Goal: Task Accomplishment & Management: Complete application form

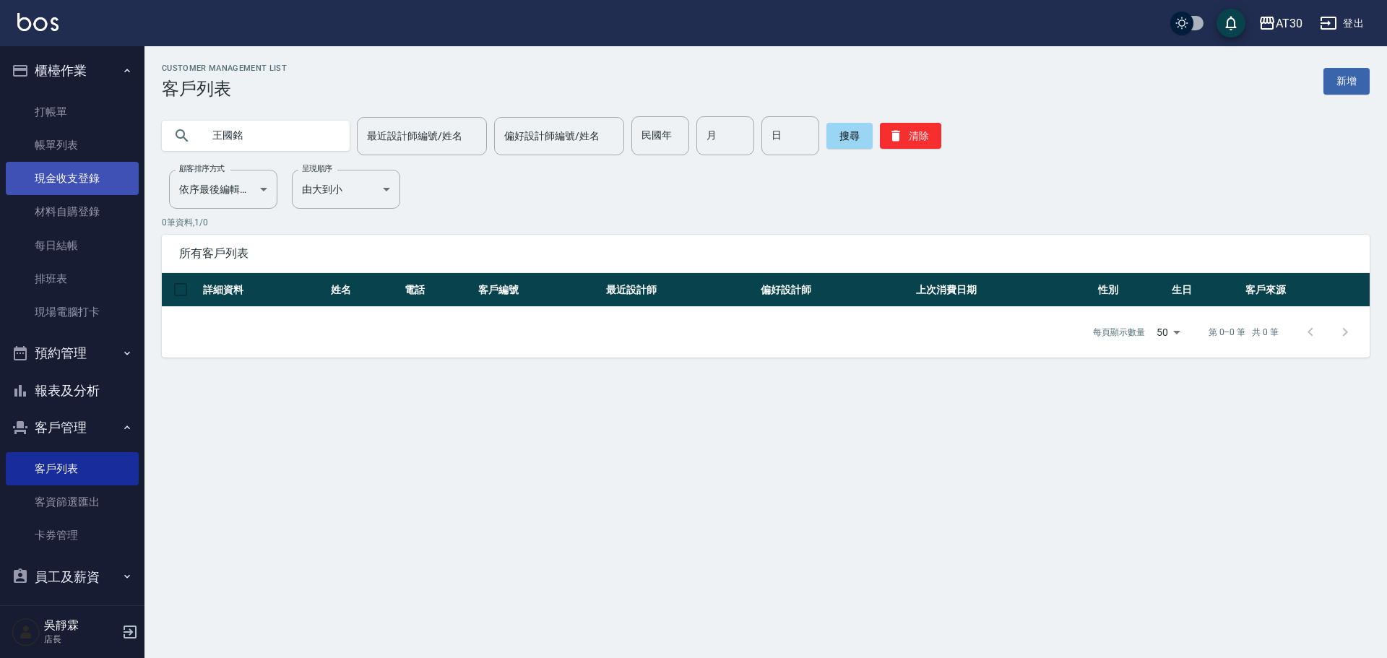
drag, startPoint x: 211, startPoint y: 140, endPoint x: 32, endPoint y: 165, distance: 180.9
click at [31, 164] on div "AT30 登出 櫃檯作業 打帳單 帳單列表 現金收支登錄 材料自購登錄 每日結帳 排班表 現場電腦打卡 預約管理 預約管理 單日預約紀錄 單週預約紀錄 報表及…" at bounding box center [693, 329] width 1387 height 658
click at [659, 129] on input "民國年" at bounding box center [660, 135] width 58 height 39
type input "65"
type input "08"
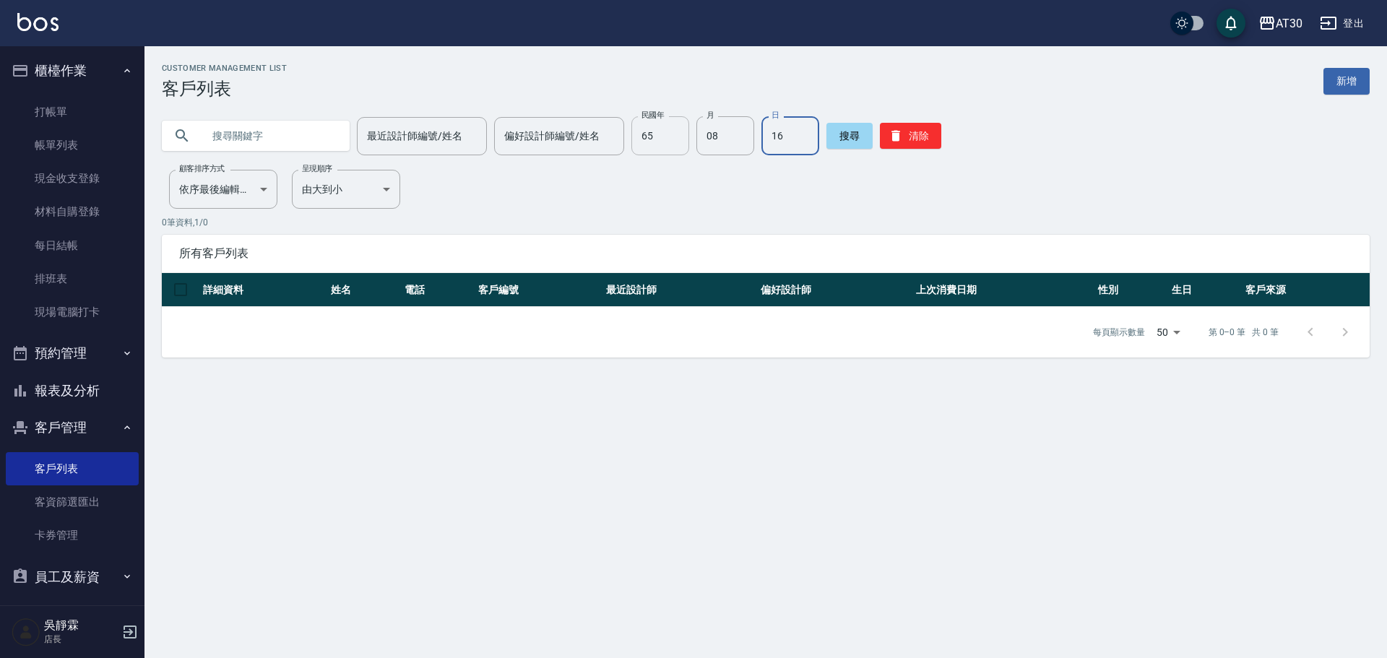
type input "16"
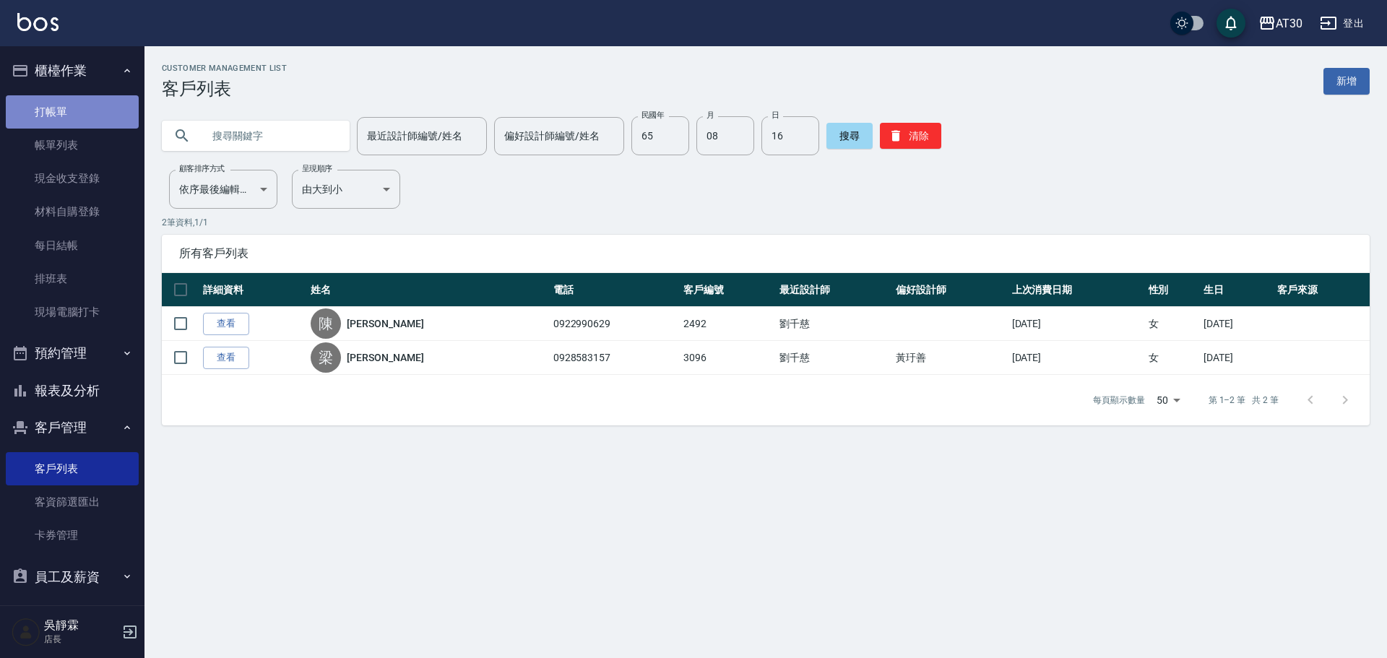
click at [87, 102] on link "打帳單" at bounding box center [72, 111] width 133 height 33
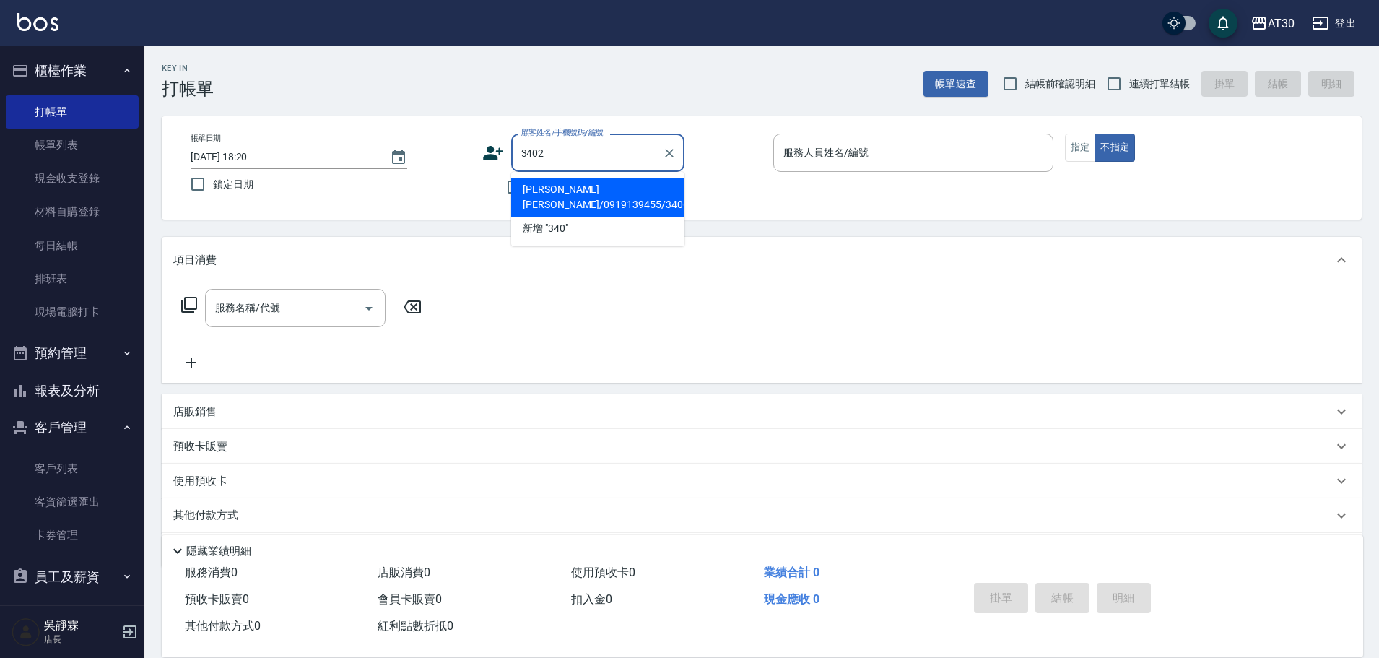
type input "3402"
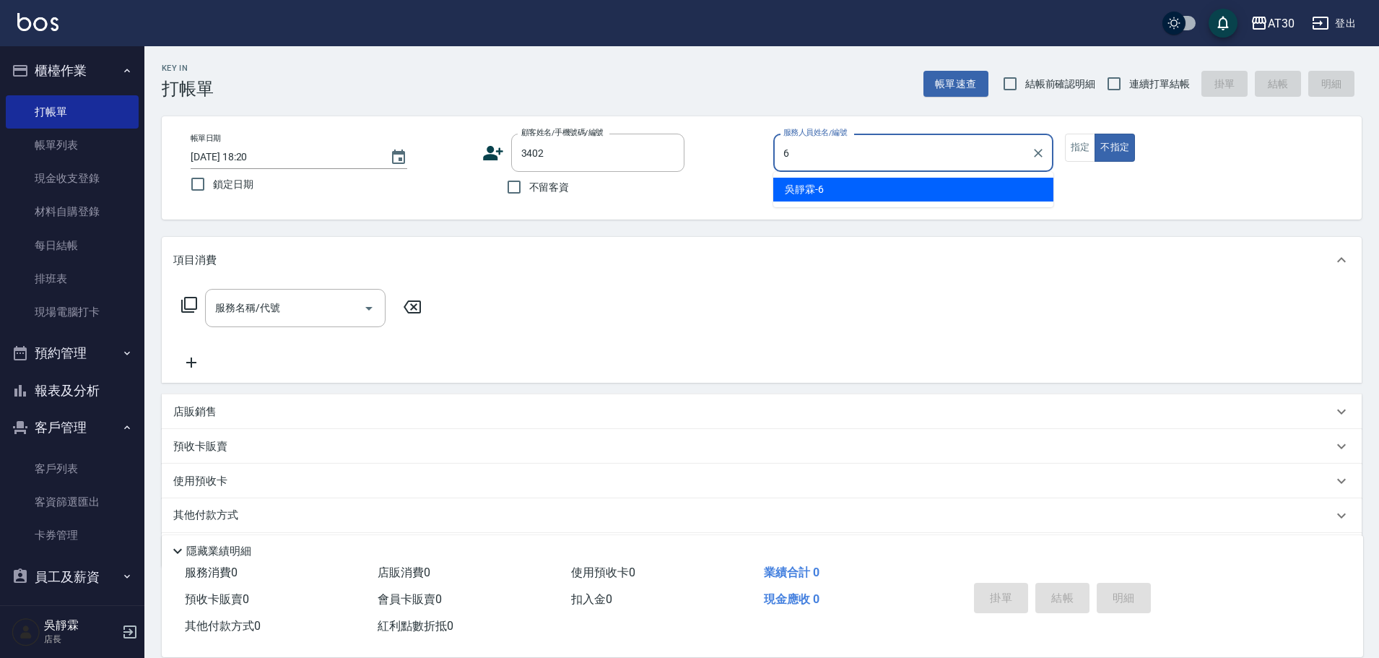
type input "6"
type input "[PERSON_NAME]/0938320013/3402"
type input "吳靜霖-6"
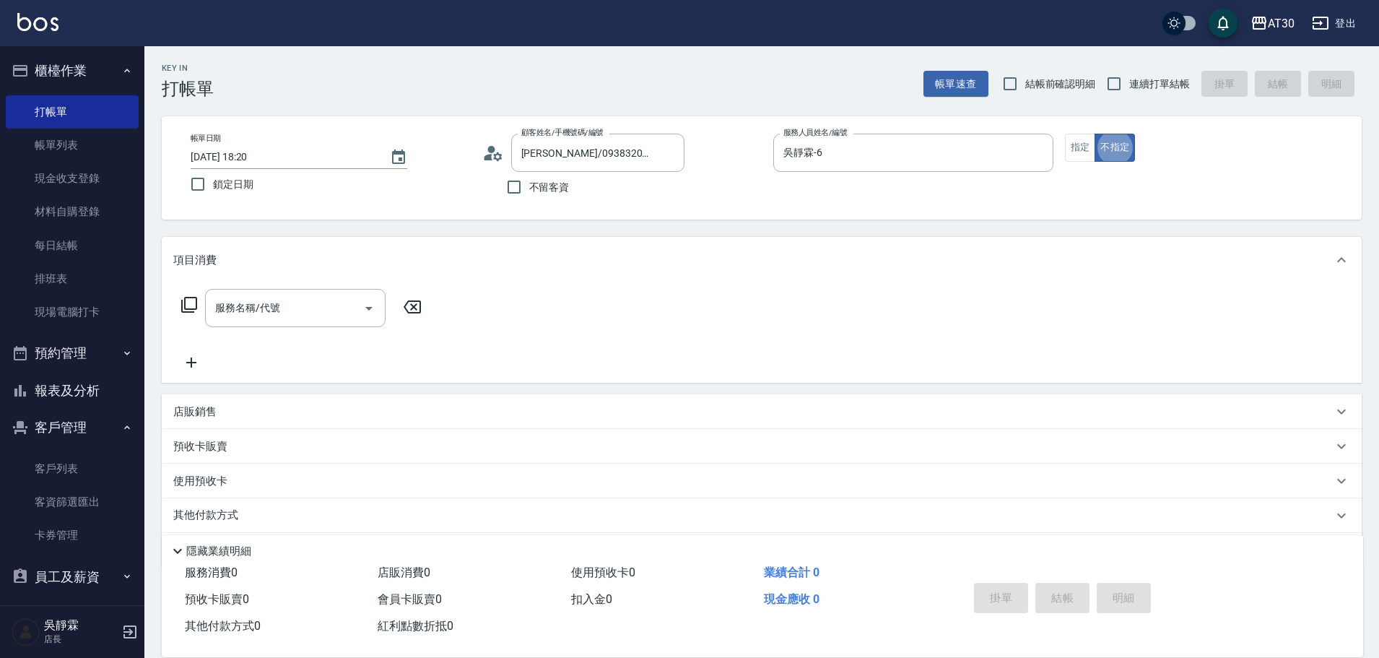
type button "false"
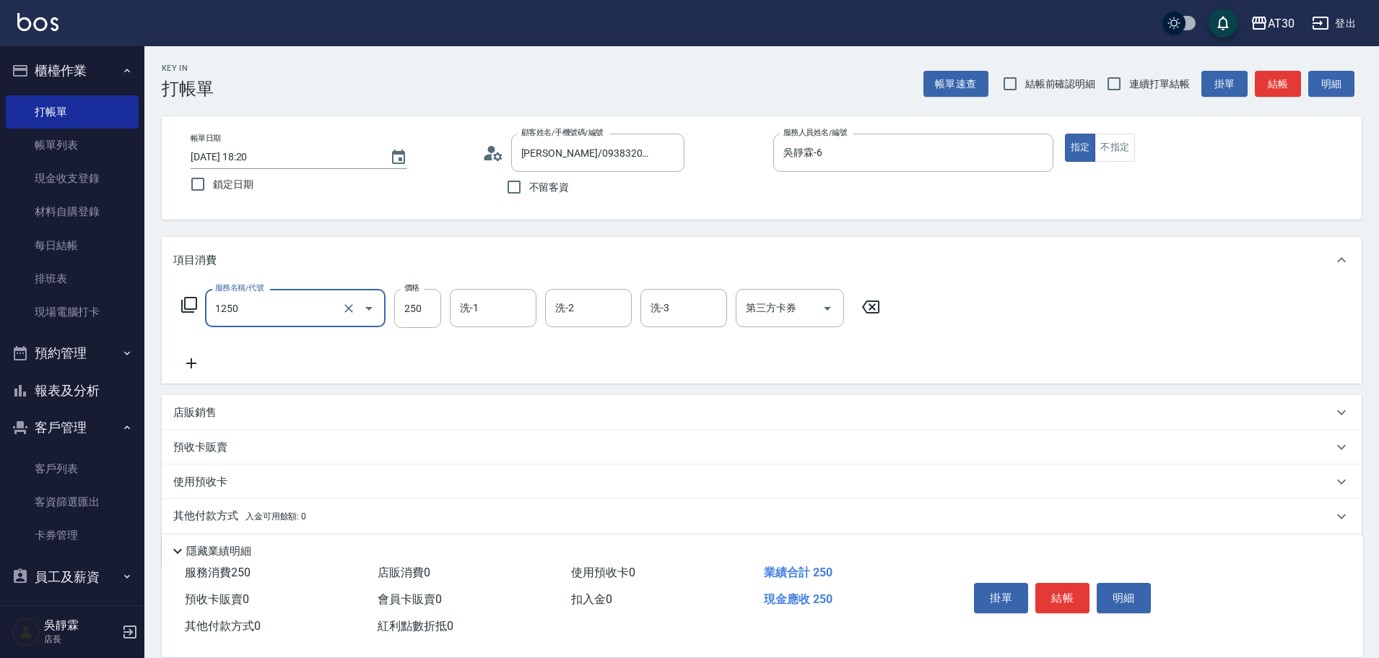
type input "洗髮250(1250)"
type input "吳靜霖-6"
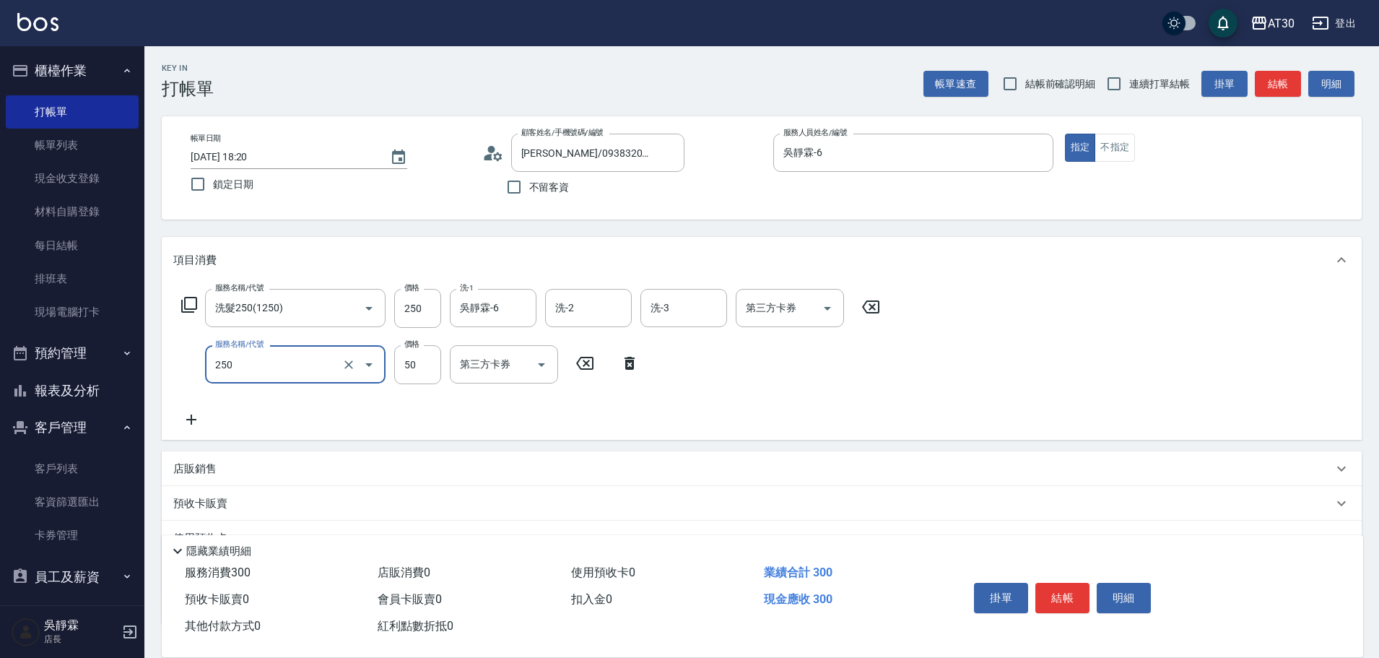
type input "剪瀏海(250)"
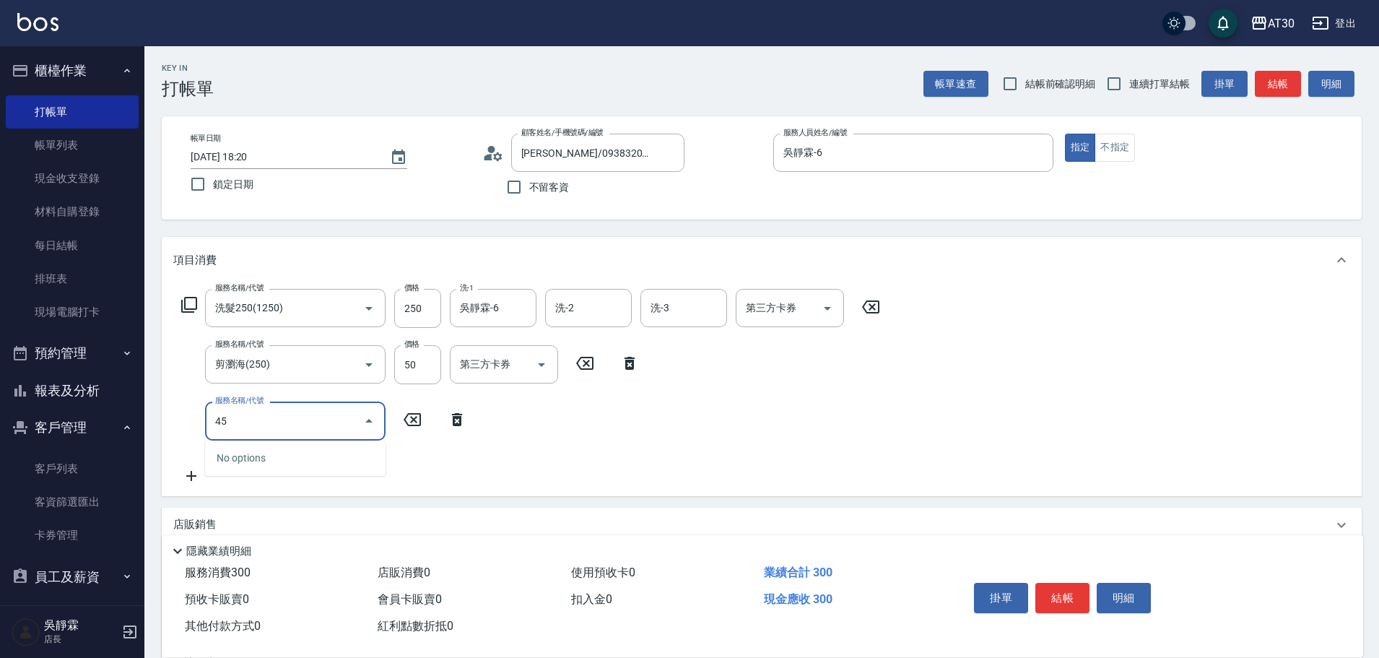
type input "4"
type input "補燙(3500)"
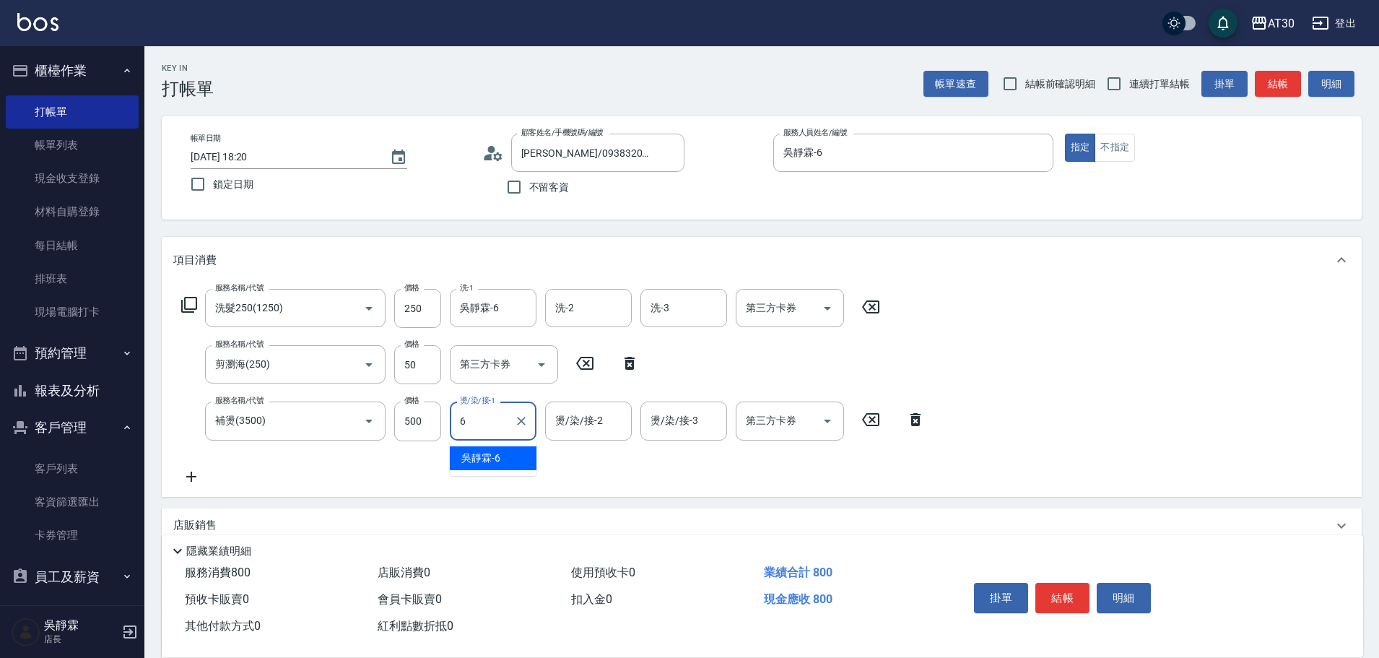
type input "吳靜霖-6"
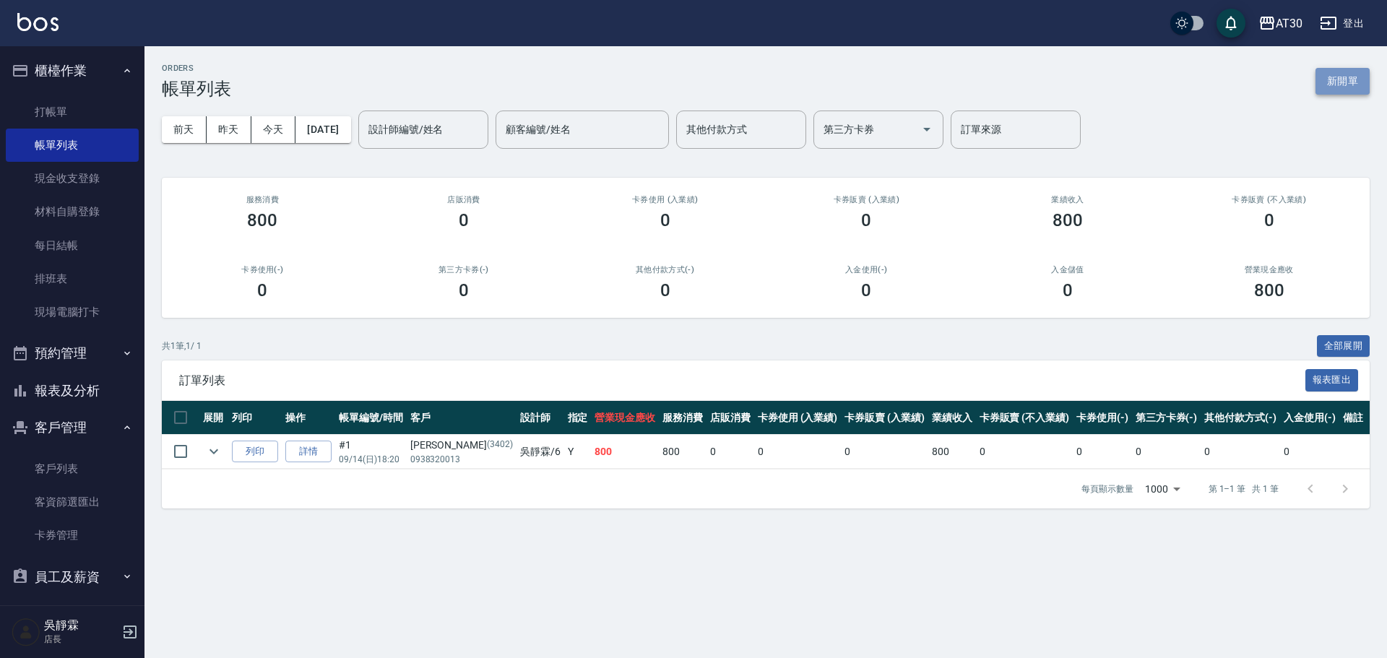
click at [1355, 91] on button "新開單" at bounding box center [1342, 81] width 54 height 27
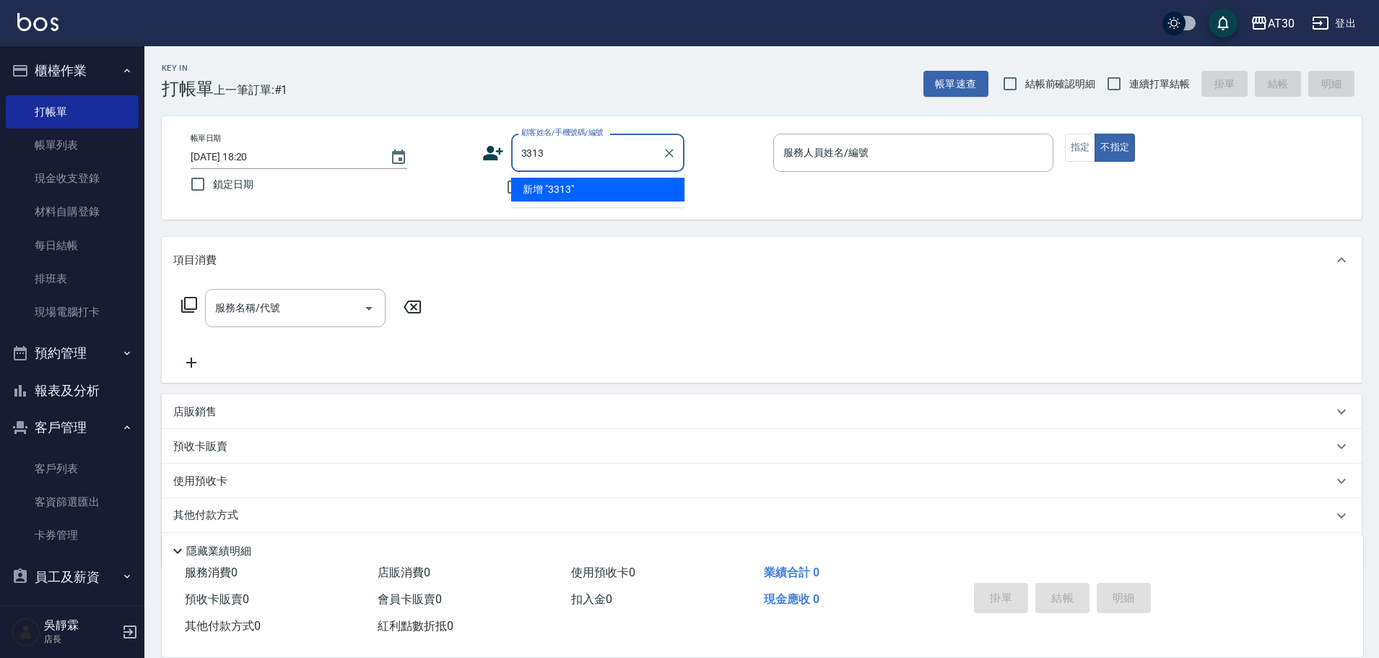
type input "3313"
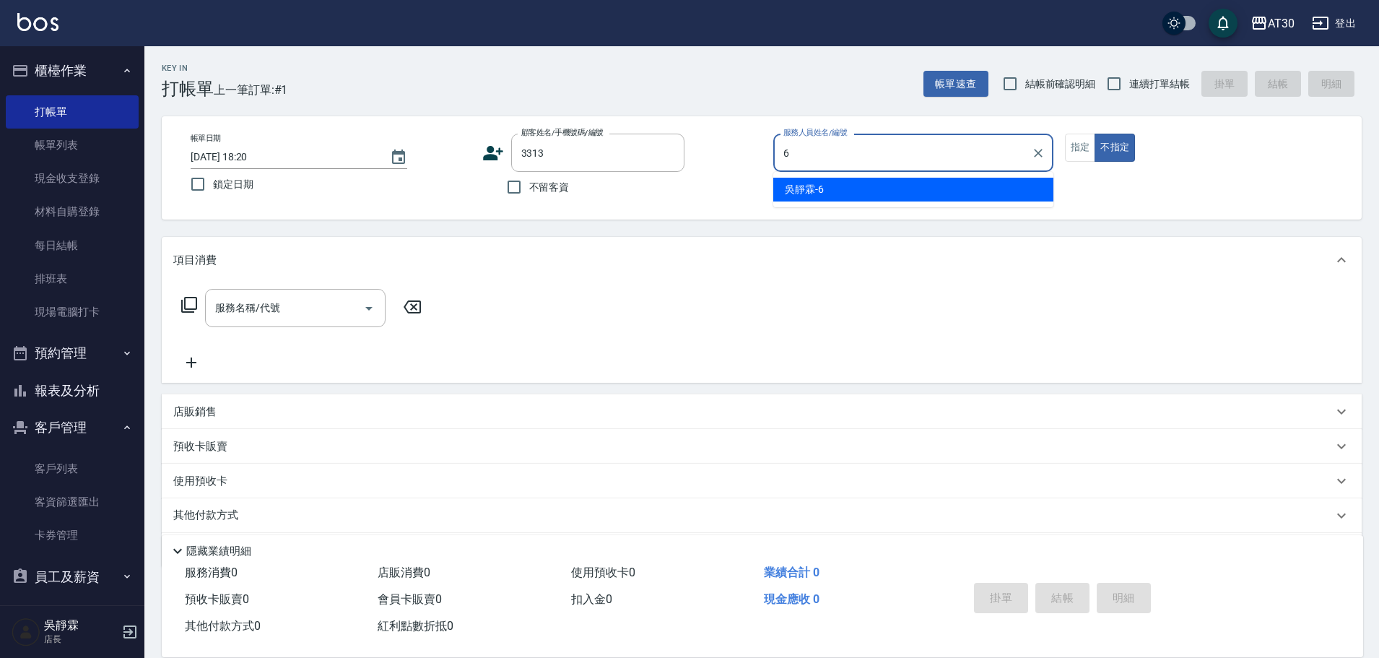
type input "吳靜霖-6"
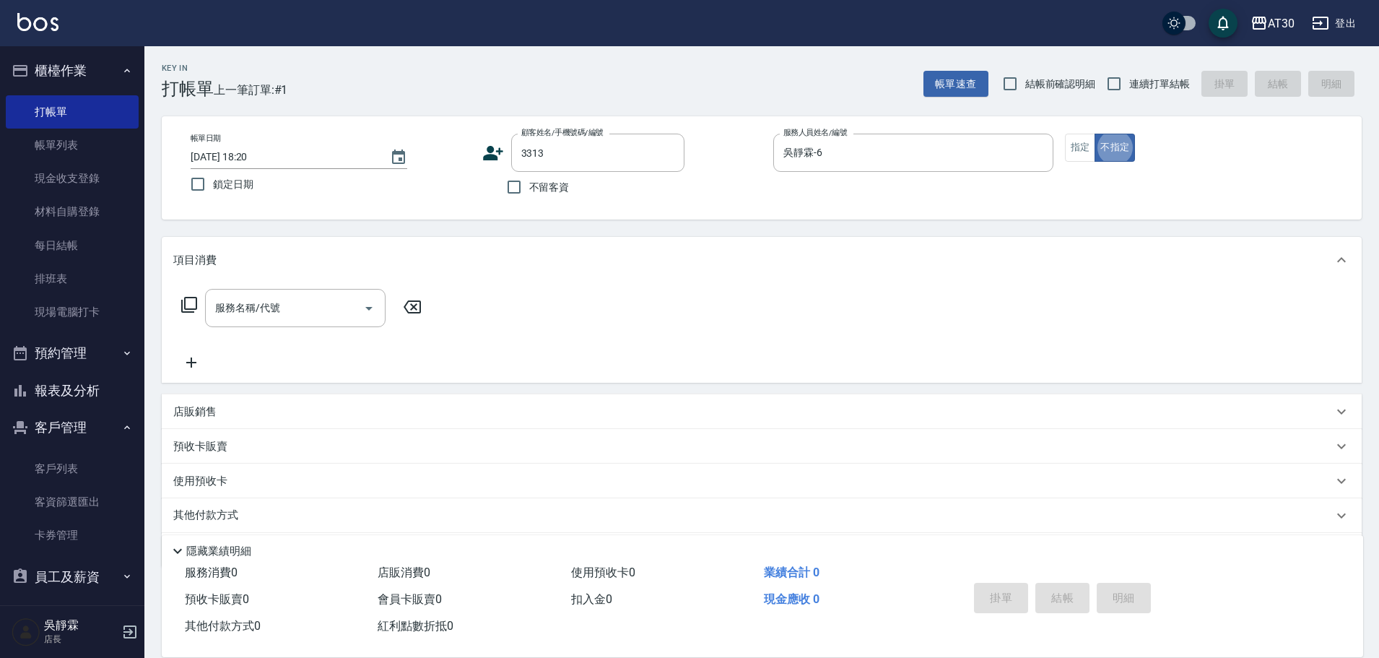
type button "false"
type input "[PERSON_NAME]/0989605789/3313"
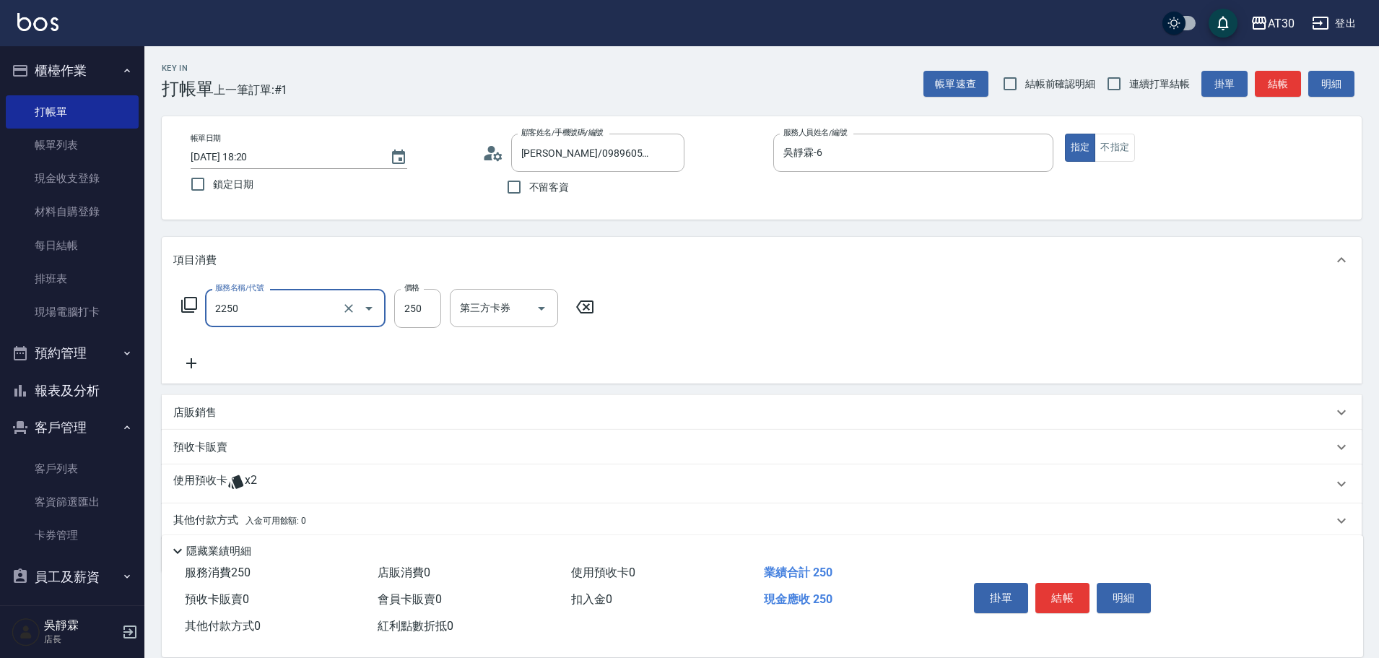
type input "剪髮(2250)"
type input "300"
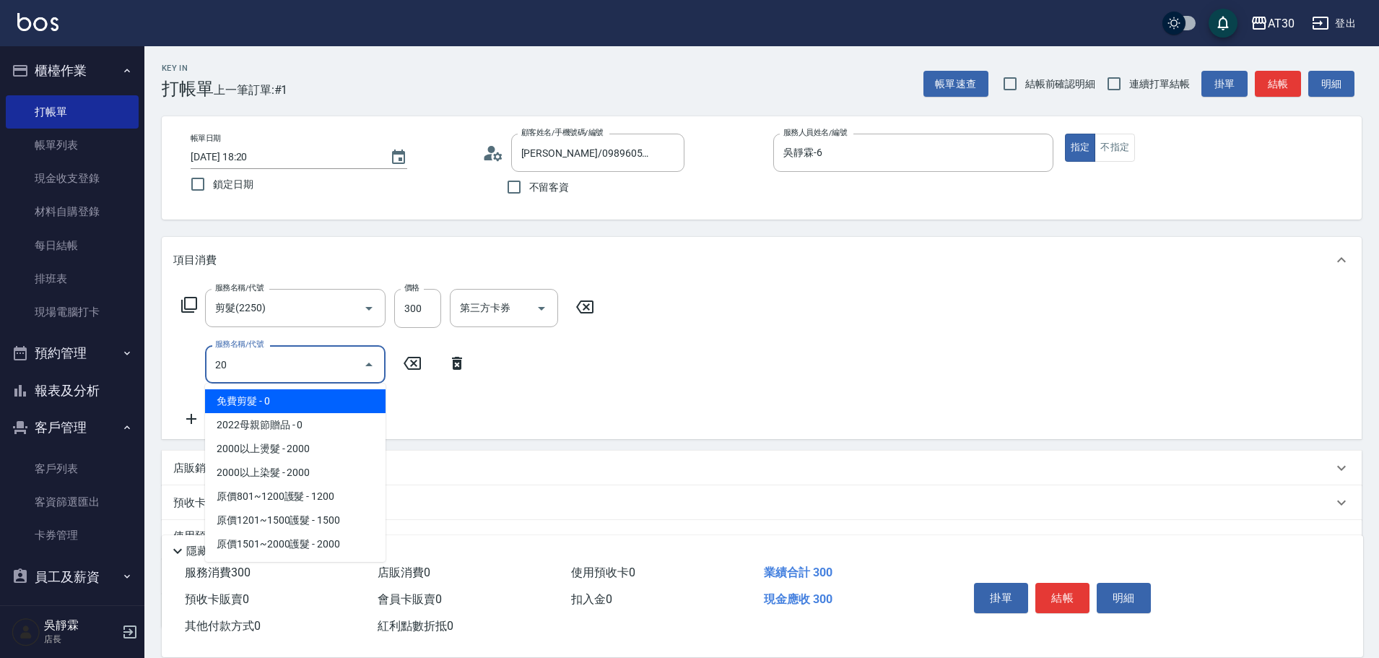
type input "2"
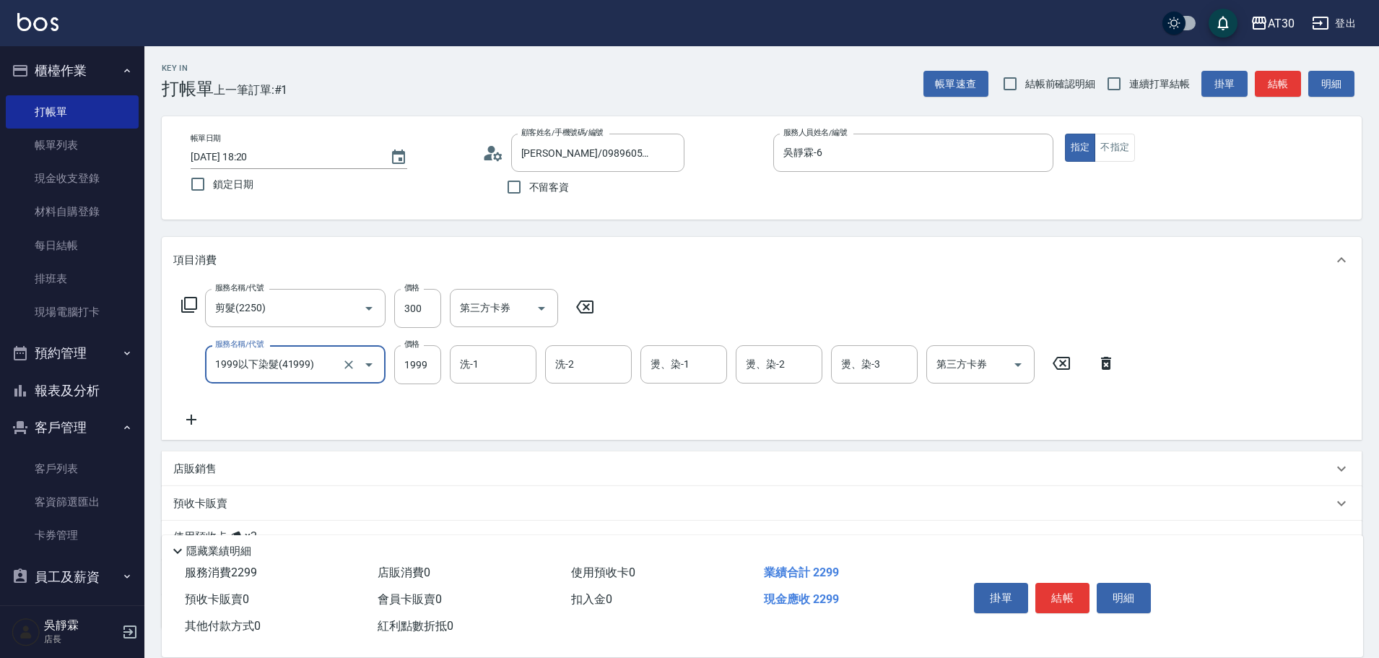
type input "1999以下染髮(41999)"
click at [434, 357] on input "1999" at bounding box center [417, 364] width 47 height 39
type input "1500"
type input "[PERSON_NAME]1"
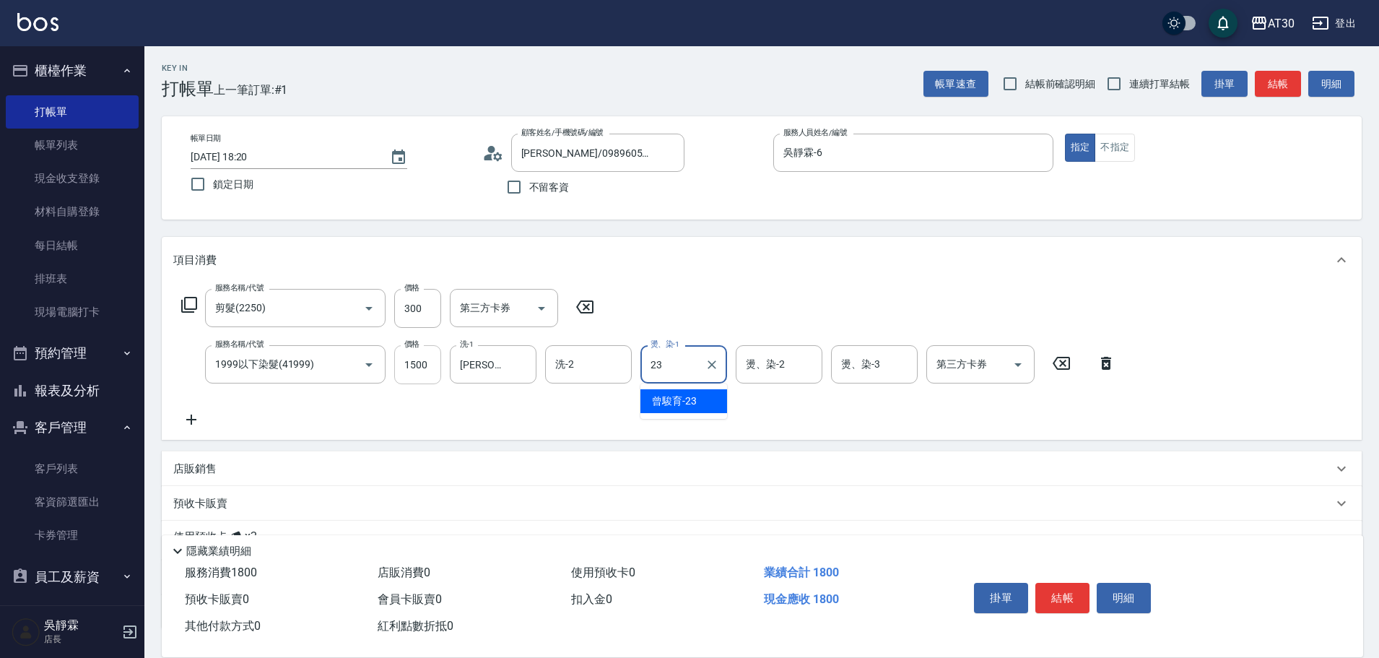
type input "曾駿育-23"
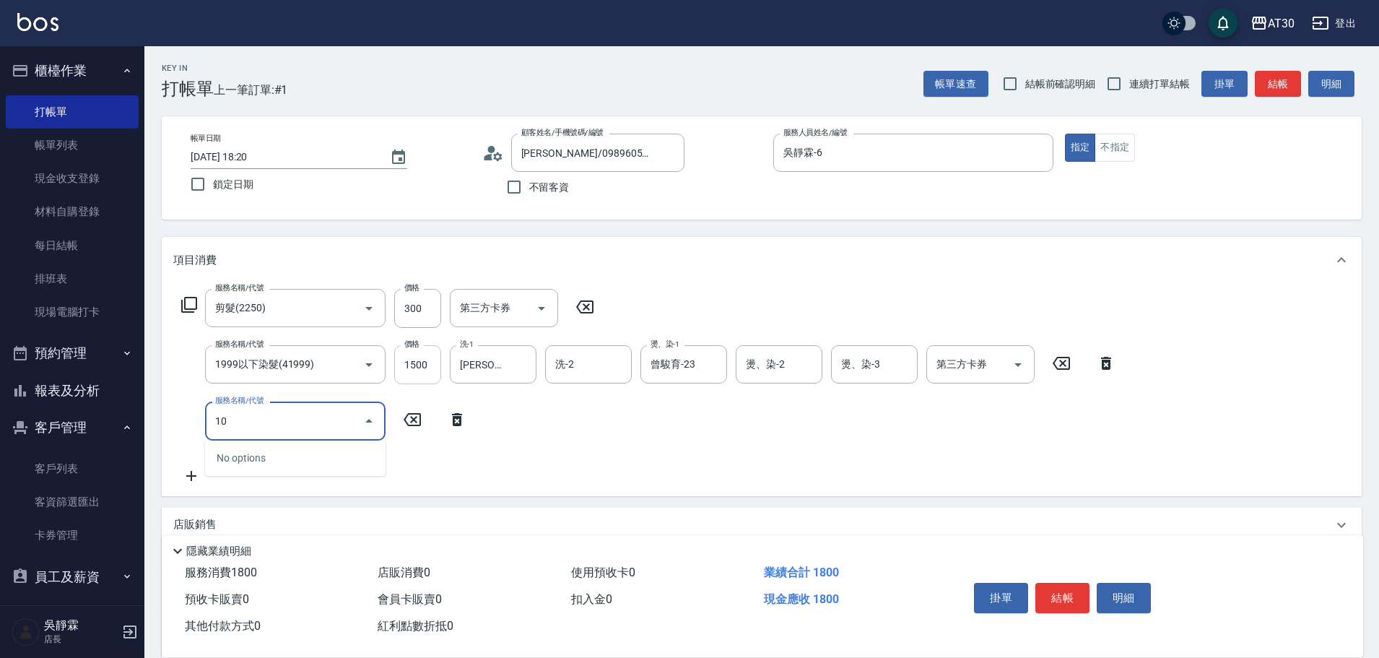
type input "1"
type input "1999以下燙髮(31999)"
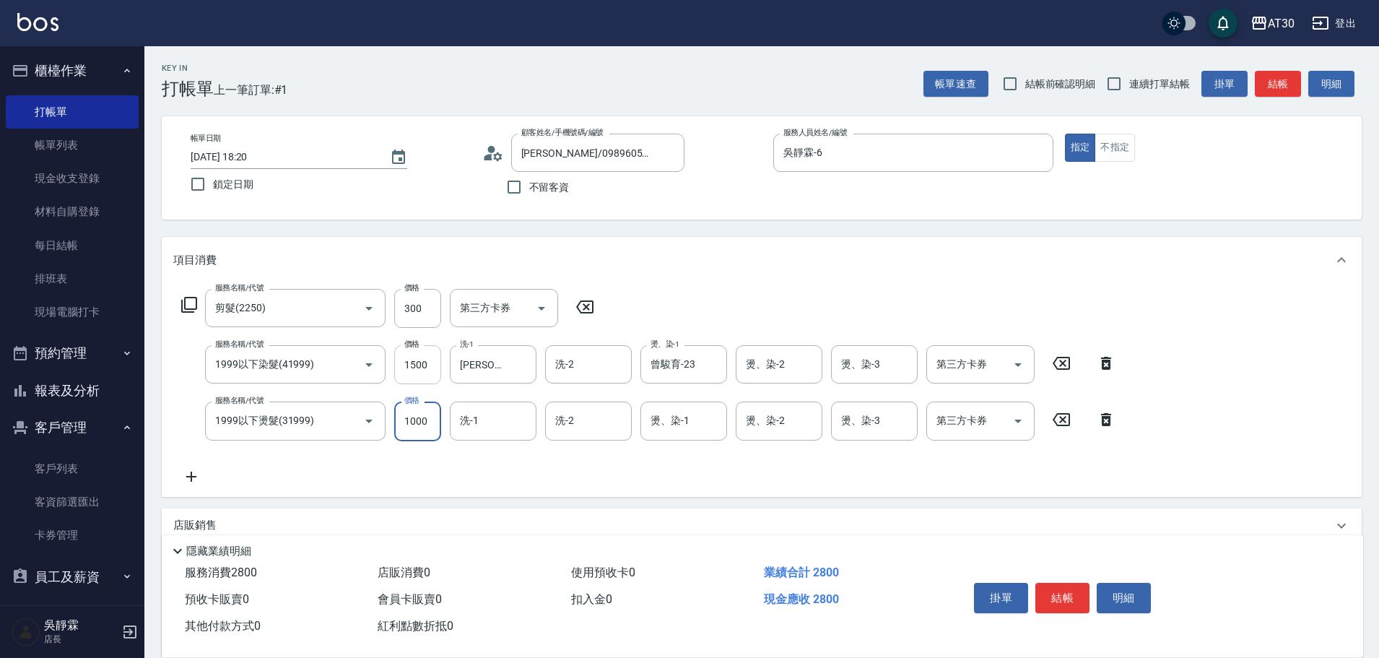
type input "1000"
type input "曾駿育-23"
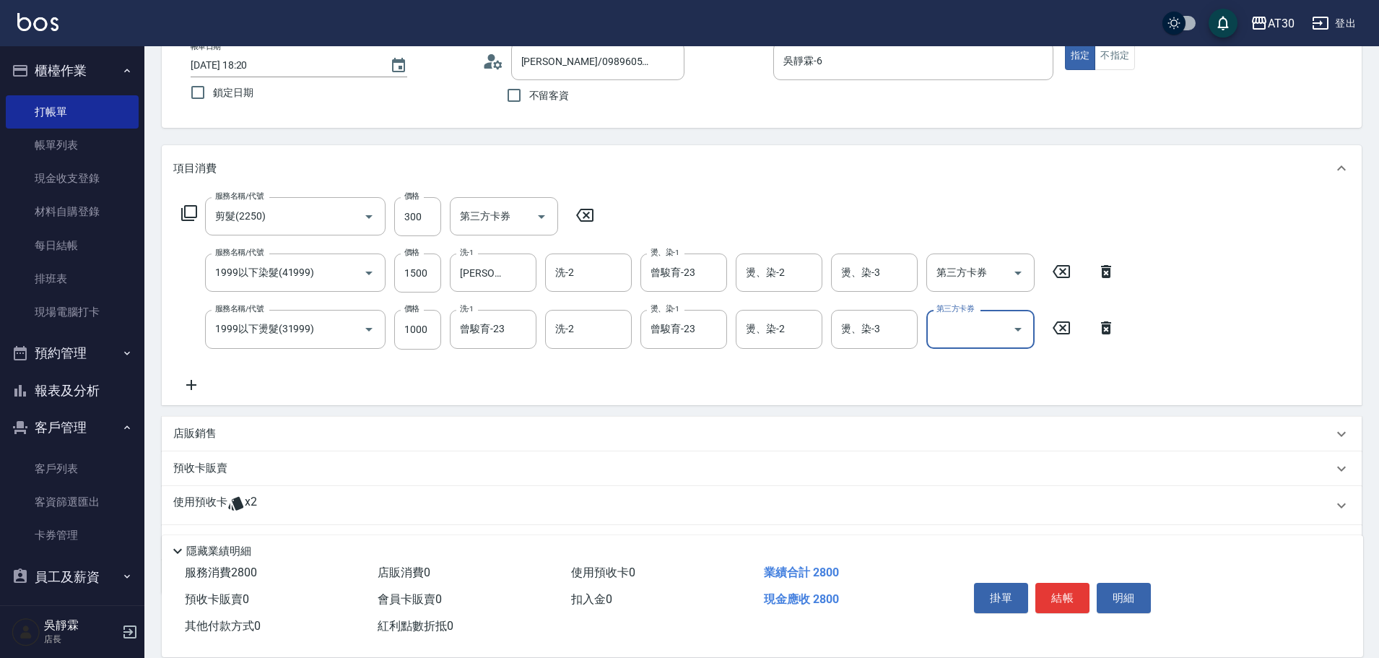
scroll to position [167, 0]
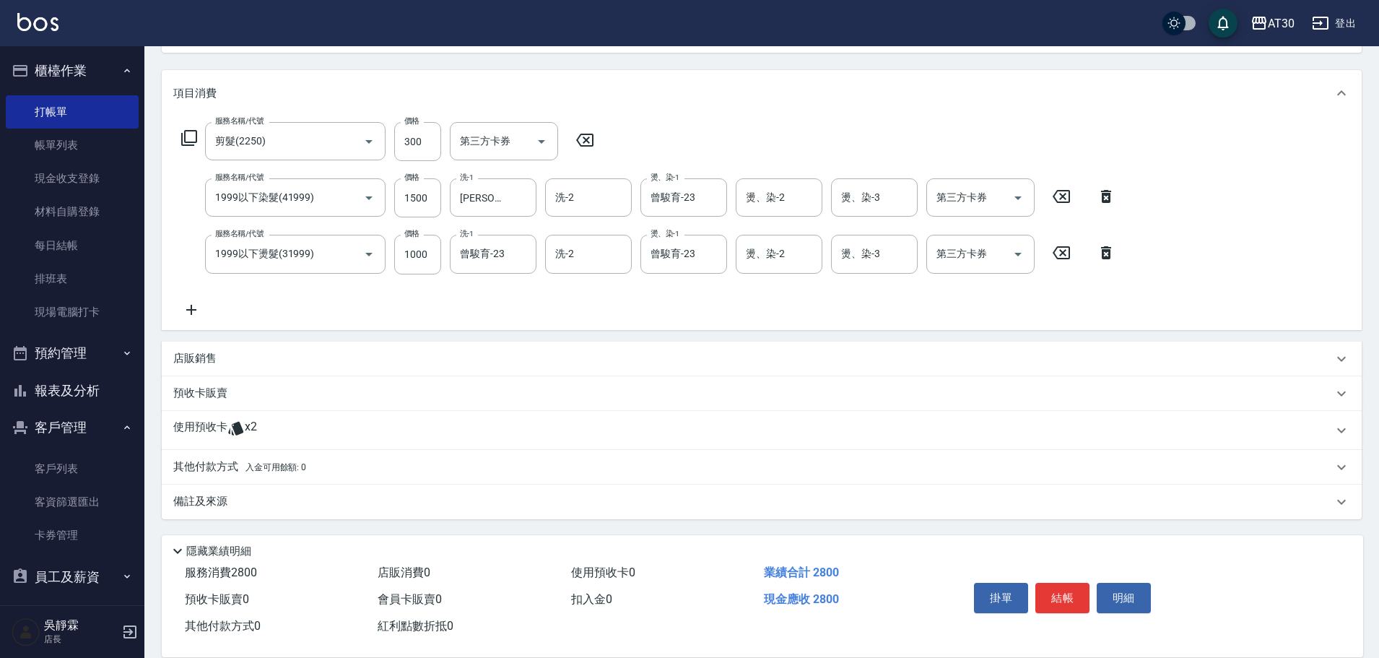
click at [256, 420] on span "x2" at bounding box center [251, 431] width 12 height 22
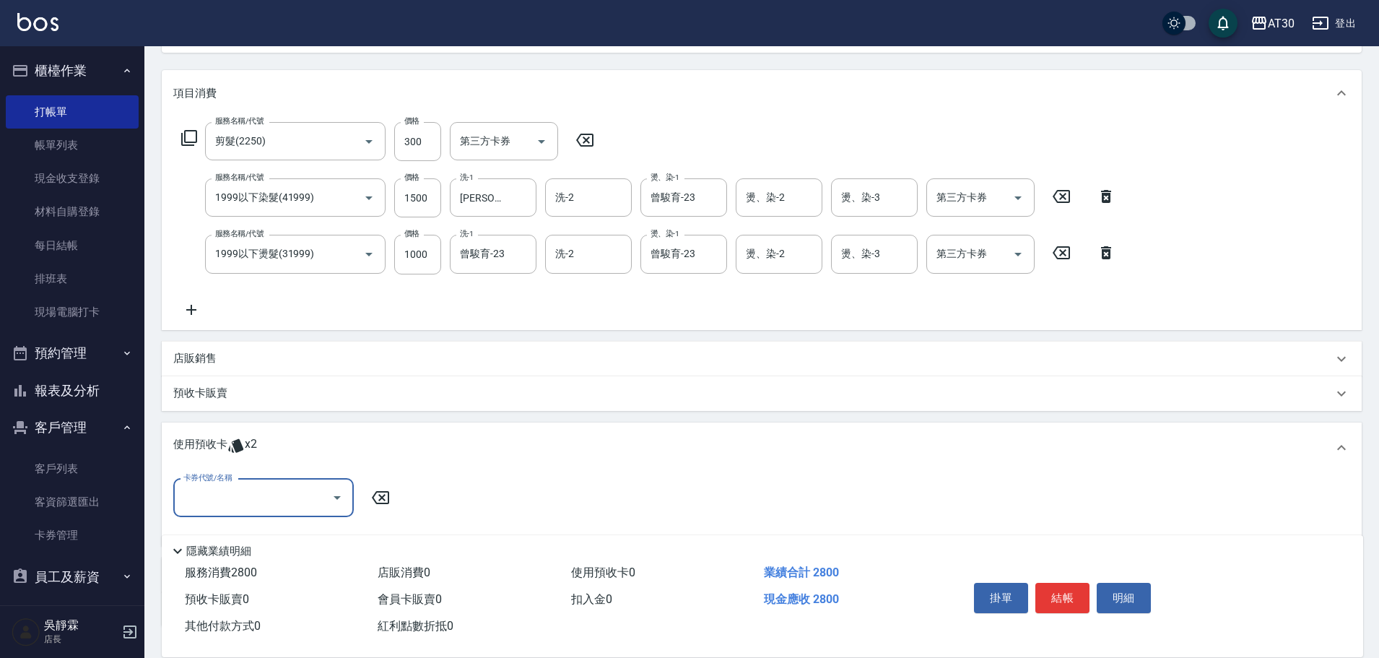
scroll to position [0, 0]
click at [261, 503] on input "卡券代號/名稱" at bounding box center [253, 497] width 146 height 25
drag, startPoint x: 253, startPoint y: 536, endPoint x: 320, endPoint y: 528, distance: 66.9
click at [258, 538] on div "綠茶包套5次4500 剩餘2張" at bounding box center [263, 535] width 181 height 24
type input "綠茶包套5次4500"
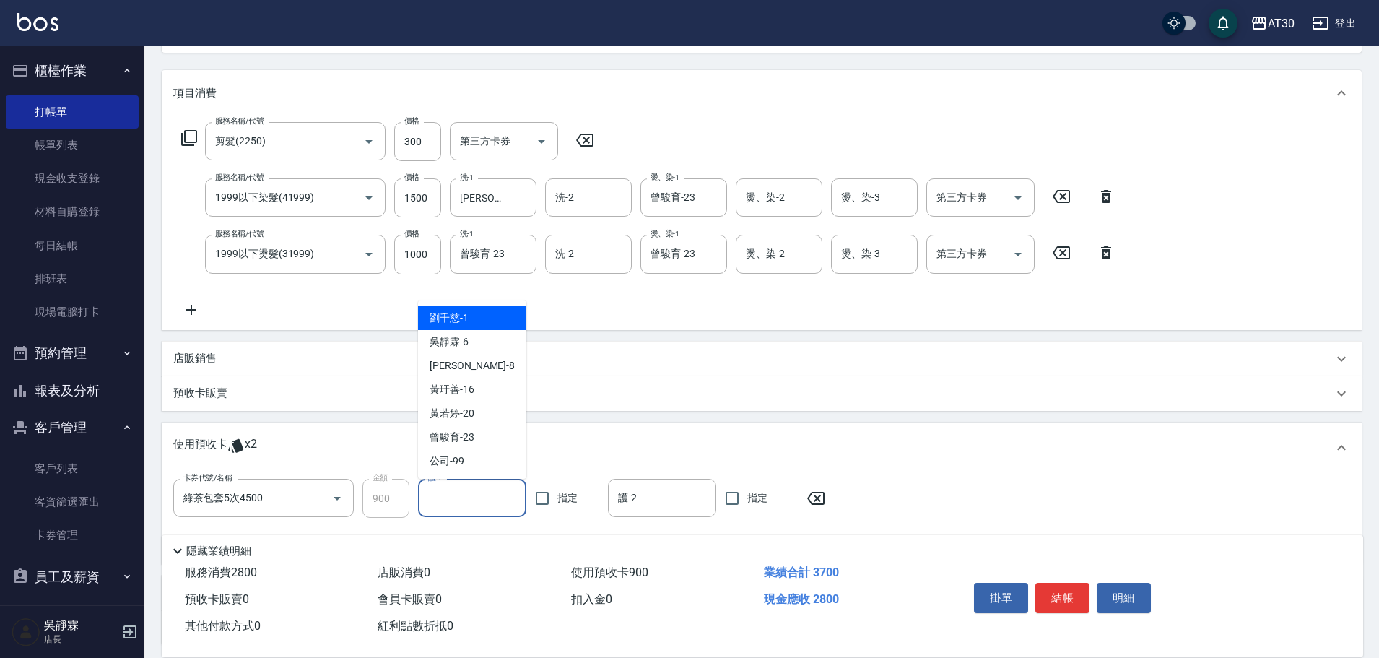
click at [447, 499] on input "護-1" at bounding box center [472, 497] width 95 height 25
click at [500, 338] on div "[PERSON_NAME]-6" at bounding box center [472, 342] width 108 height 24
type input "吳靜霖-6"
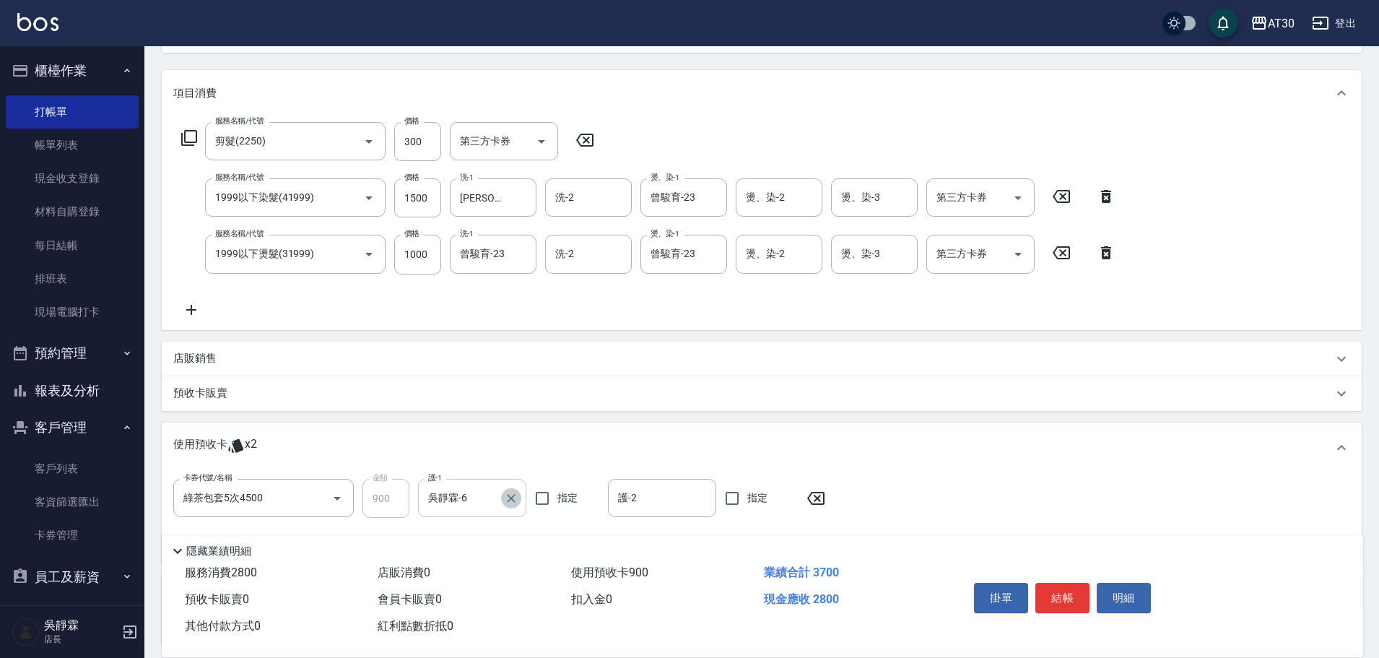
click at [511, 499] on icon "Clear" at bounding box center [511, 498] width 14 height 14
type input "[PERSON_NAME]1"
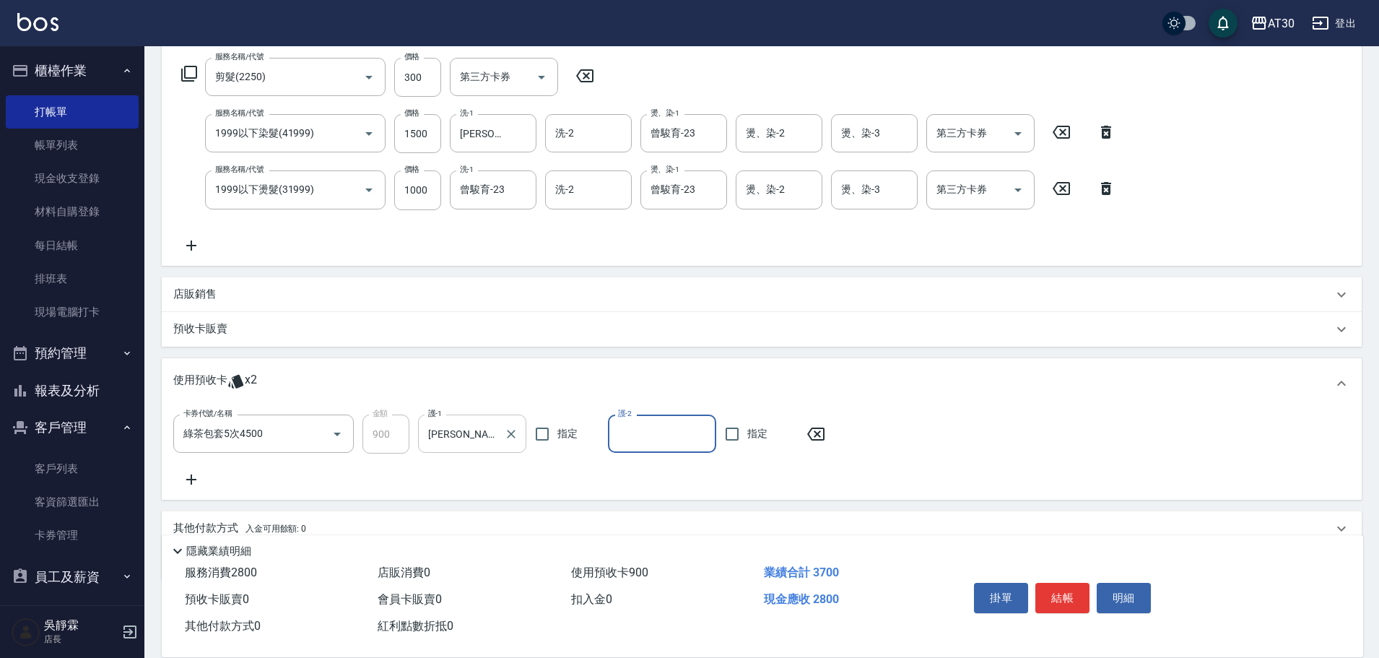
scroll to position [292, 0]
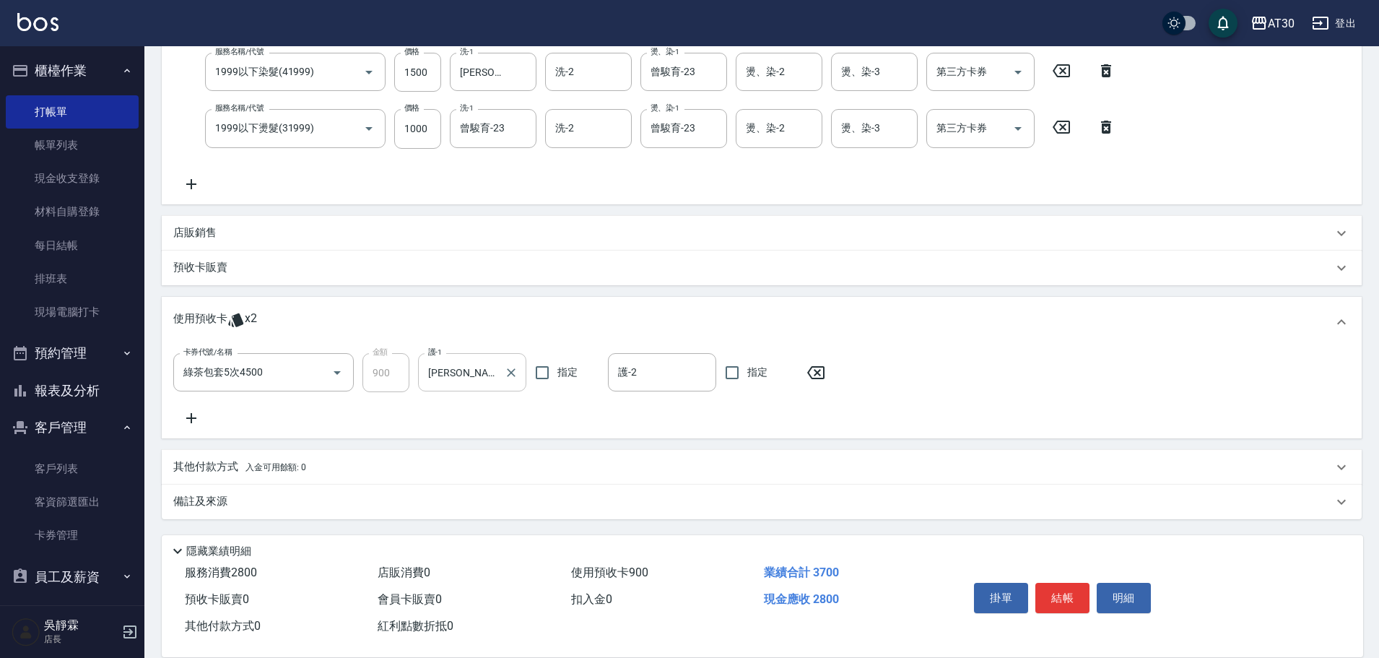
click at [274, 463] on span "入金可用餘額: 0" at bounding box center [276, 467] width 61 height 10
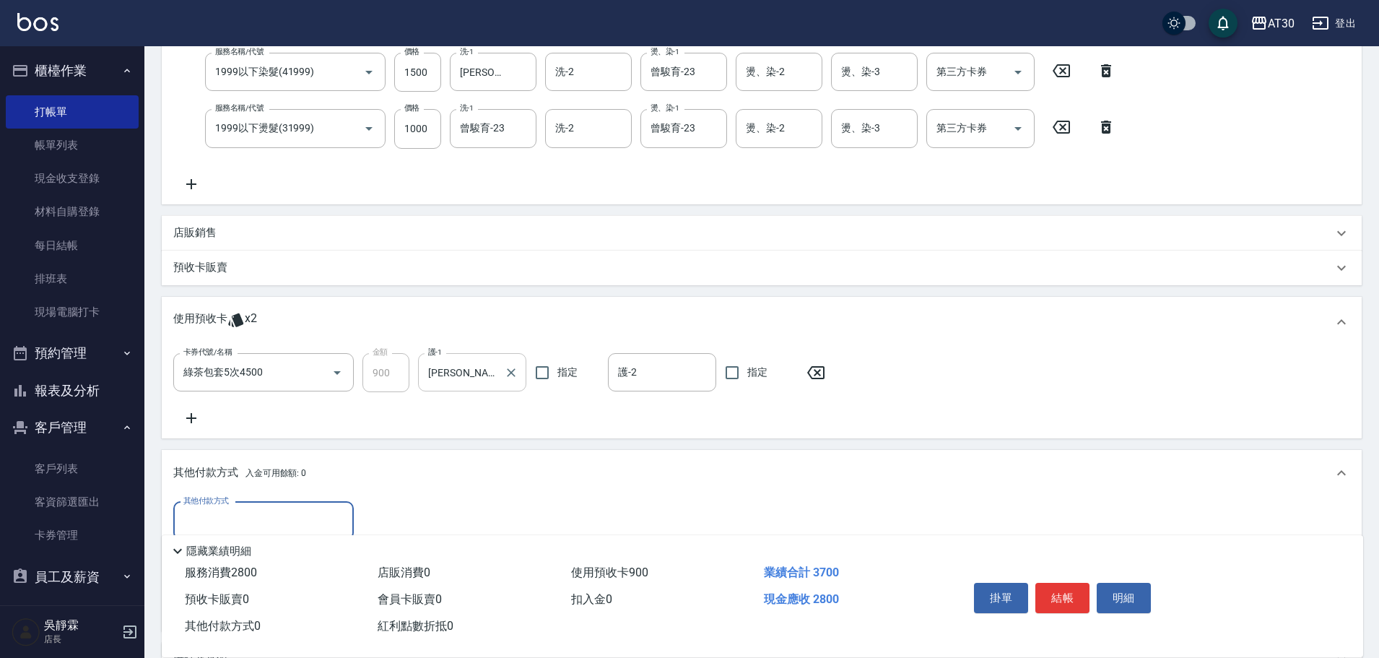
scroll to position [0, 0]
click at [303, 504] on div "其他付款方式" at bounding box center [263, 521] width 181 height 38
click at [286, 483] on span "信用卡" at bounding box center [263, 484] width 181 height 24
type input "信用卡"
drag, startPoint x: 417, startPoint y: 515, endPoint x: 377, endPoint y: 526, distance: 41.4
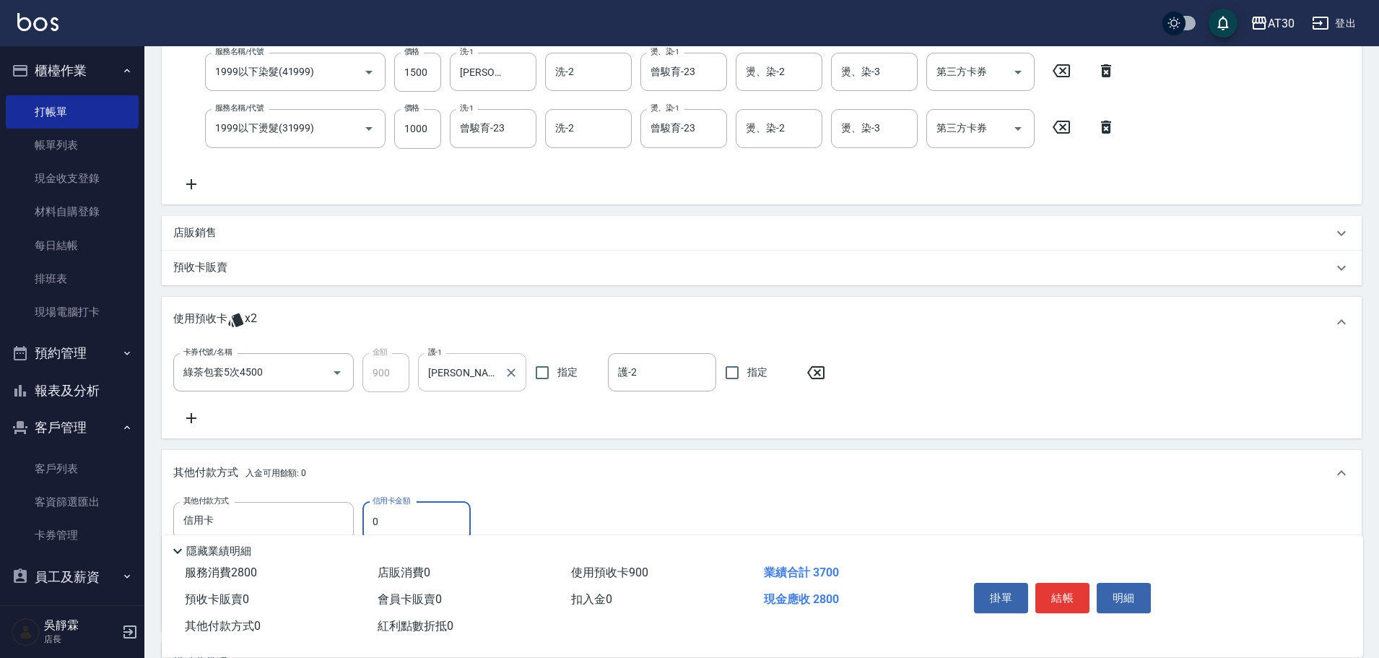
click at [377, 526] on input "0" at bounding box center [417, 521] width 108 height 39
drag, startPoint x: 391, startPoint y: 503, endPoint x: 381, endPoint y: 521, distance: 20.7
click at [358, 521] on div "其他付款方式 信用卡 其他付款方式 信用卡金額 0 信用卡金額" at bounding box center [327, 521] width 309 height 39
drag, startPoint x: 389, startPoint y: 524, endPoint x: 363, endPoint y: 530, distance: 26.8
click at [363, 530] on div "Key In 打帳單 上一筆訂單:#1 帳單速查 結帳前確認明細 連續打單結帳 掛單 結帳 明細 帳單日期 [DATE] 18:20 鎖定日期 顧客姓名/手機…" at bounding box center [761, 285] width 1235 height 1063
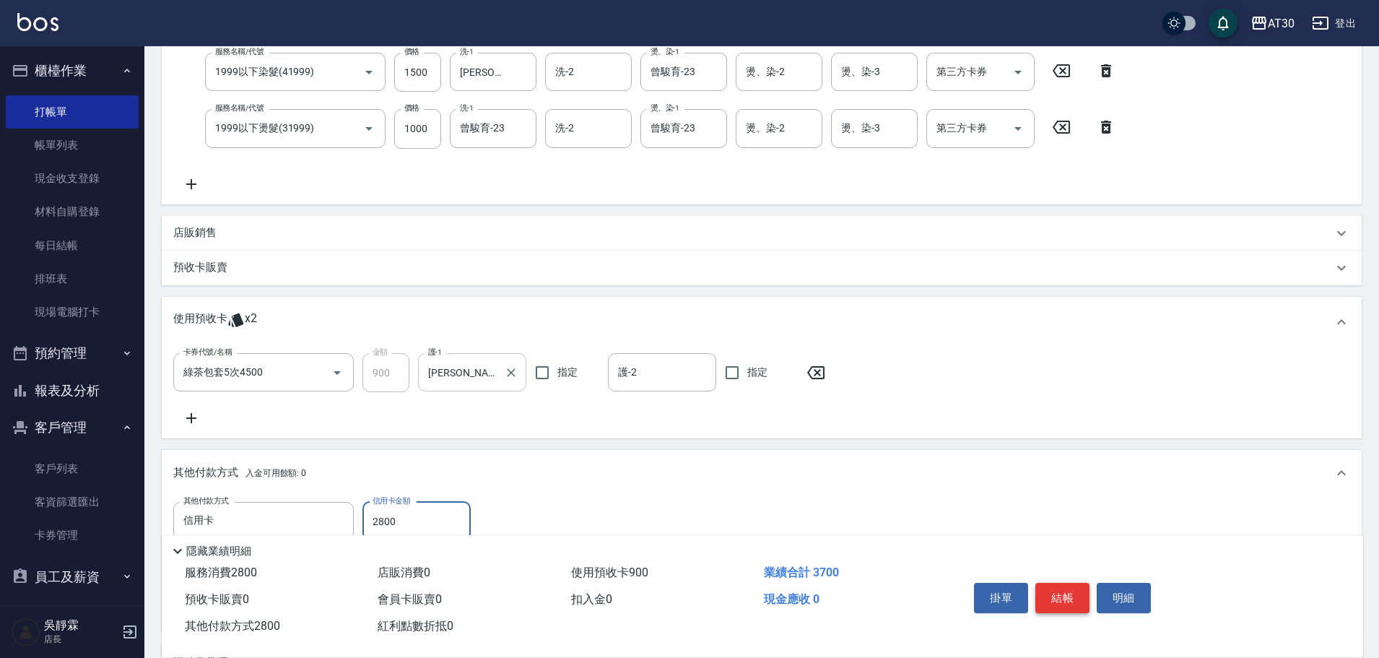
type input "2800"
click at [1054, 595] on button "結帳" at bounding box center [1063, 598] width 54 height 30
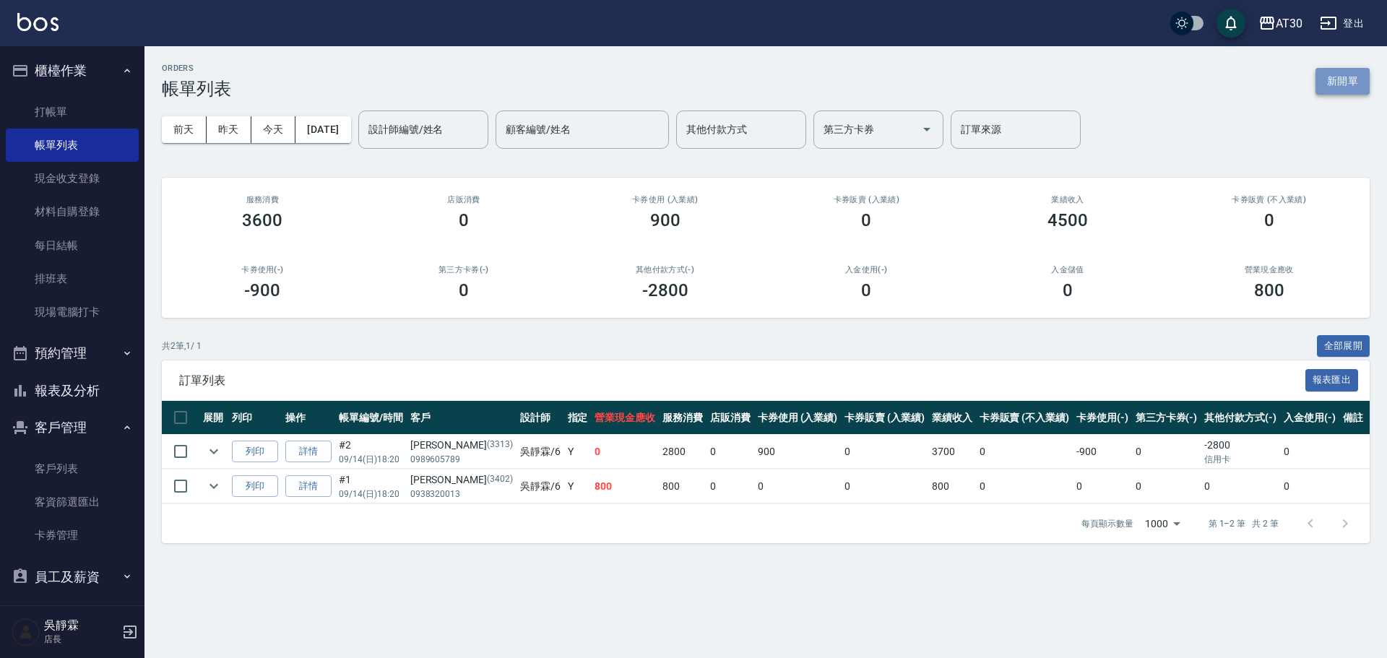
click at [1327, 85] on button "新開單" at bounding box center [1342, 81] width 54 height 27
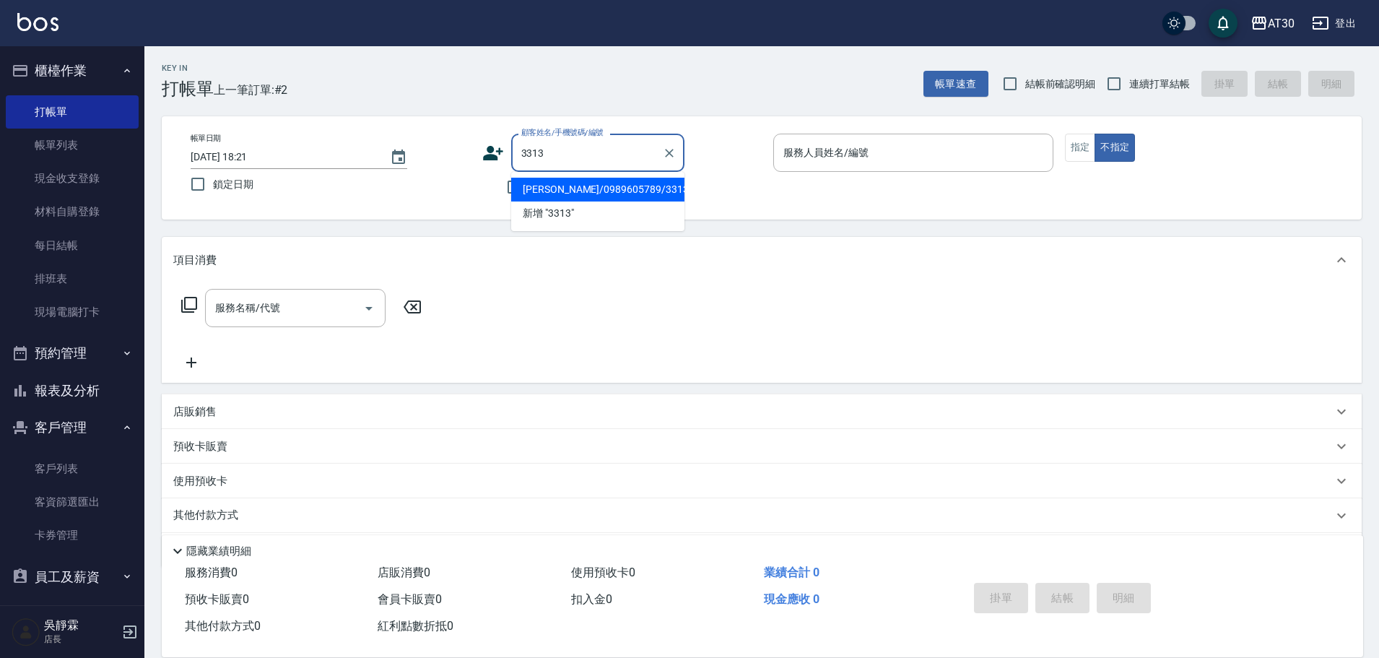
type input "[PERSON_NAME]/0989605789/3313"
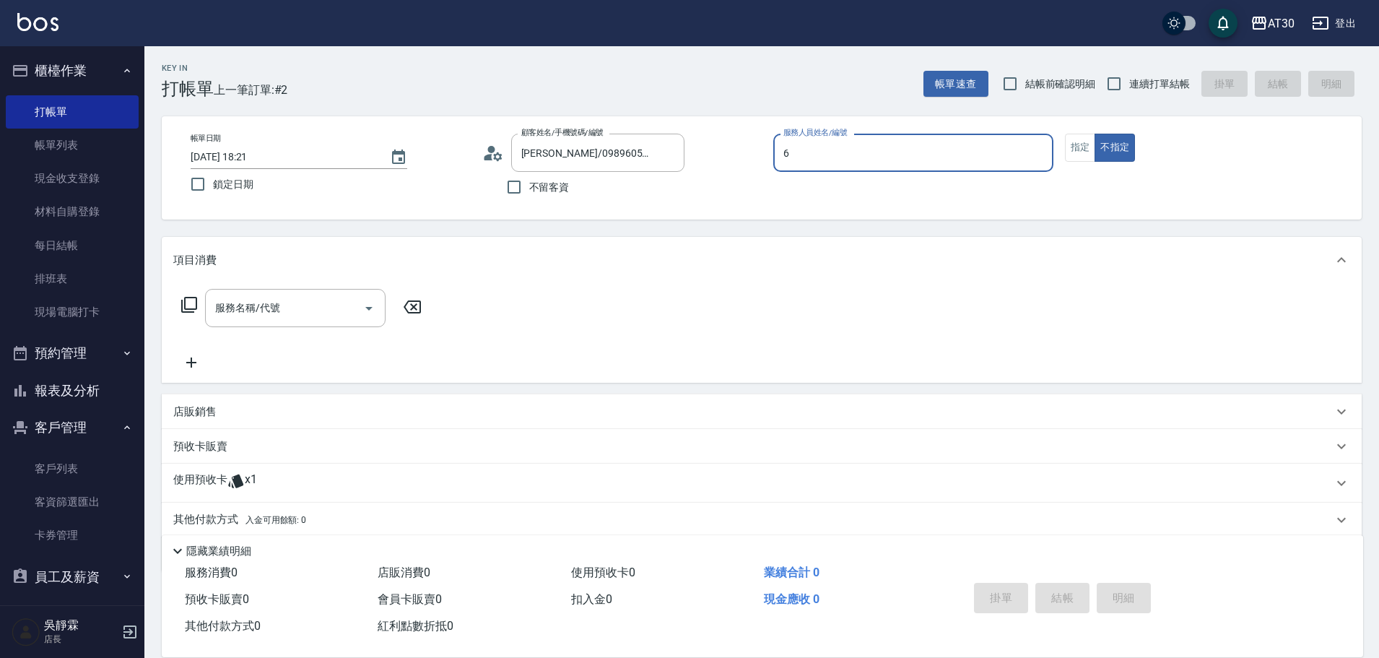
type input "吳靜霖-6"
type button "false"
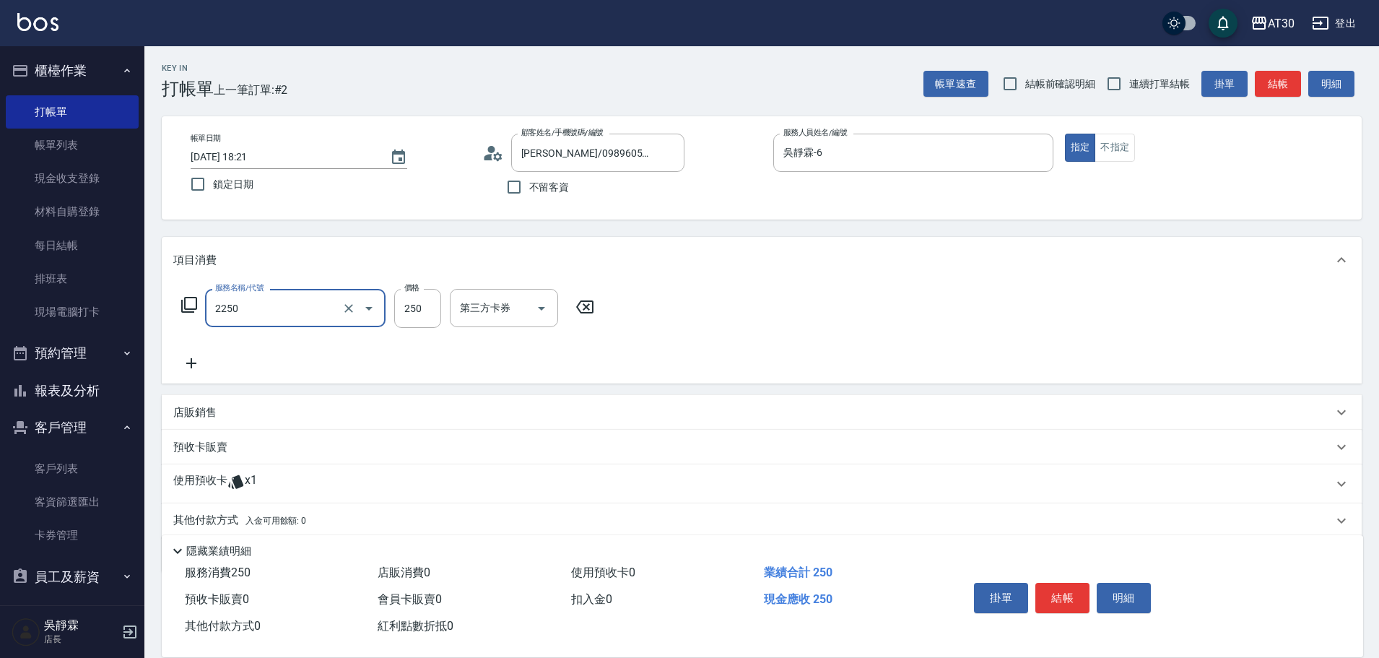
type input "剪髮(2250)"
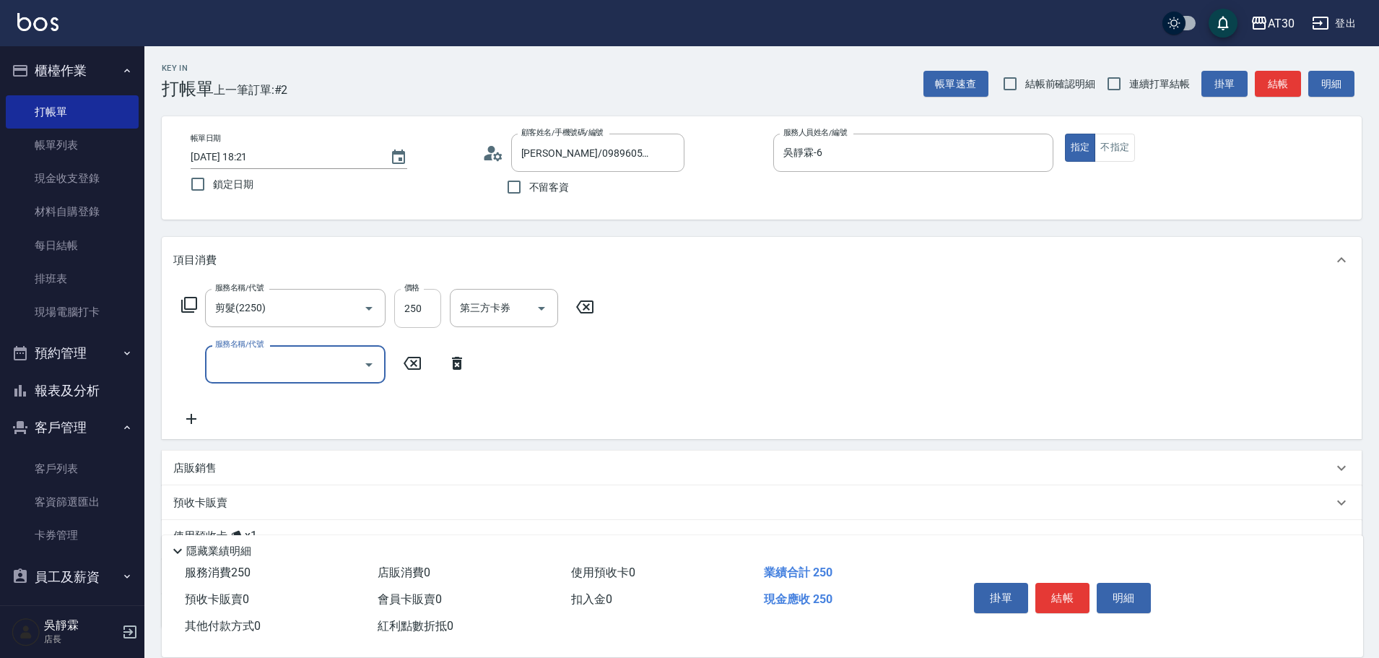
click at [425, 316] on input "250" at bounding box center [417, 308] width 47 height 39
type input "300"
type input "2000以上染髮(42000)"
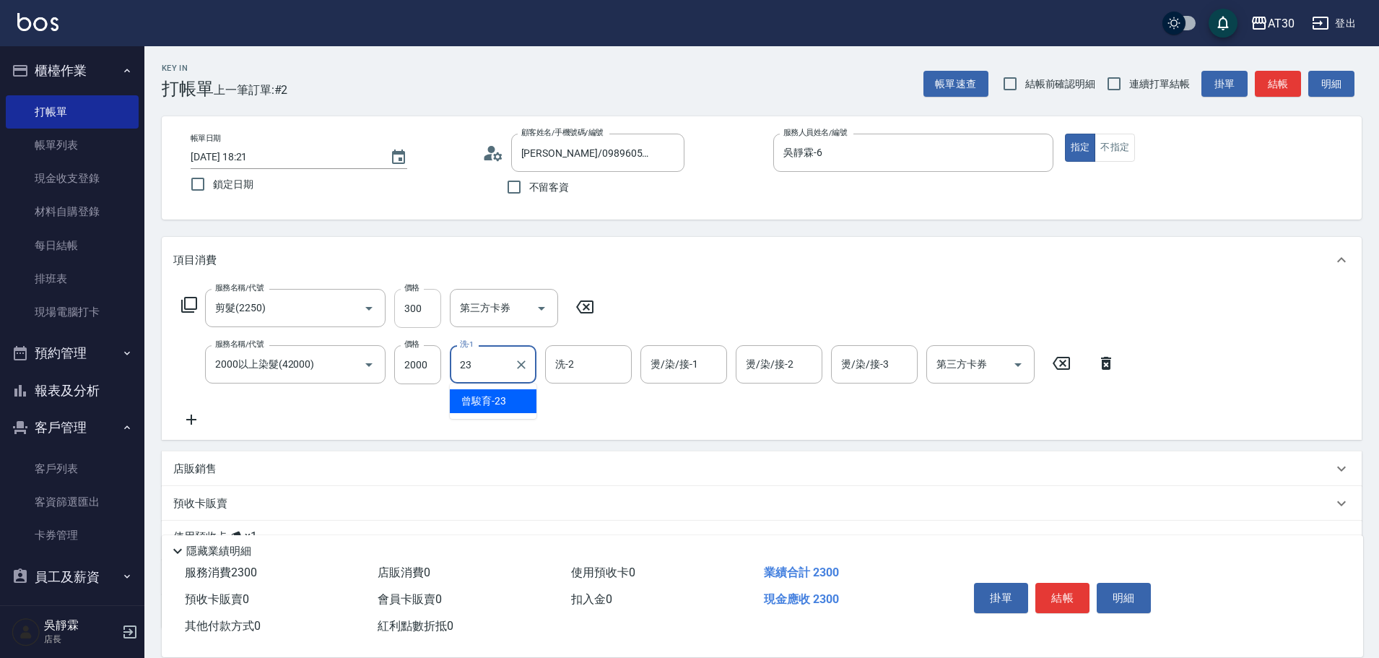
type input "曾駿育-23"
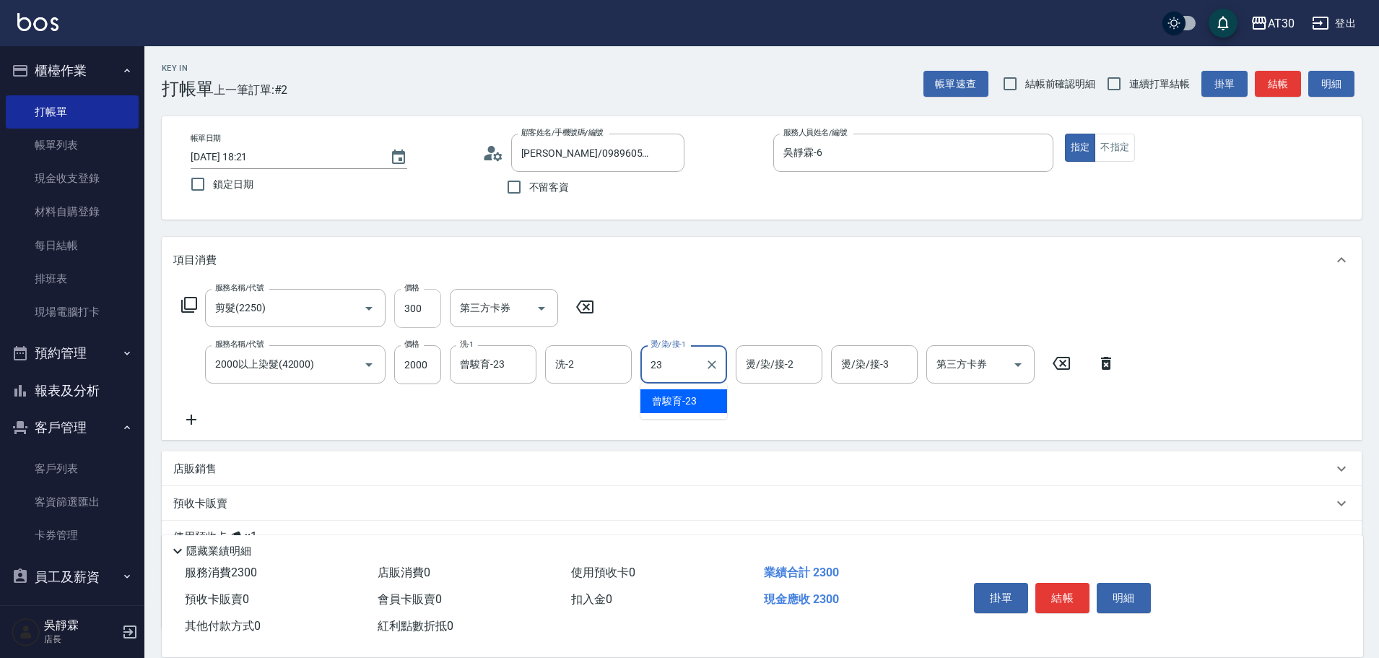
type input "曾駿育-23"
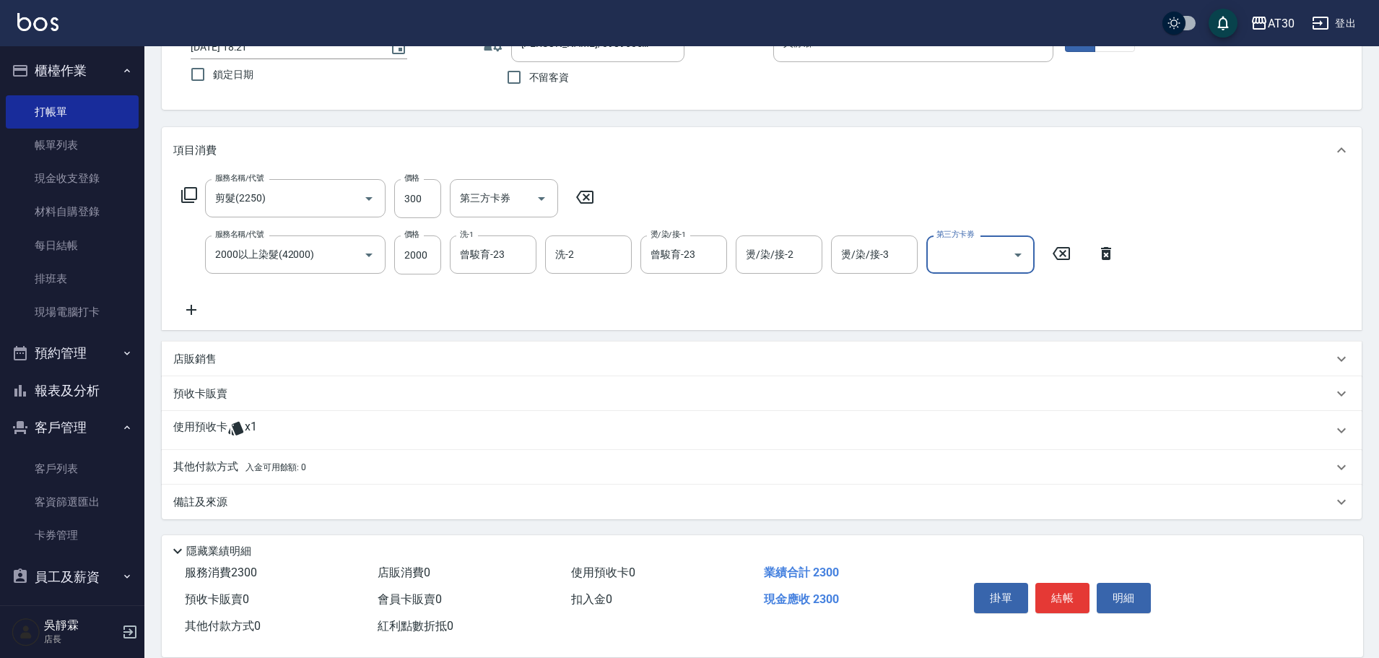
click at [234, 389] on div "預收卡販賣" at bounding box center [753, 393] width 1160 height 15
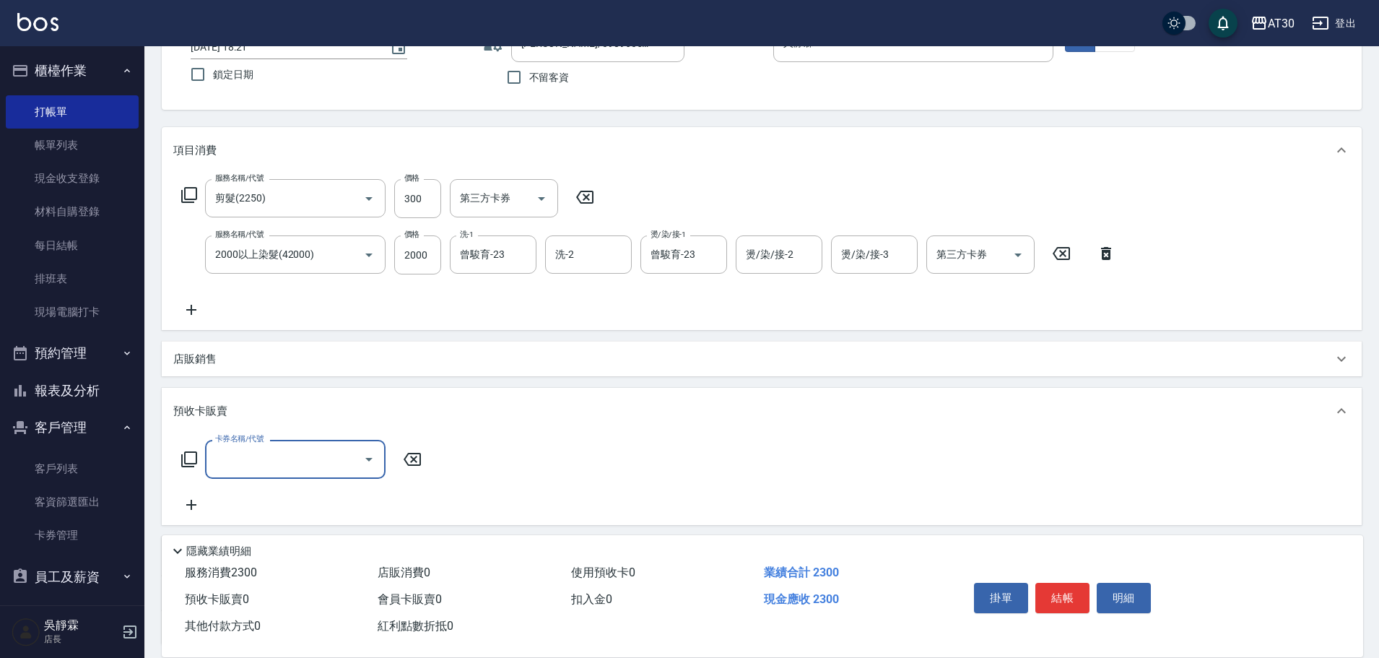
scroll to position [0, 0]
click at [238, 368] on div "店販銷售" at bounding box center [762, 359] width 1200 height 35
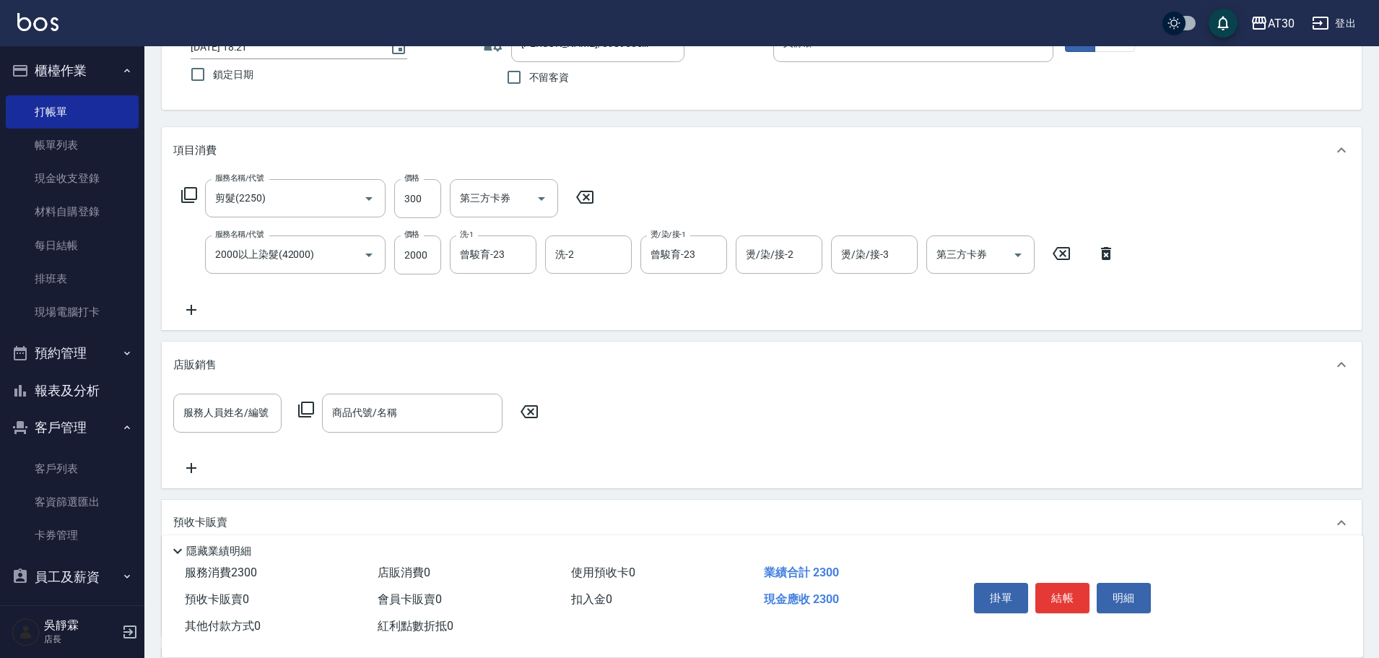
click at [1349, 373] on div "店販銷售" at bounding box center [762, 365] width 1200 height 46
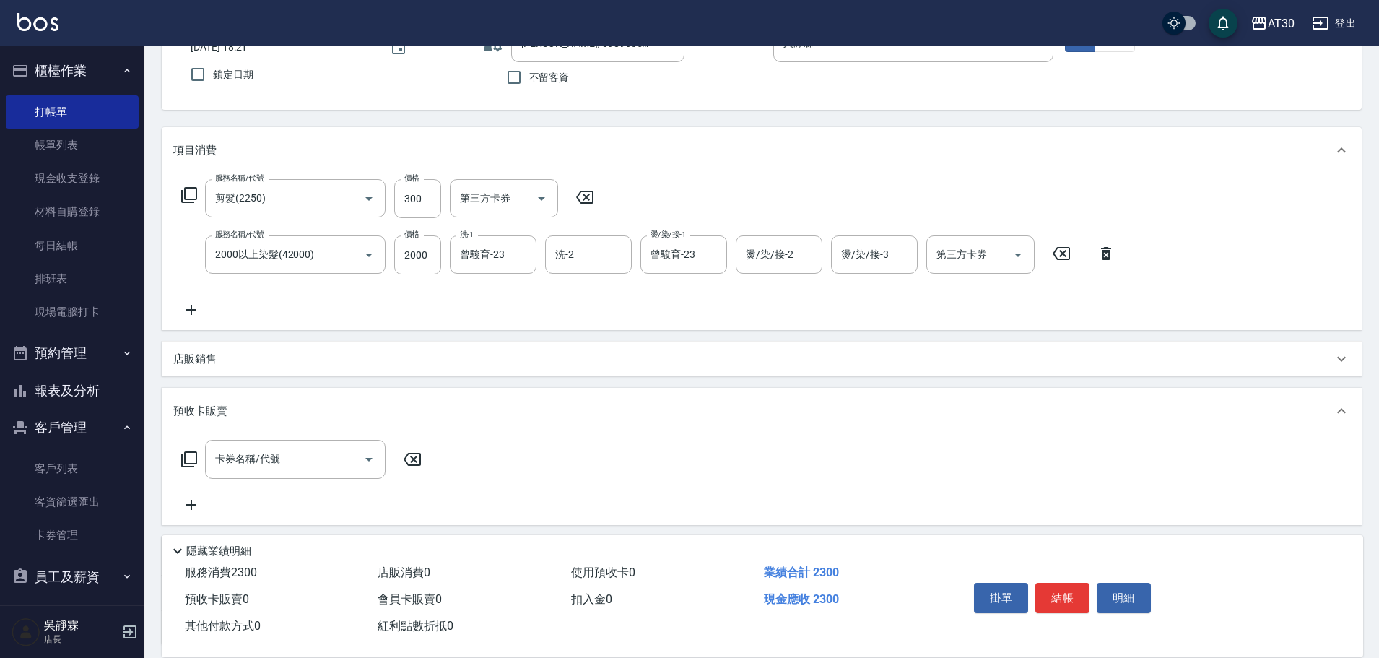
click at [1345, 411] on icon at bounding box center [1341, 410] width 9 height 5
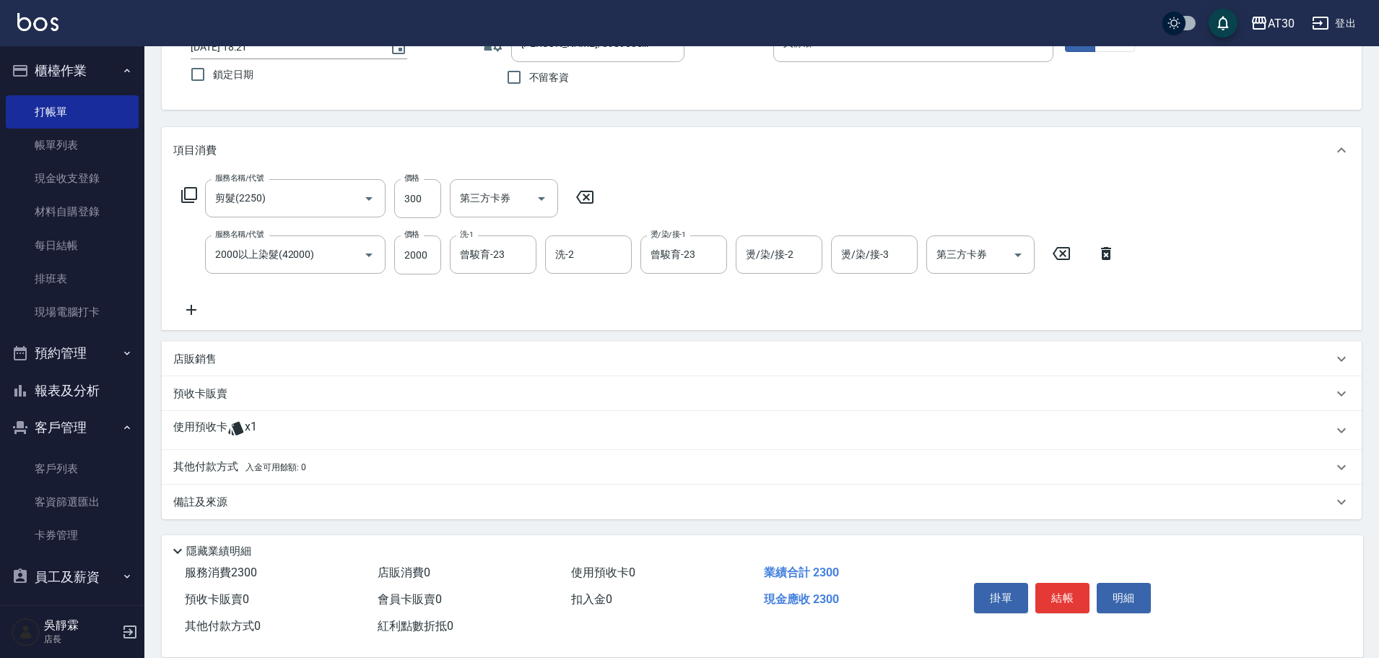
click at [278, 433] on div "使用預收卡 x1" at bounding box center [753, 431] width 1160 height 22
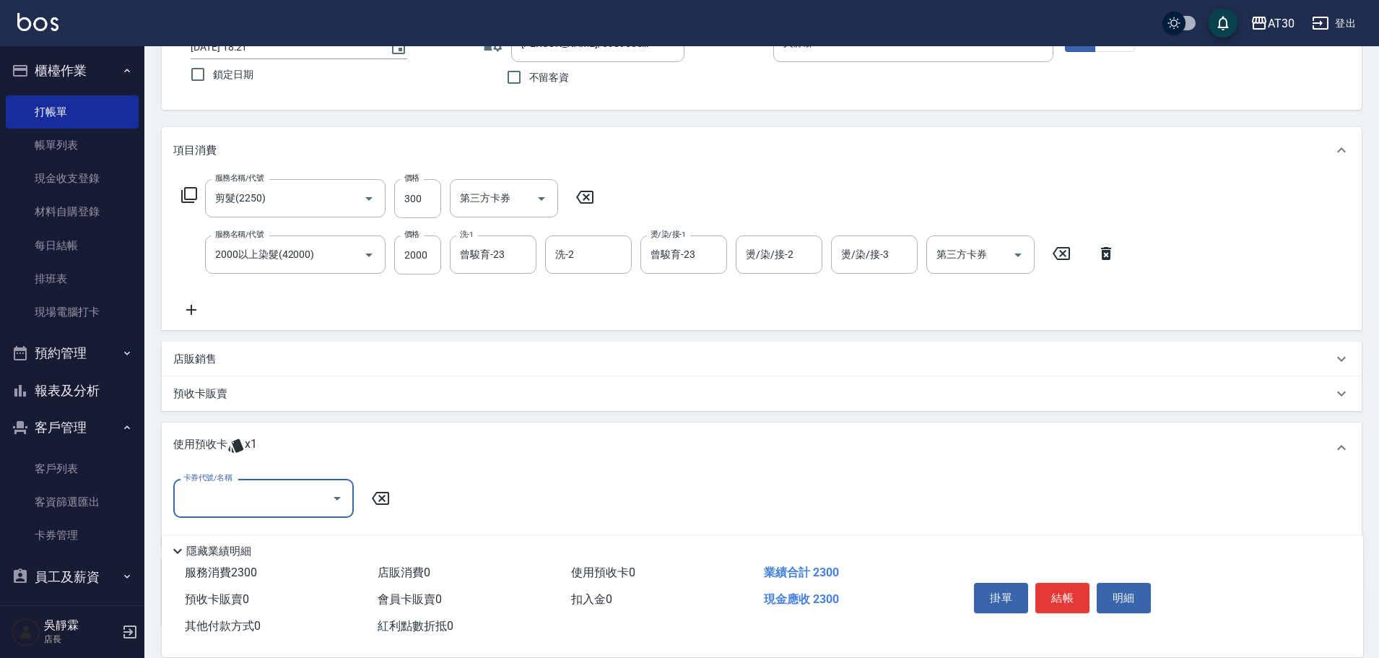
click at [263, 511] on input "卡券代號/名稱" at bounding box center [253, 497] width 146 height 25
drag, startPoint x: 288, startPoint y: 531, endPoint x: 360, endPoint y: 513, distance: 73.7
click at [290, 531] on div "綠茶包套5次4500 剩餘1張" at bounding box center [263, 536] width 181 height 24
type input "綠茶包套5次4500"
click at [464, 500] on input "護-1" at bounding box center [472, 498] width 95 height 25
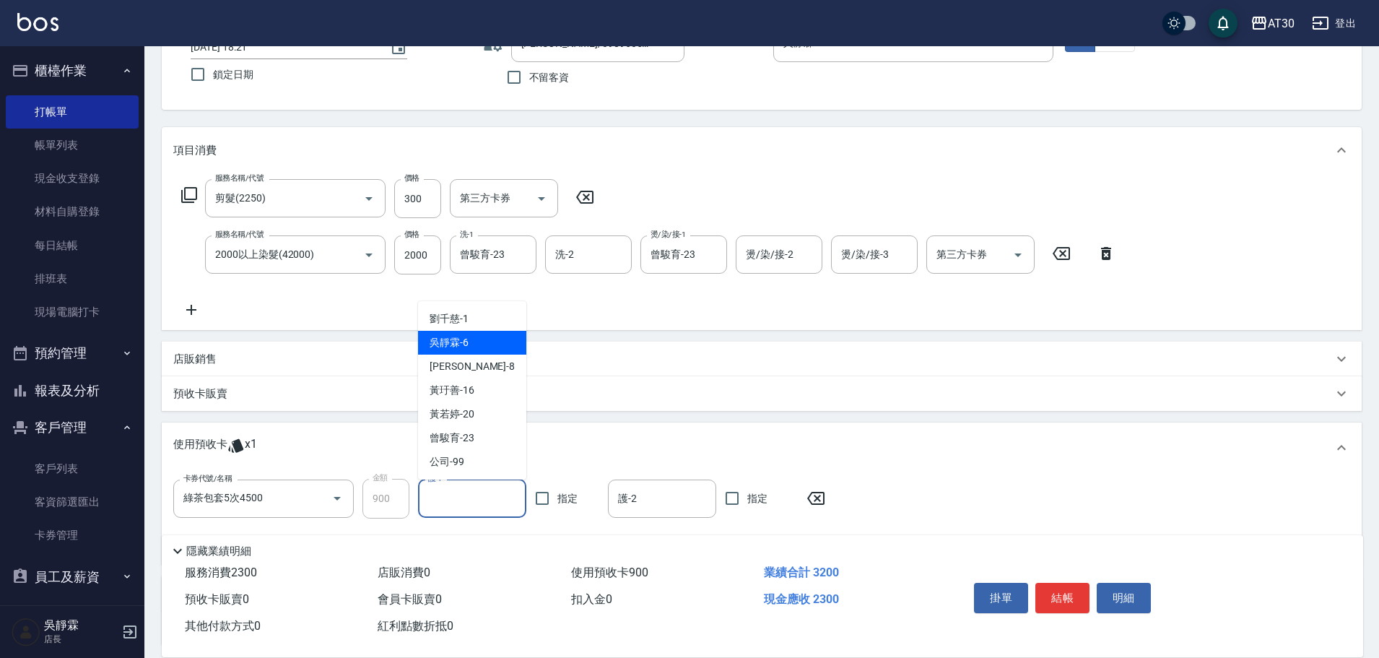
click at [493, 342] on div "[PERSON_NAME]-6" at bounding box center [472, 343] width 108 height 24
type input "吳靜霖-6"
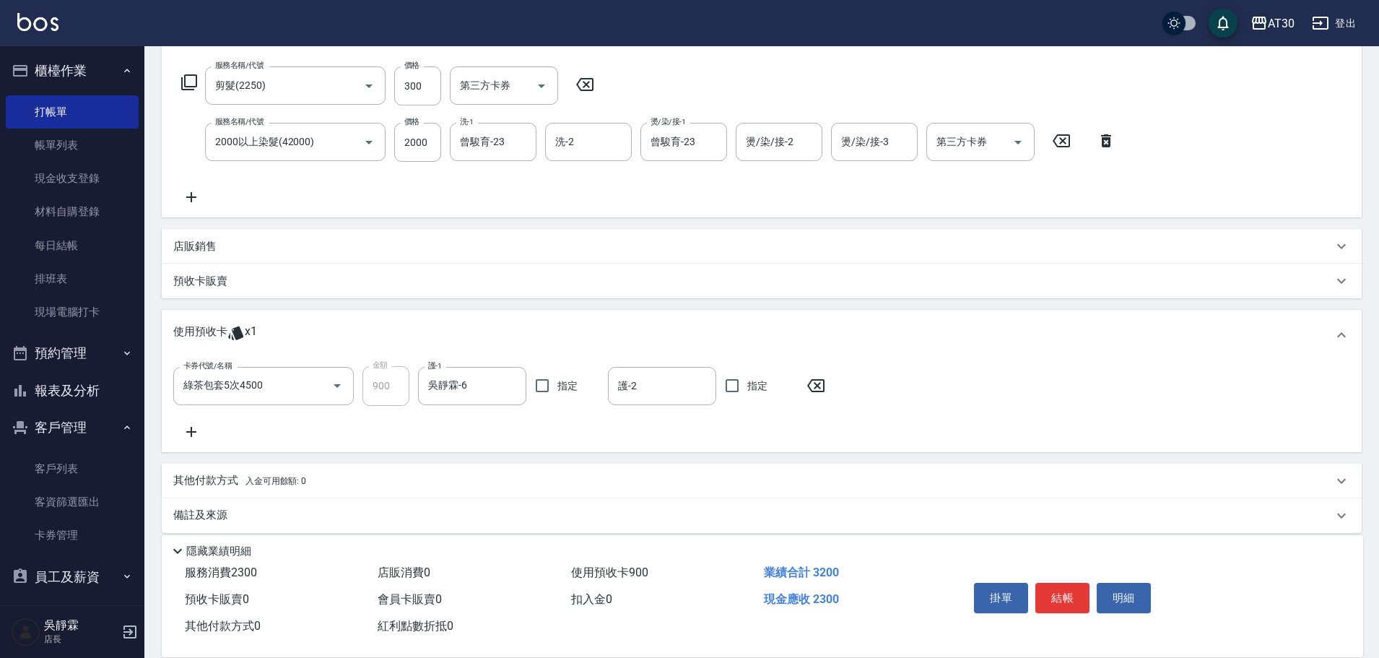
scroll to position [236, 0]
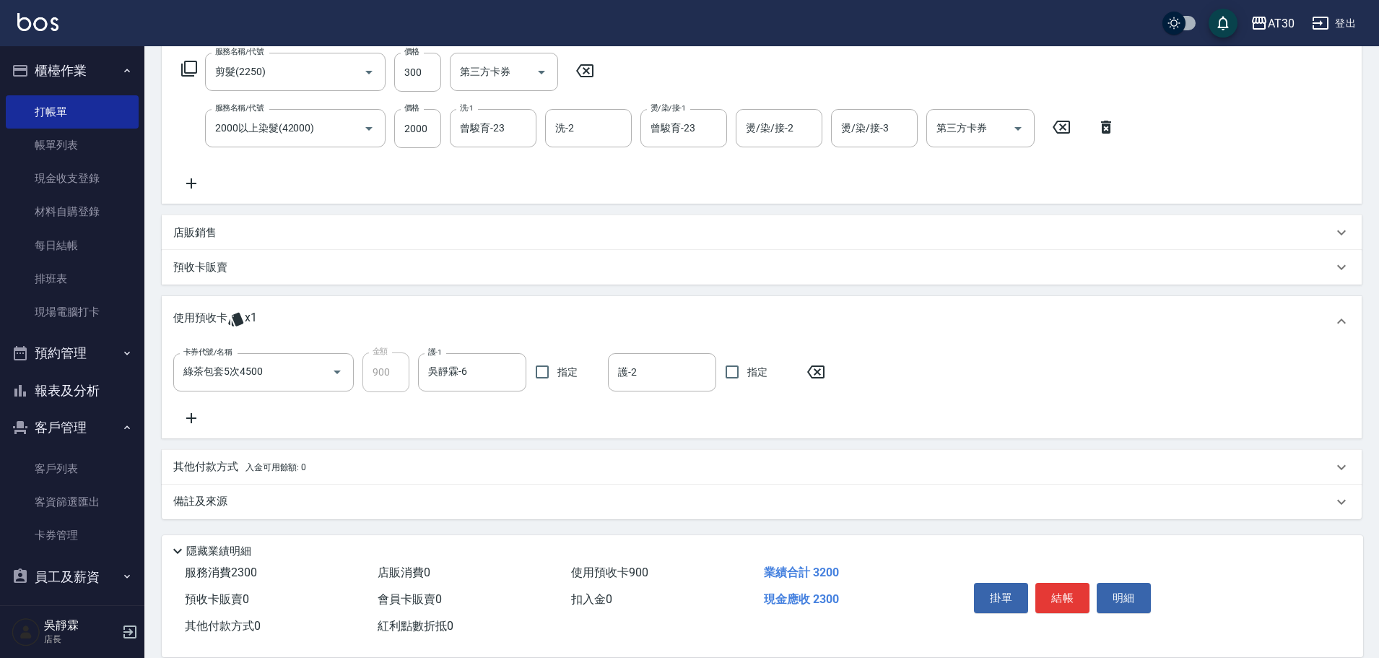
click at [238, 462] on p "其他付款方式 入金可用餘額: 0" at bounding box center [239, 467] width 133 height 16
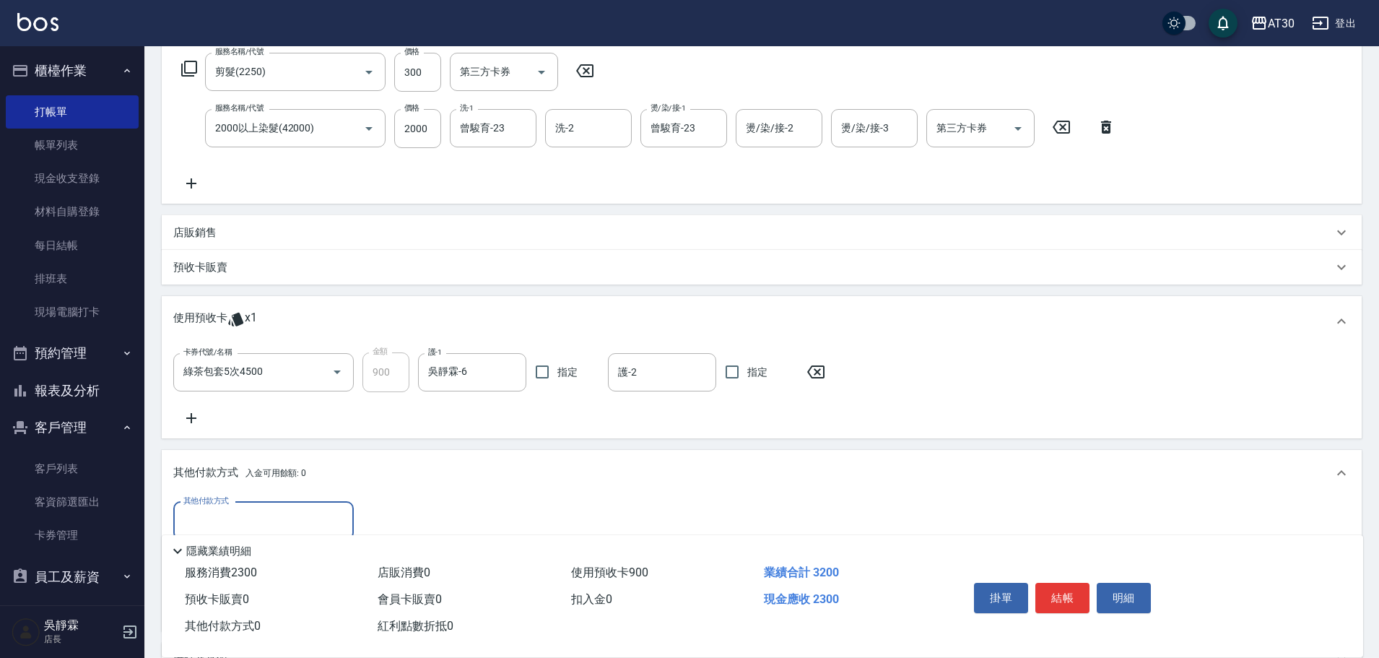
scroll to position [0, 0]
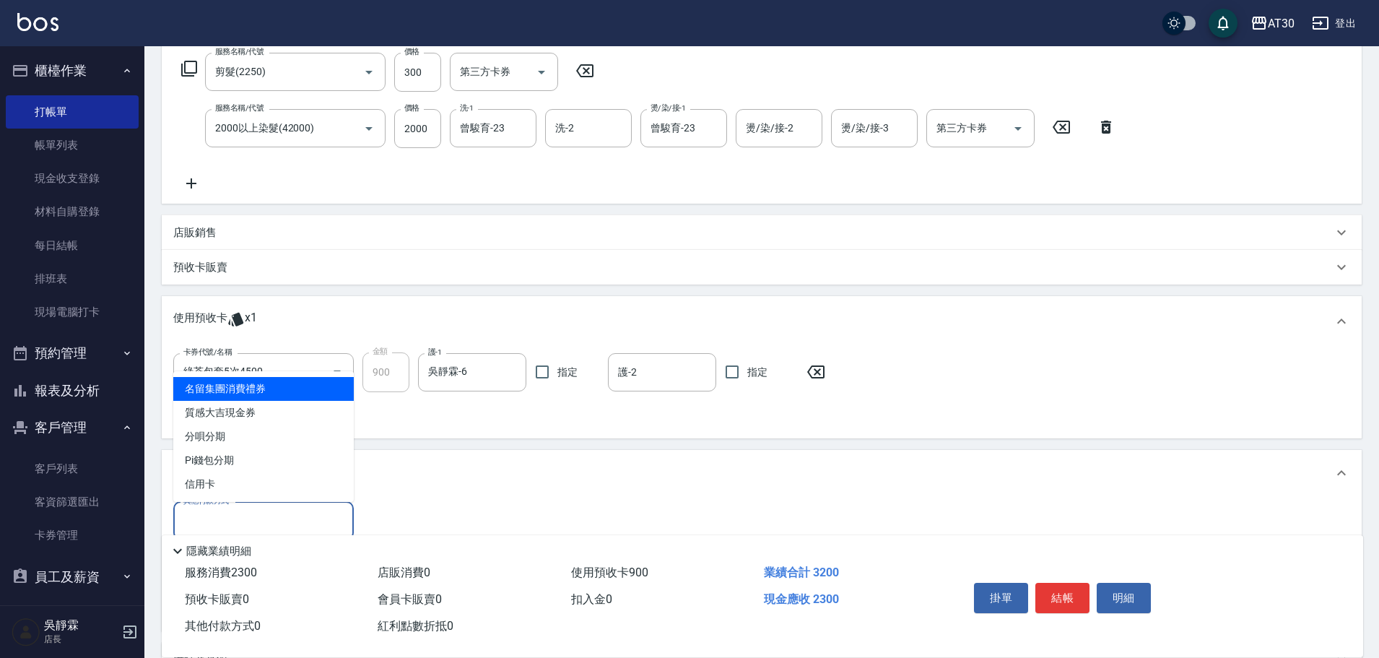
click at [236, 517] on input "其他付款方式" at bounding box center [264, 520] width 168 height 25
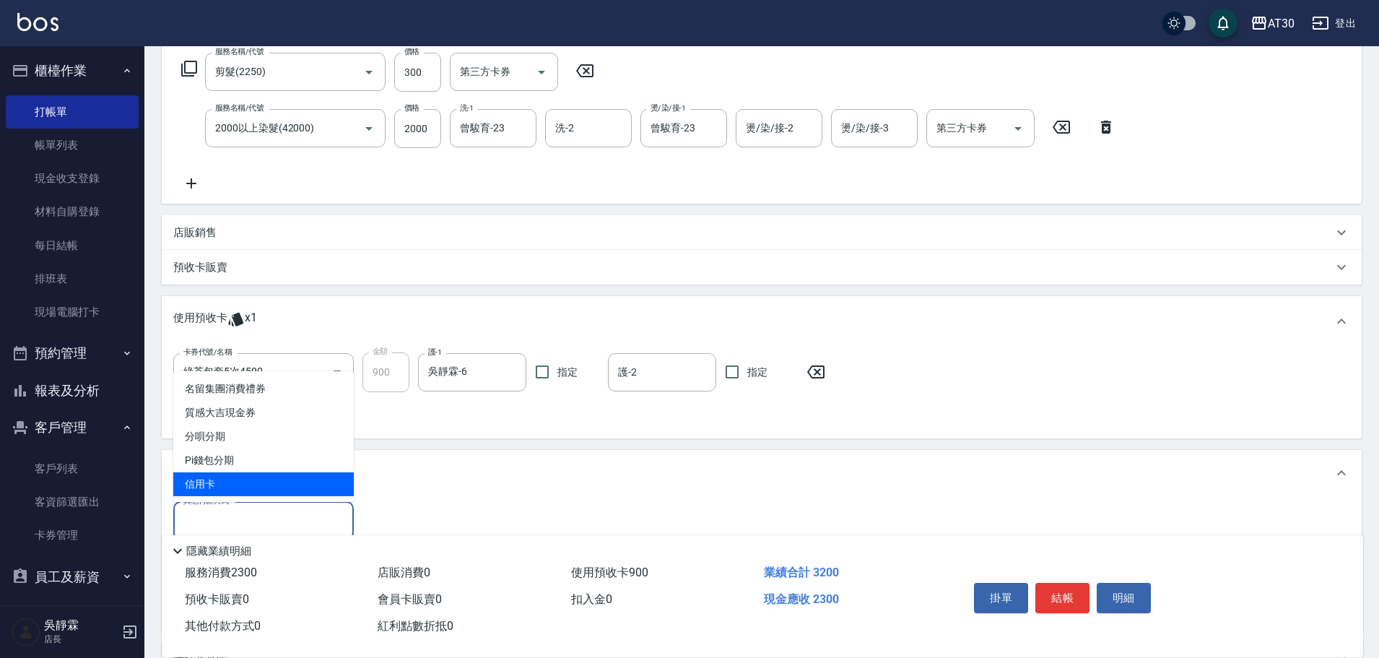
click at [222, 487] on span "信用卡" at bounding box center [263, 484] width 181 height 24
type input "信用卡"
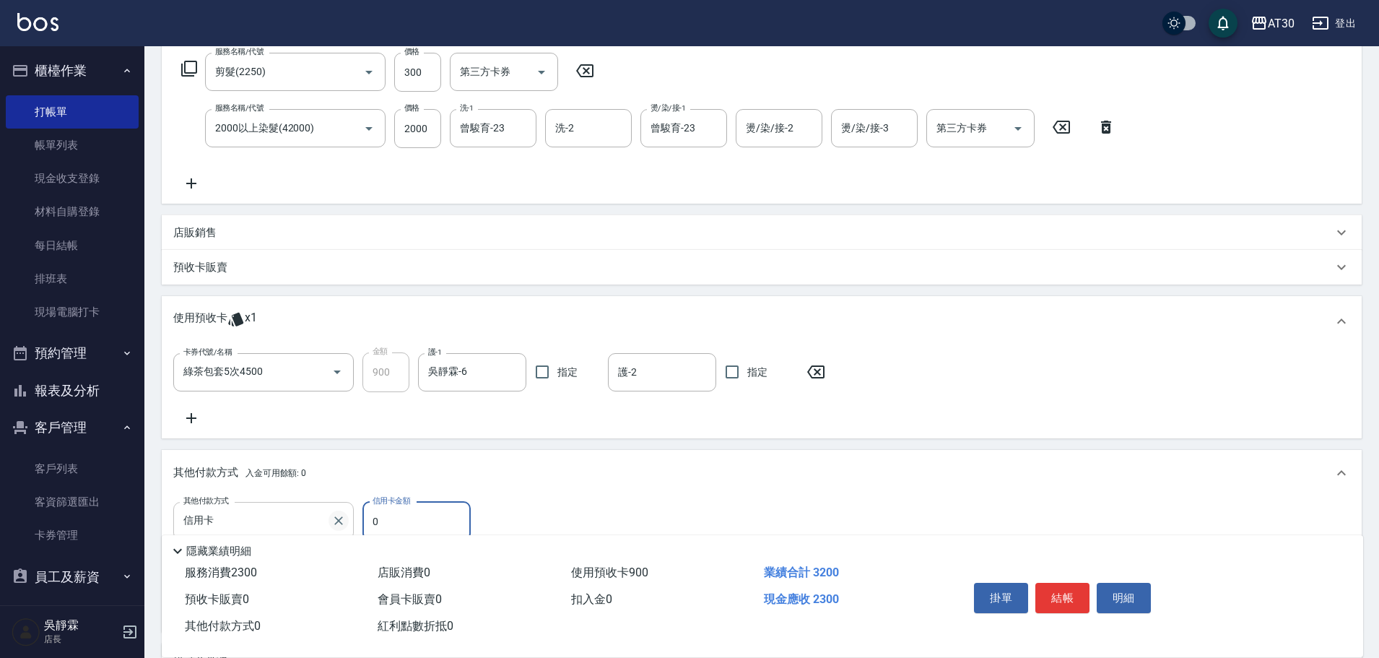
drag, startPoint x: 394, startPoint y: 522, endPoint x: 335, endPoint y: 525, distance: 59.3
click at [335, 524] on div "其他付款方式 信用卡 其他付款方式 信用卡金額 0 信用卡金額" at bounding box center [327, 521] width 309 height 39
type input "2300"
click at [1070, 591] on button "結帳" at bounding box center [1063, 598] width 54 height 30
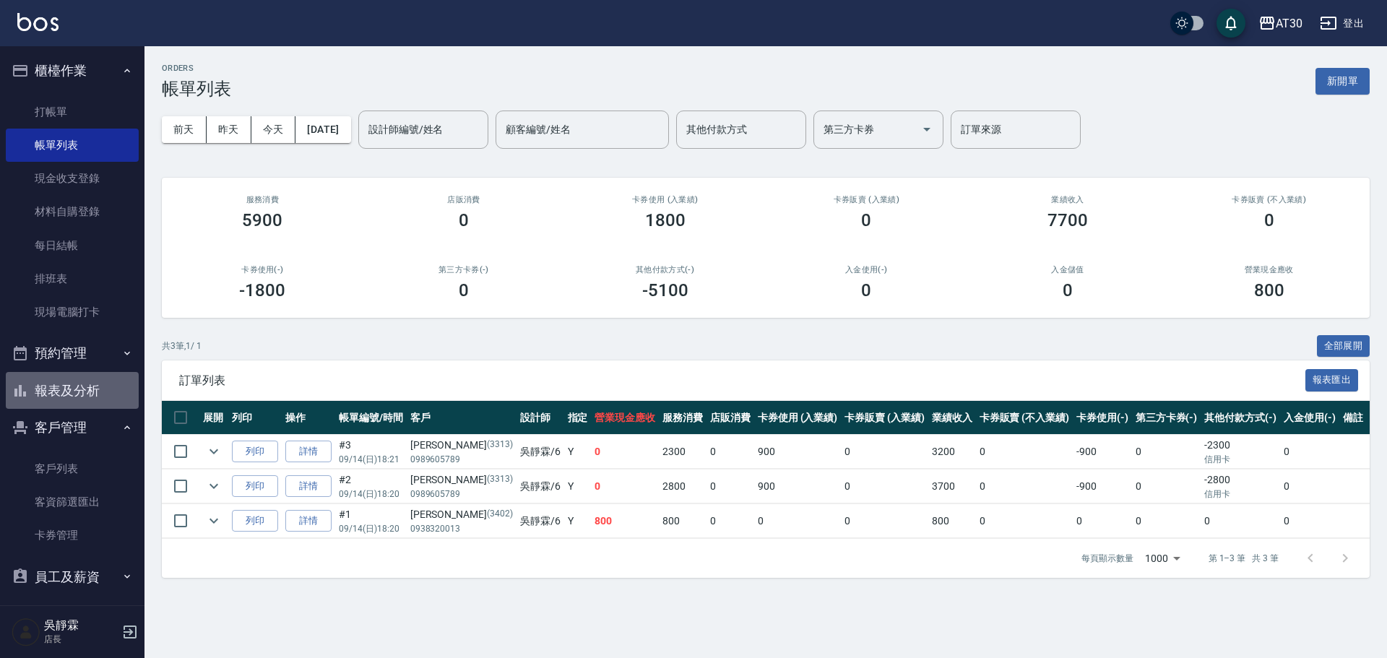
click at [103, 390] on button "報表及分析" at bounding box center [72, 391] width 133 height 38
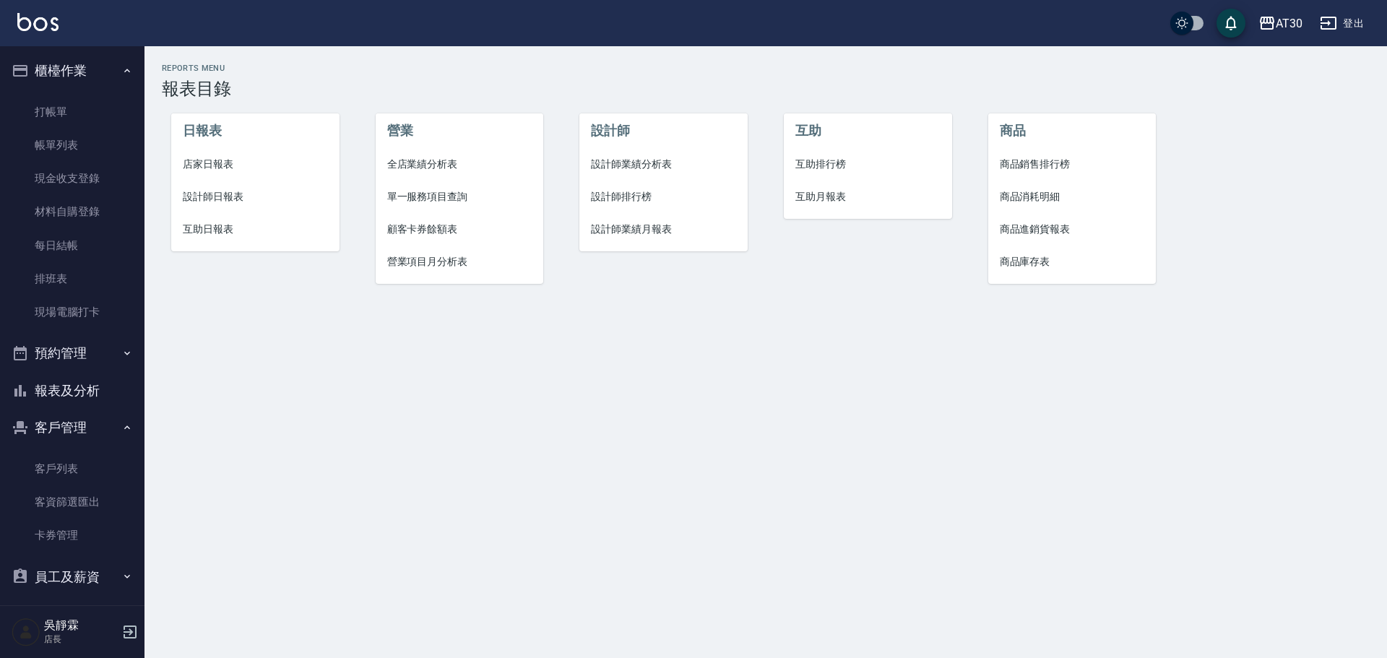
click at [828, 162] on span "互助排行榜" at bounding box center [867, 164] width 145 height 15
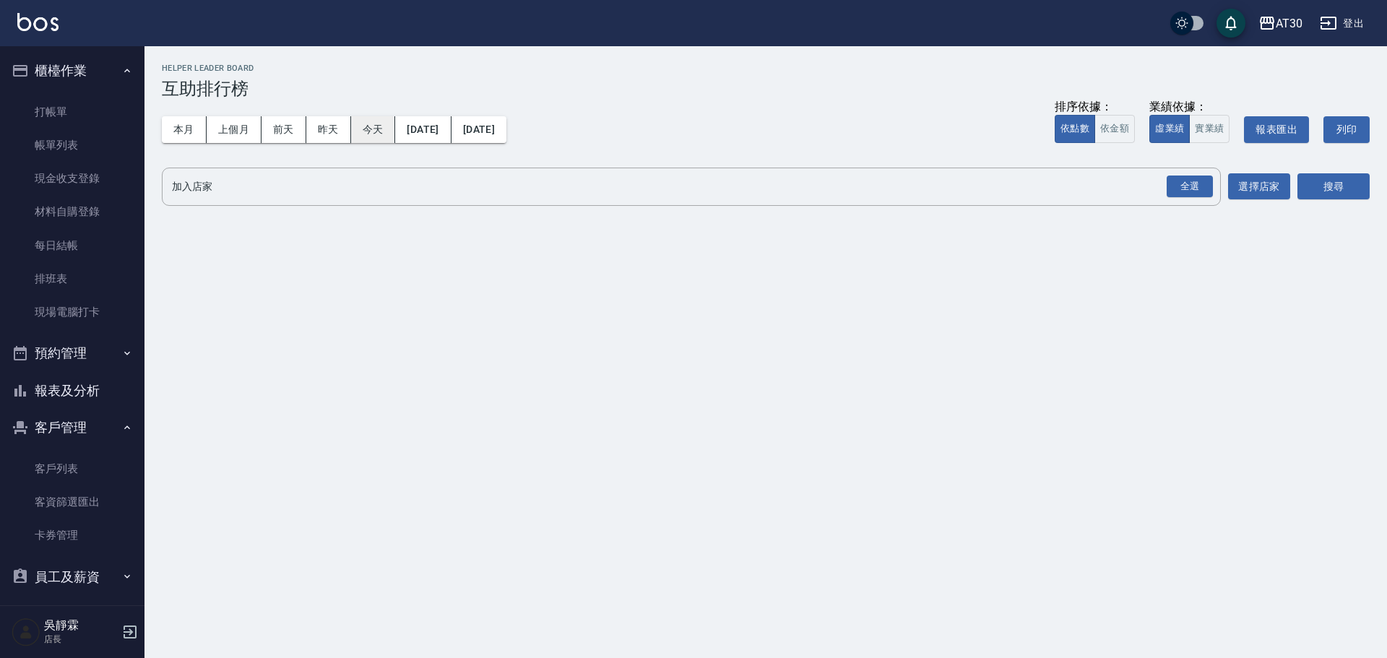
click at [386, 129] on button "今天" at bounding box center [373, 129] width 45 height 27
click at [389, 131] on button "今天" at bounding box center [373, 129] width 45 height 27
click at [1184, 186] on div "全選" at bounding box center [1189, 186] width 46 height 22
drag, startPoint x: 1373, startPoint y: 186, endPoint x: 1358, endPoint y: 188, distance: 15.3
click at [1367, 187] on div "AT30 [DATE] - [DATE] 互助排行榜 列印時間： [DATE][PHONE_NUMBER]:22 Helper Leader Board 互助…" at bounding box center [765, 139] width 1242 height 186
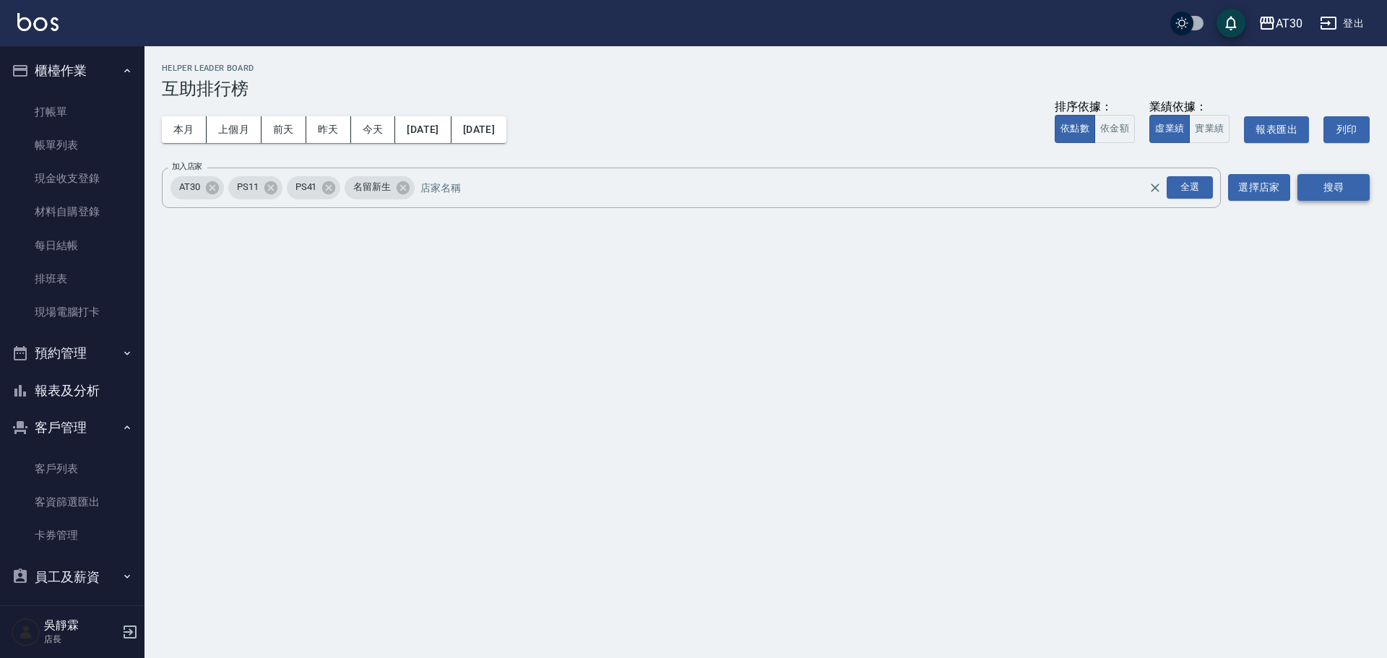
click at [1347, 188] on button "搜尋" at bounding box center [1333, 187] width 72 height 27
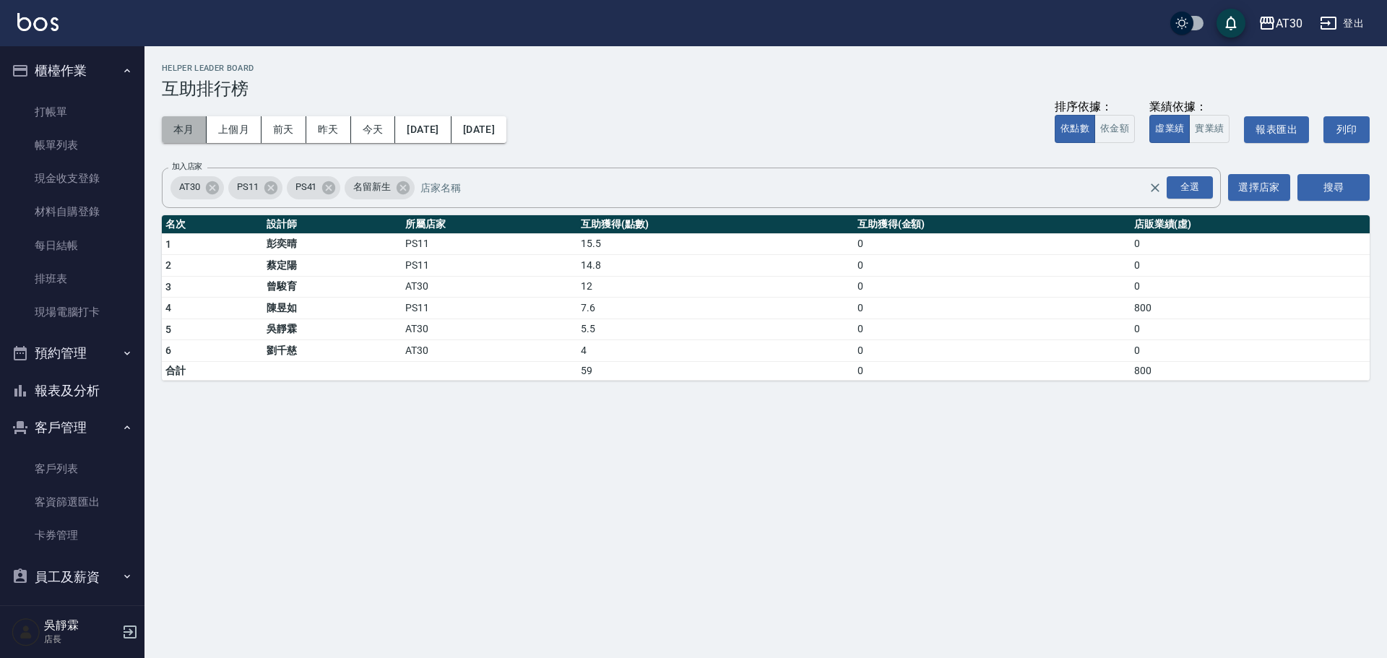
click at [187, 132] on button "本月" at bounding box center [184, 129] width 45 height 27
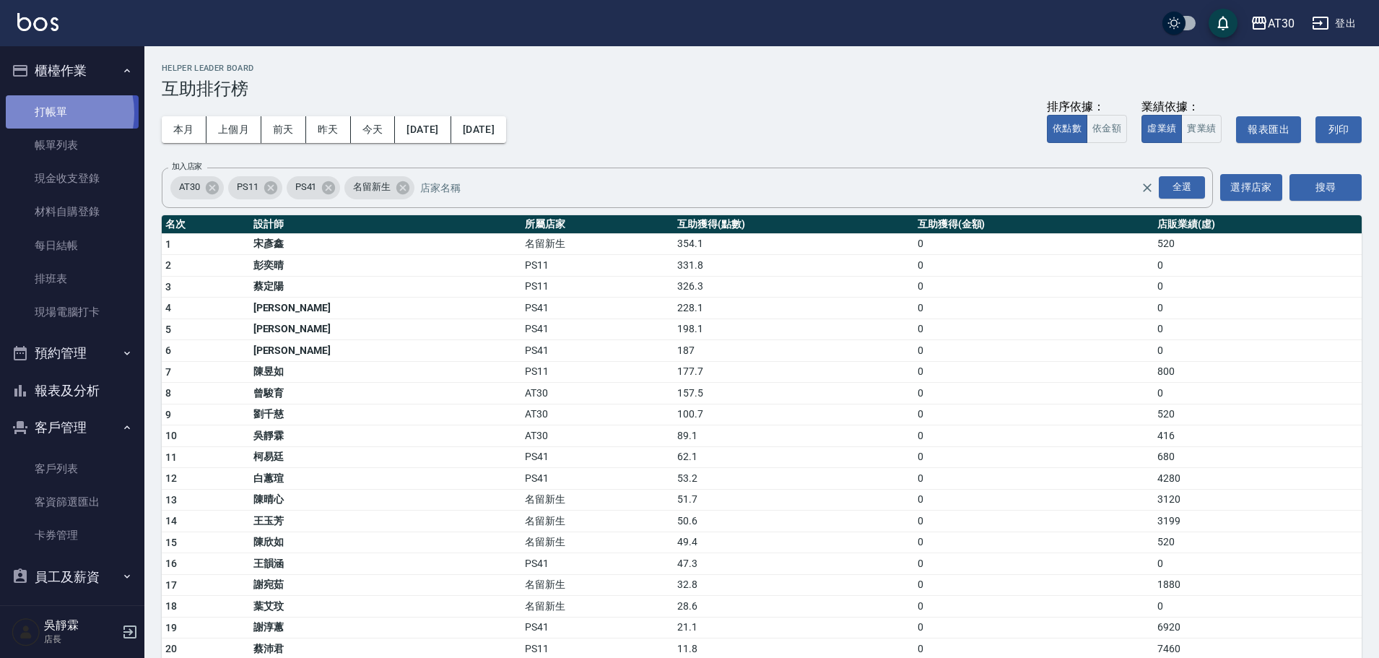
click at [43, 113] on link "打帳單" at bounding box center [72, 111] width 133 height 33
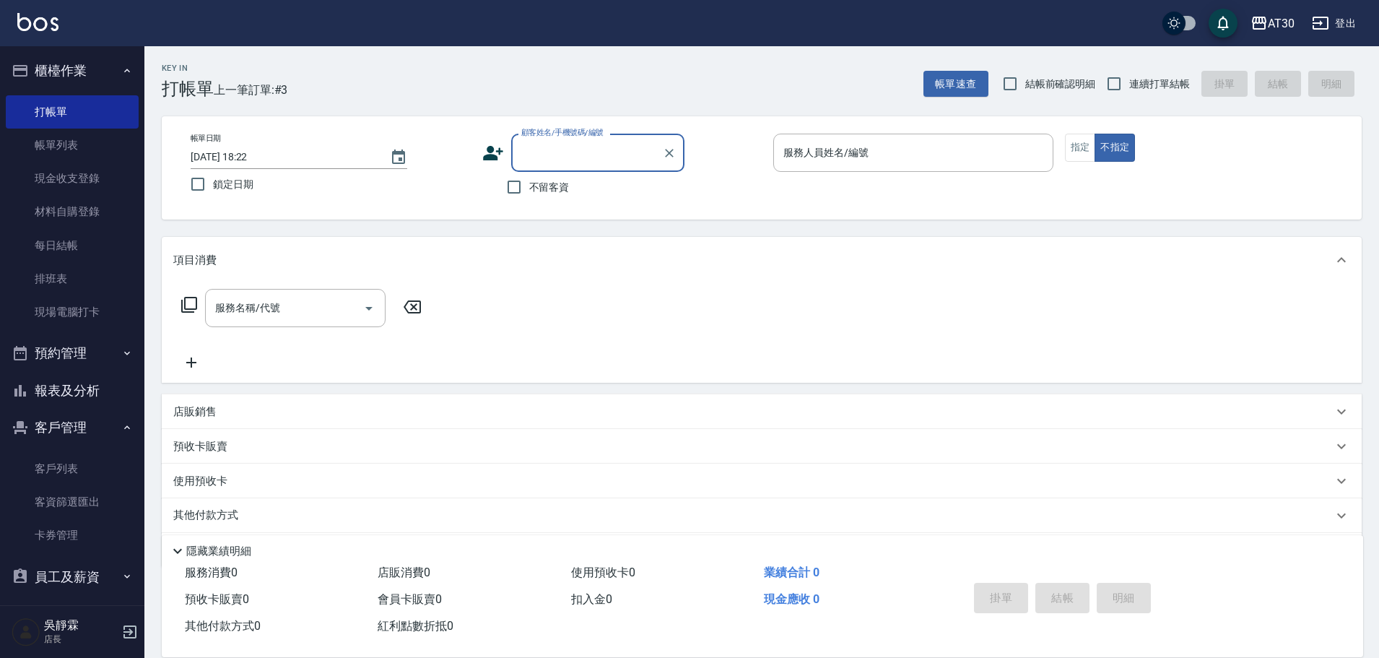
click at [493, 163] on icon at bounding box center [493, 153] width 22 height 22
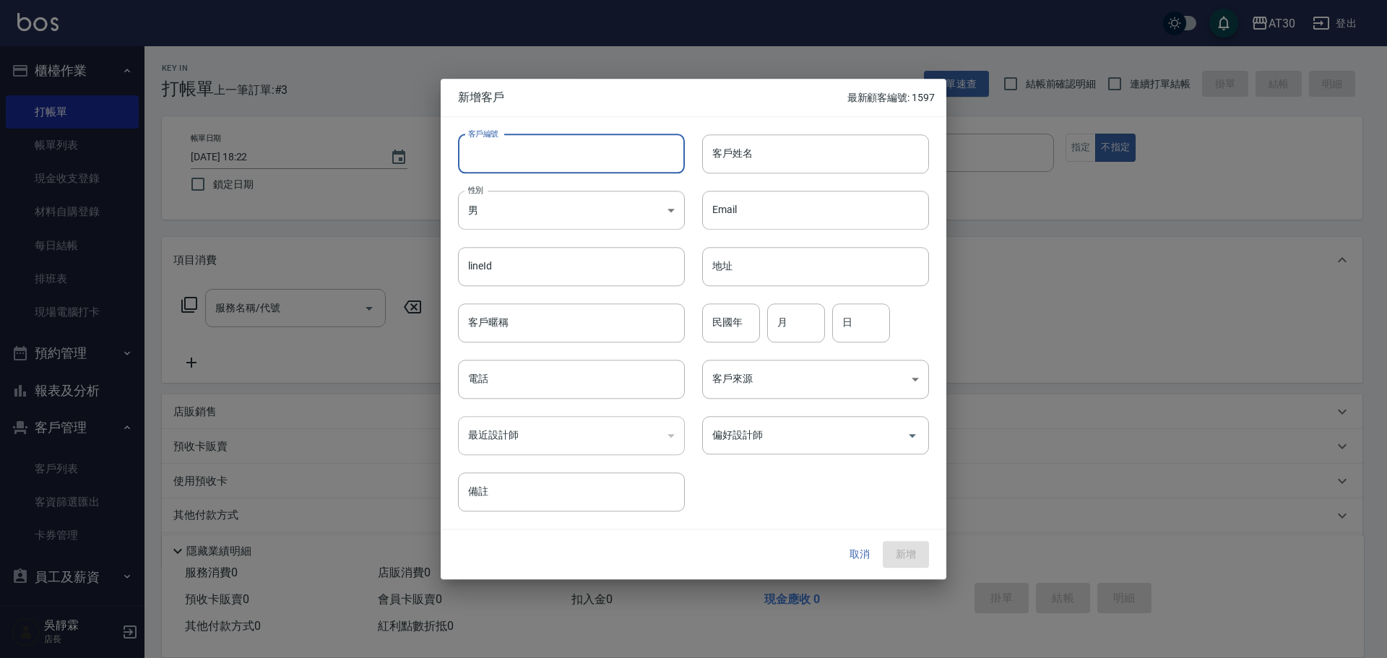
click at [534, 162] on input "客戶編號" at bounding box center [571, 153] width 227 height 39
type input "5"
type input "1547"
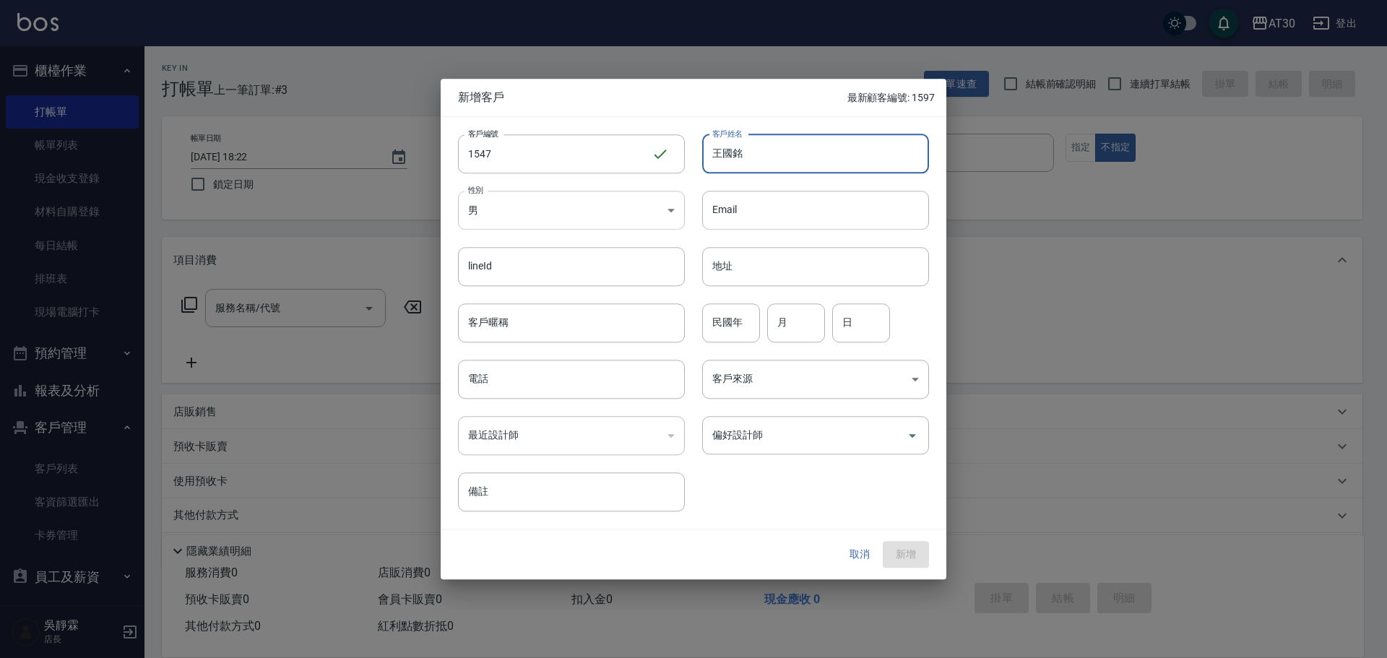
type input "王國銘"
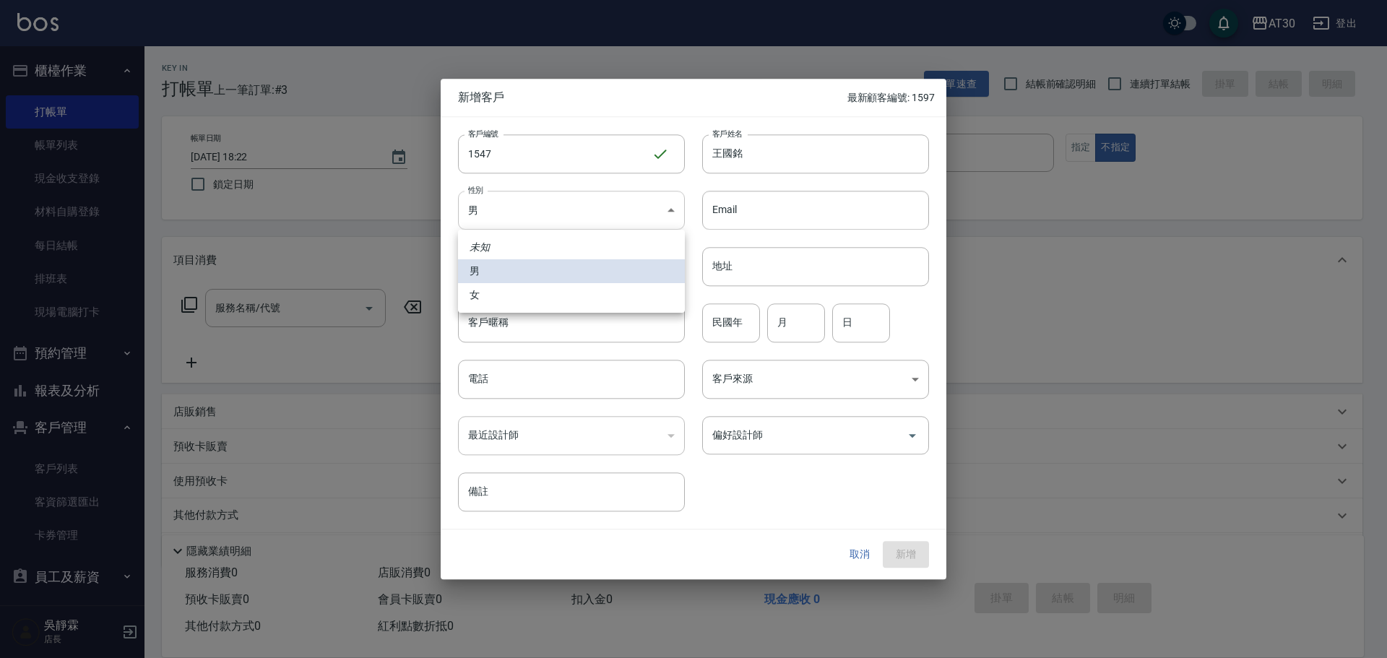
click at [513, 211] on body "AT30 登出 櫃檯作業 打帳單 帳單列表 現金收支登錄 材料自購登錄 每日結帳 排班表 現場電腦打卡 預約管理 預約管理 單日預約紀錄 單週預約紀錄 報表及…" at bounding box center [693, 353] width 1387 height 706
click at [506, 293] on li "女" at bounding box center [571, 295] width 227 height 24
type input "[DEMOGRAPHIC_DATA]"
click at [725, 304] on div "民國年 民國年" at bounding box center [731, 322] width 58 height 39
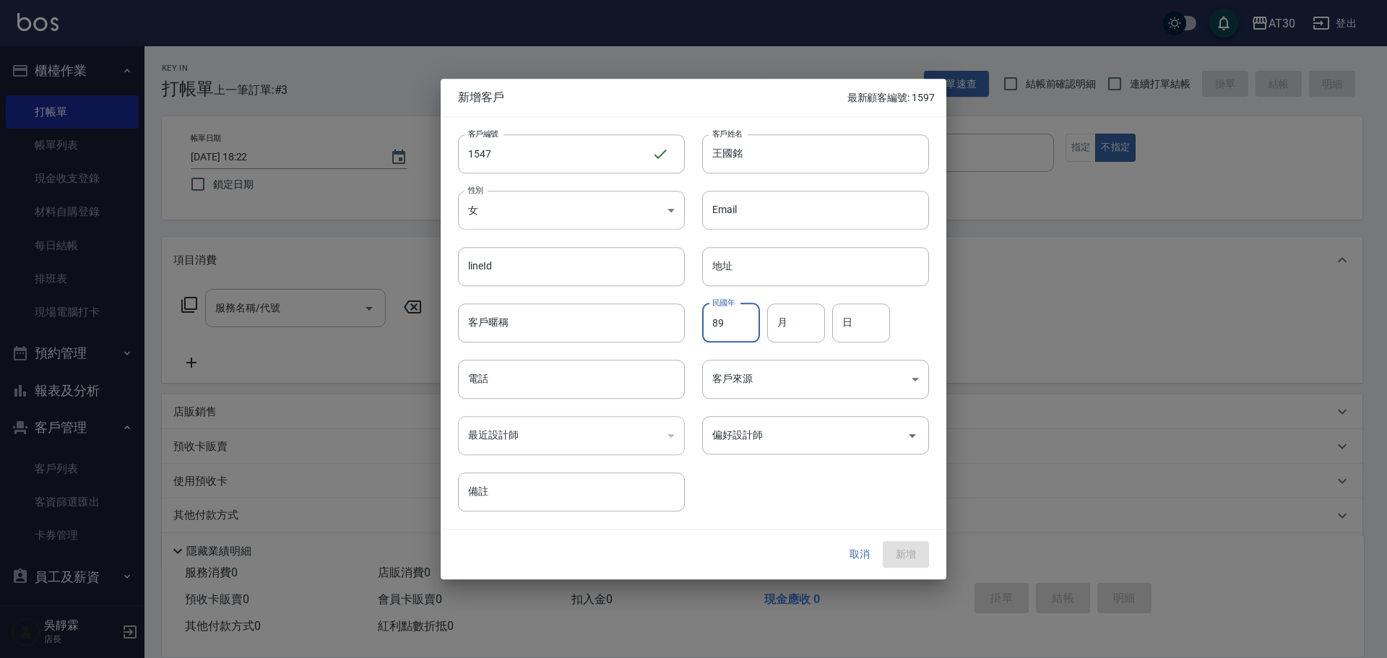
type input "89"
type input "12"
type input "09"
type input "0906505506"
click at [757, 435] on input "偏好設計師" at bounding box center [804, 434] width 192 height 25
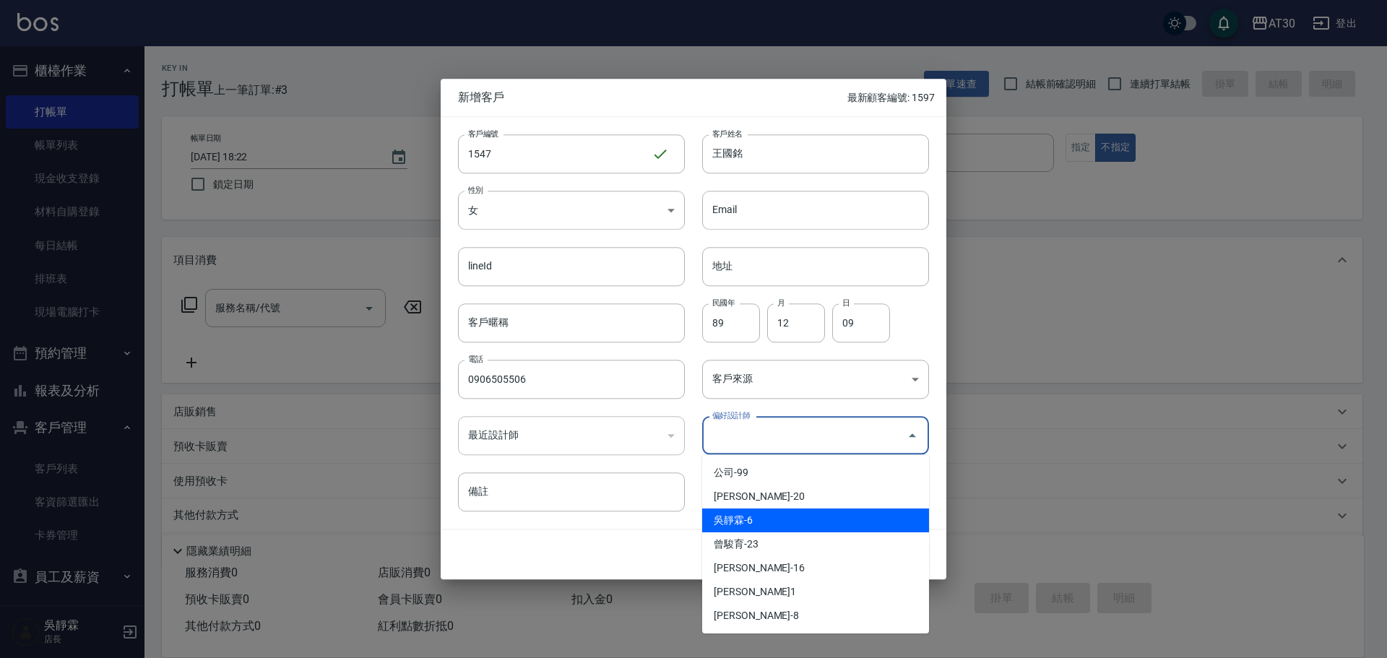
click at [764, 514] on li "吳靜霖-6" at bounding box center [815, 520] width 227 height 24
type input "吳靜霖"
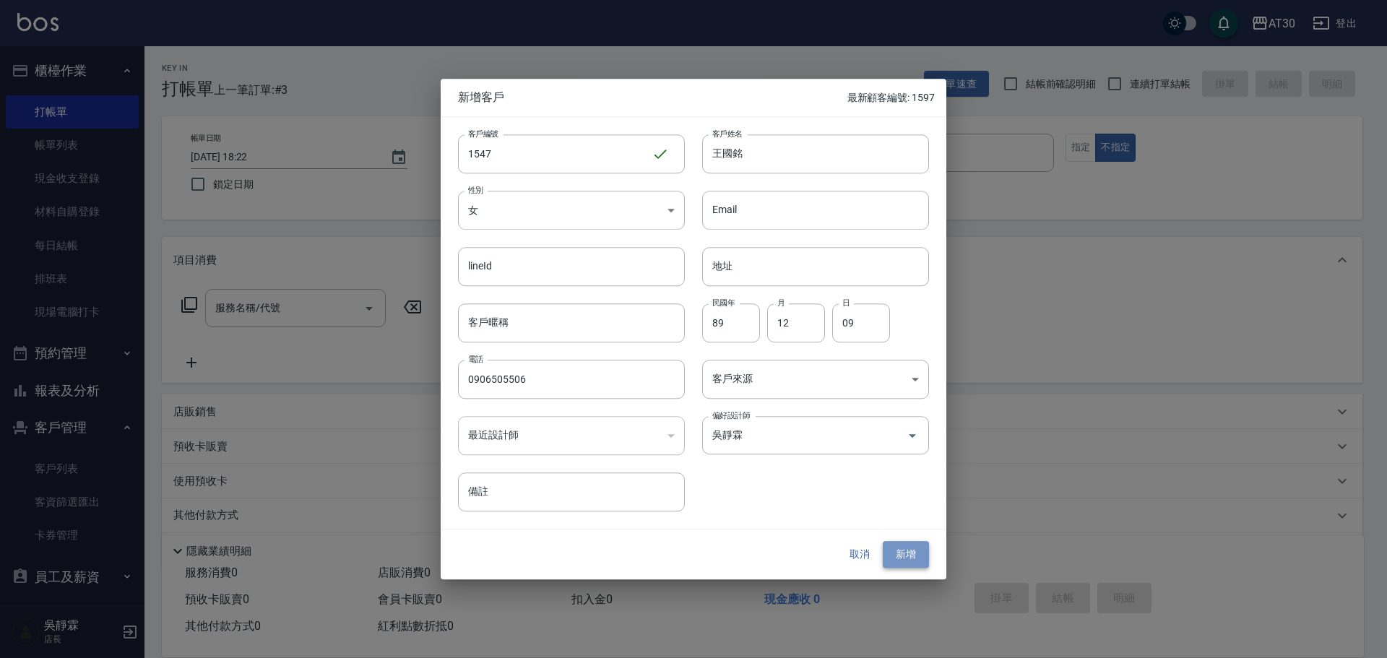
click at [908, 543] on button "新增" at bounding box center [905, 555] width 46 height 27
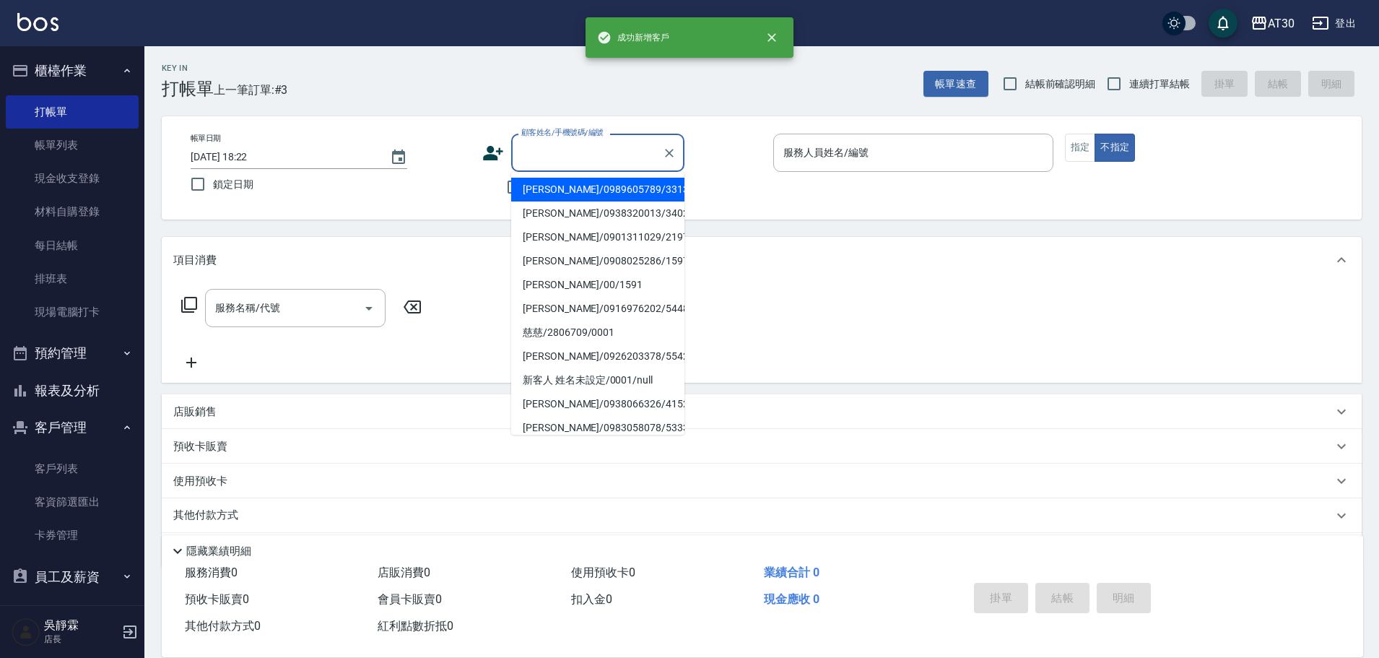
click at [618, 158] on input "顧客姓名/手機號碼/編號" at bounding box center [587, 152] width 139 height 25
type input "0"
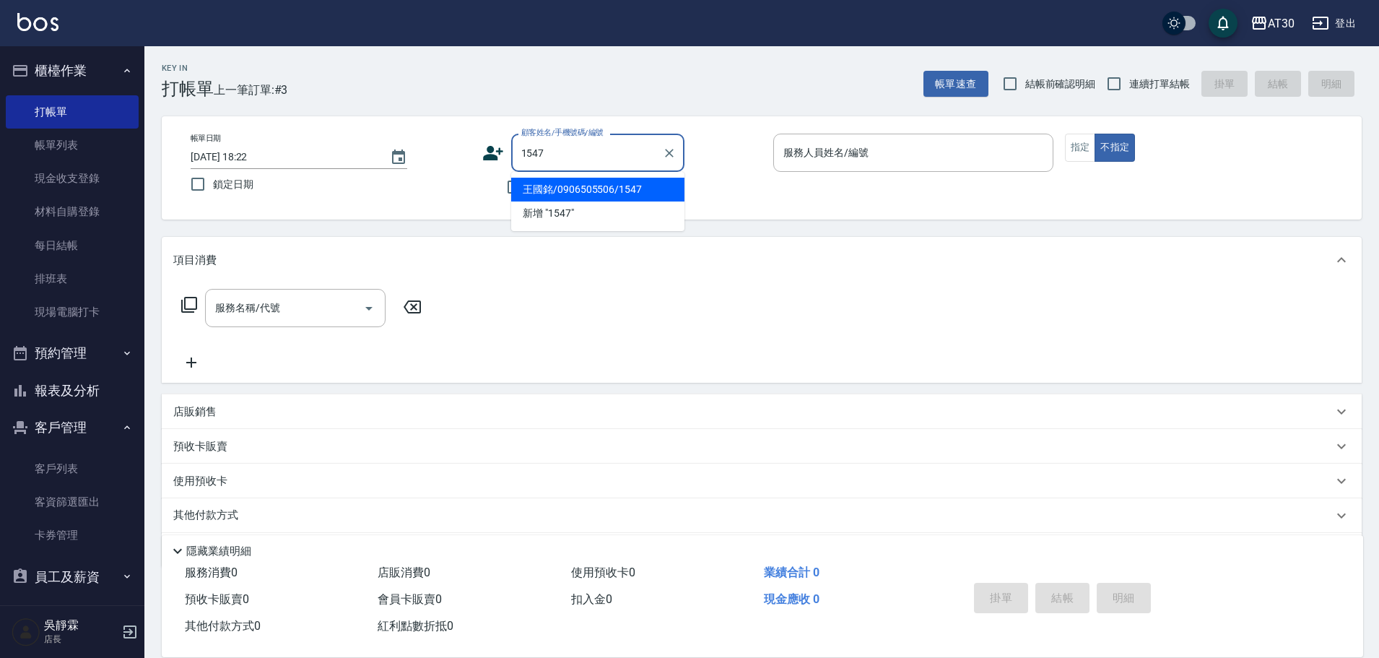
type input "王國銘/0906505506/1547"
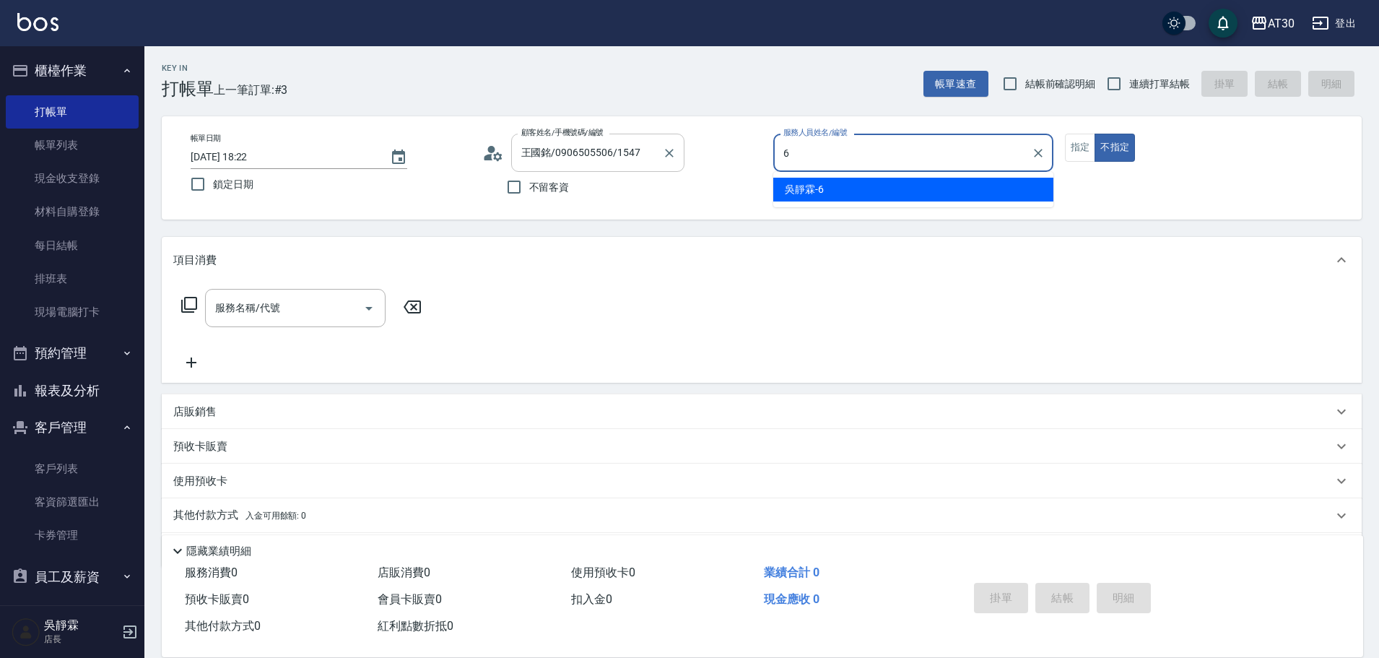
type input "吳靜霖-6"
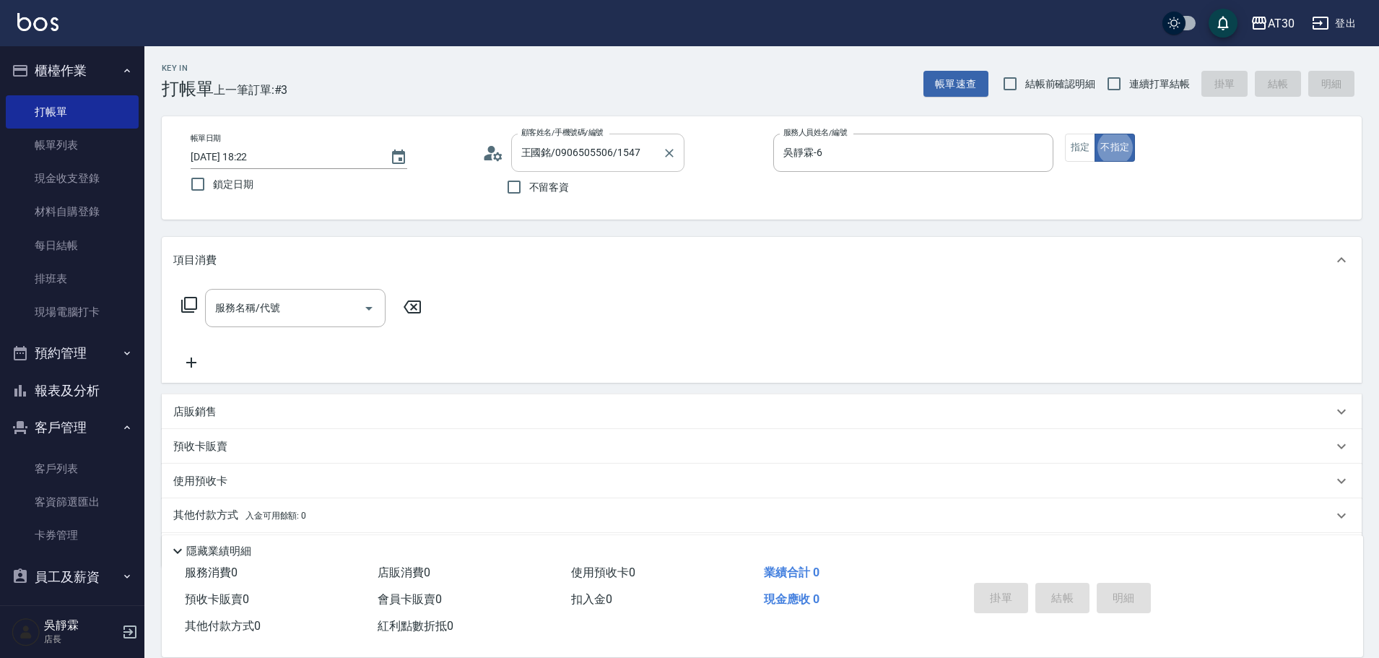
type button "false"
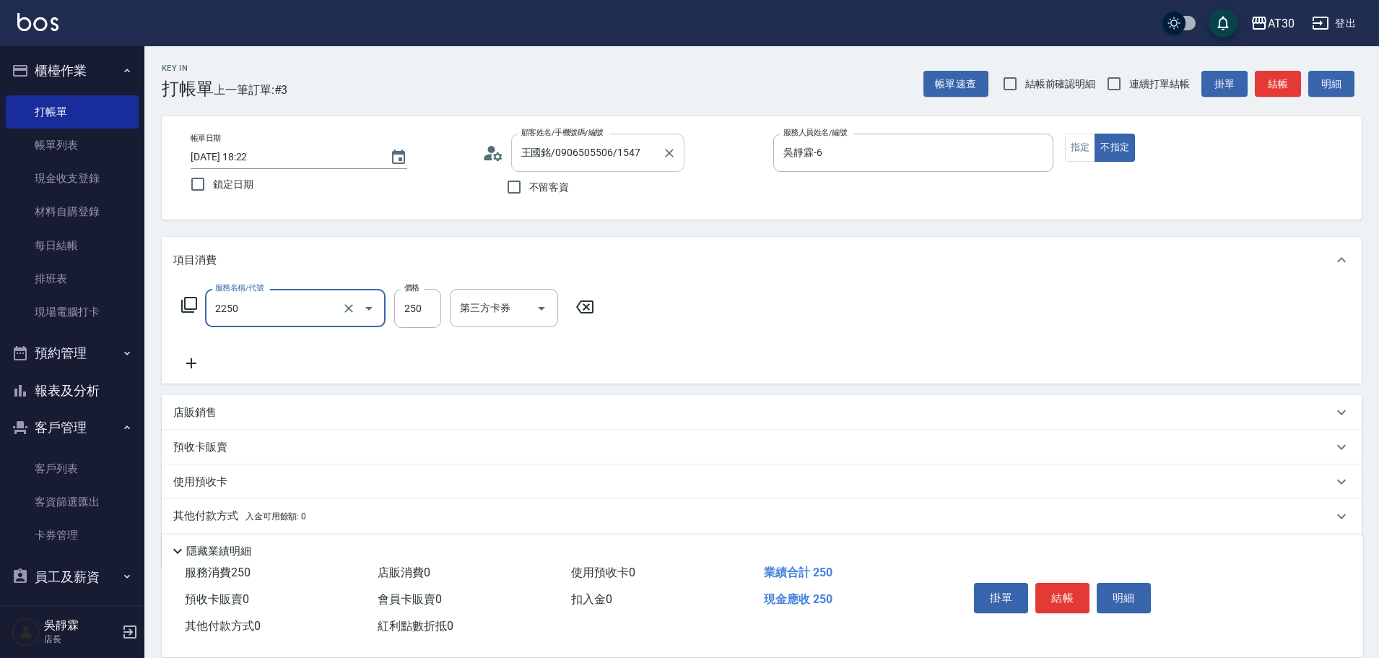
type input "剪髮(2250)"
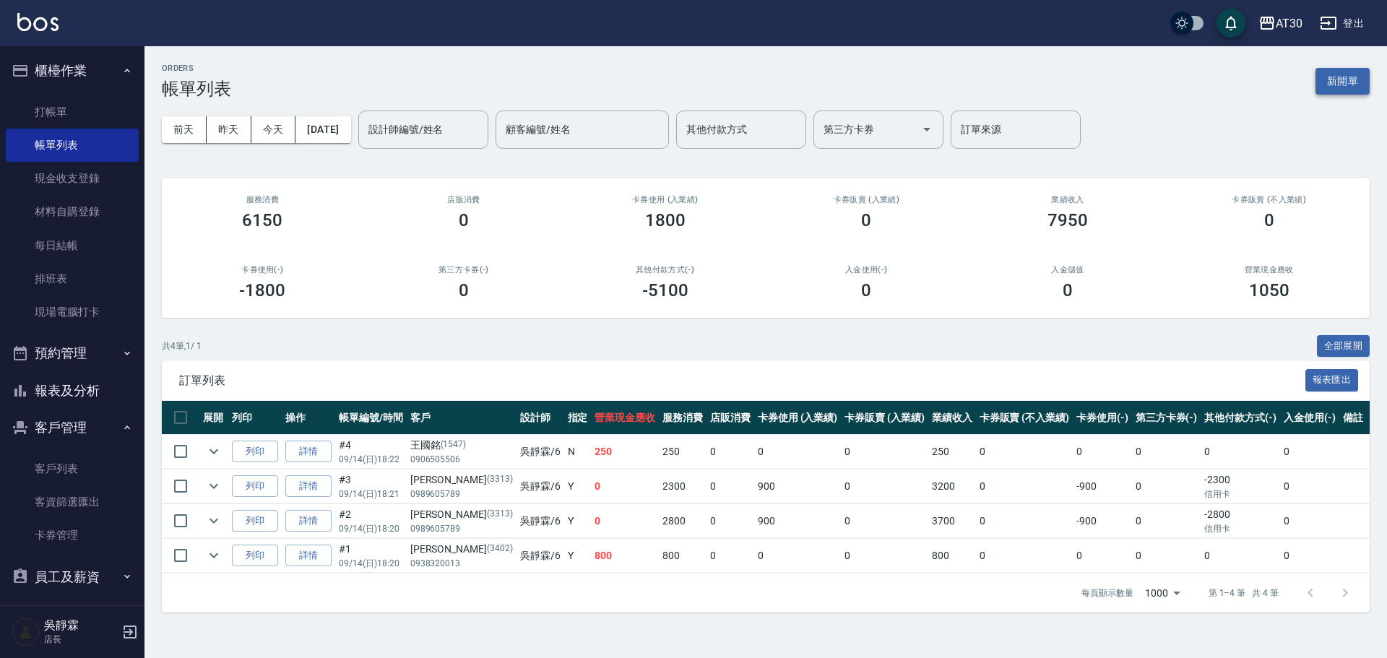
click at [1347, 82] on button "新開單" at bounding box center [1342, 81] width 54 height 27
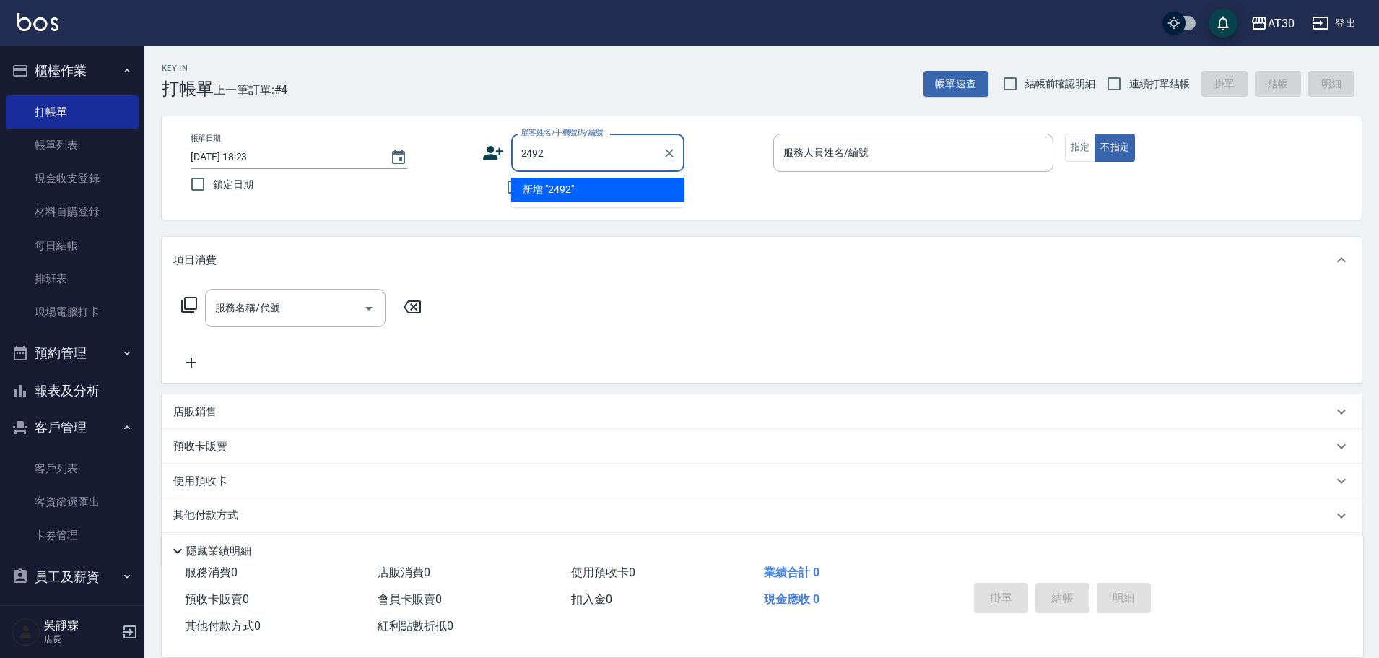
type input "2492"
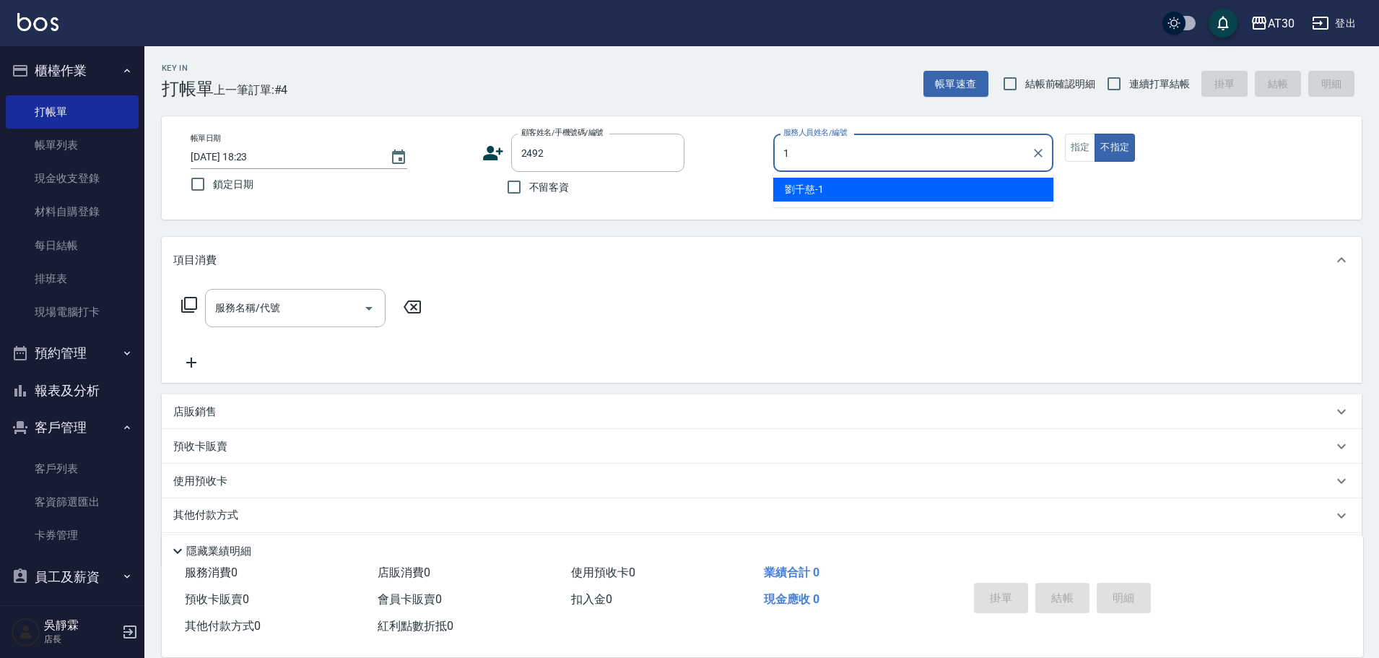
type input "[PERSON_NAME]1"
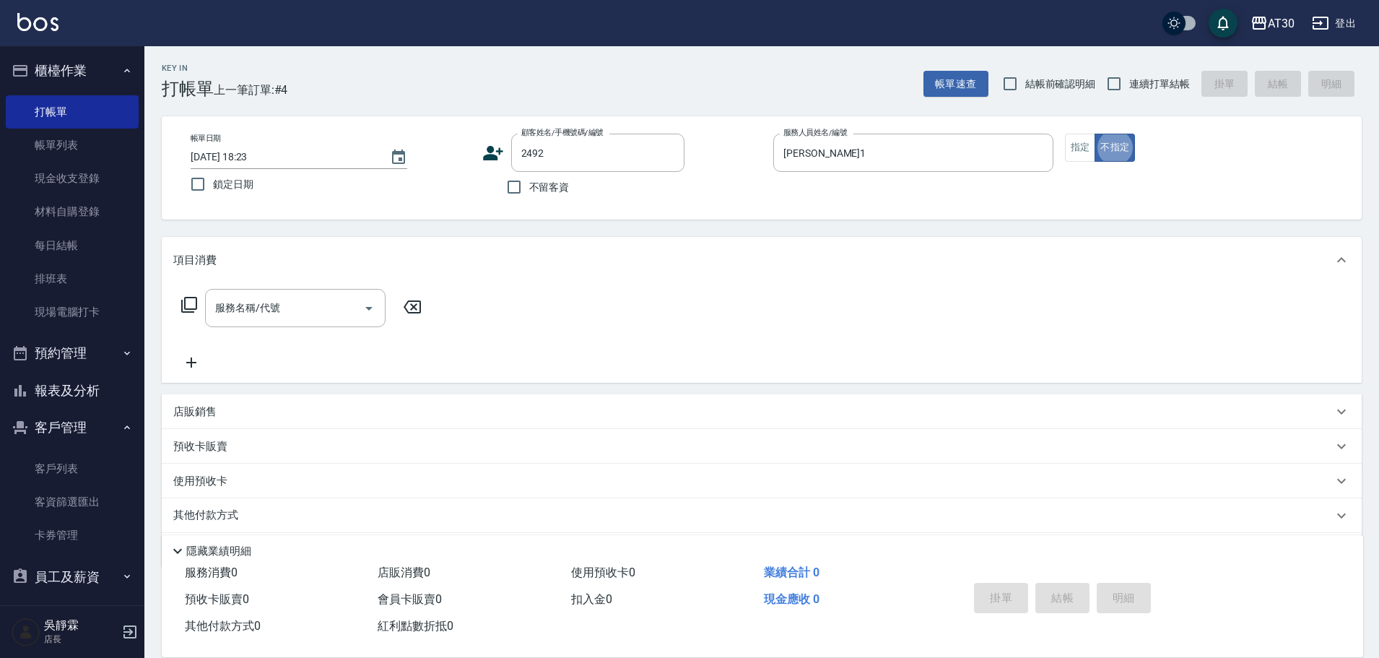
type button "false"
type input "[PERSON_NAME]/0922990629/2492"
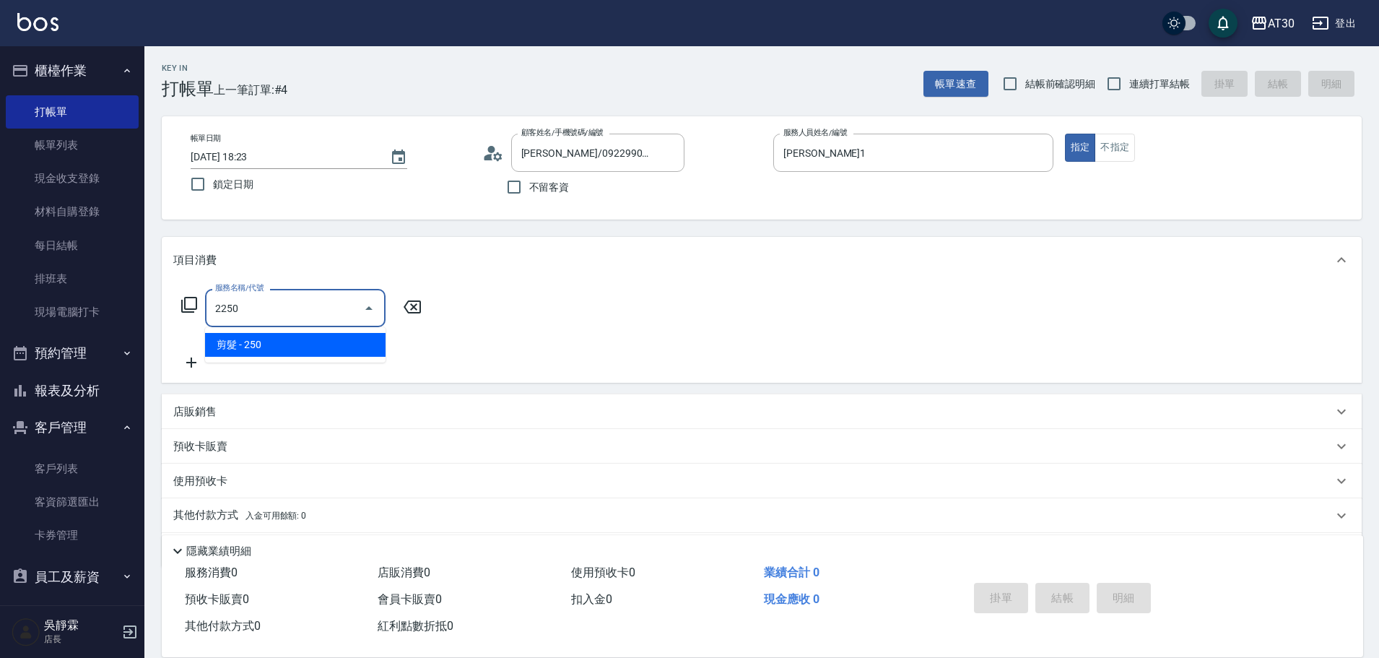
type input "剪髮(2250)"
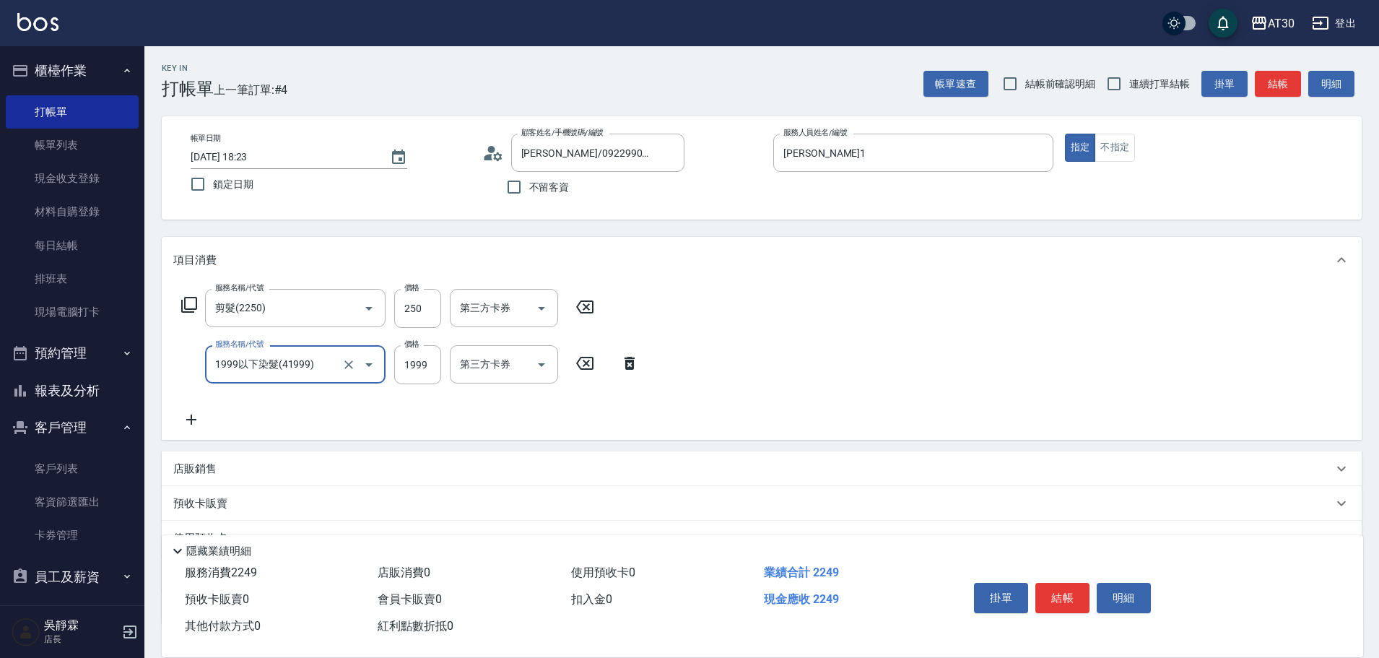
type input "1999以下染髮(41999)"
type input "1500"
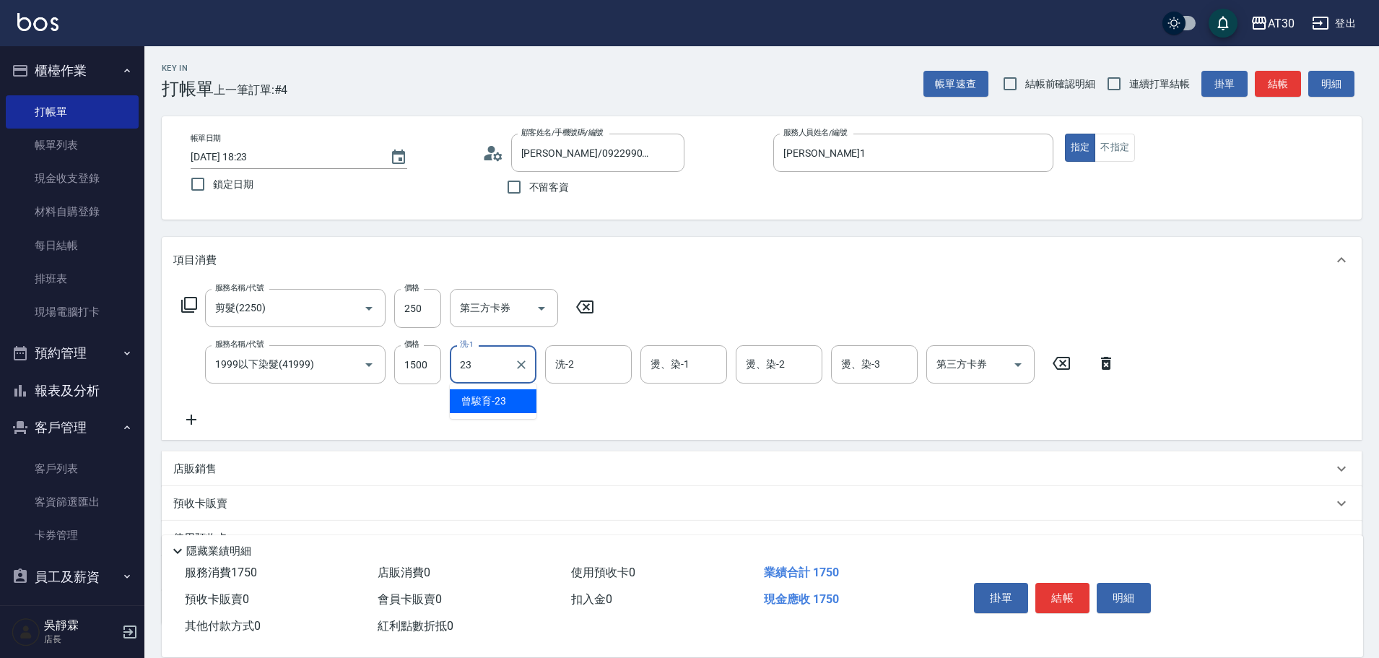
type input "曾駿育-23"
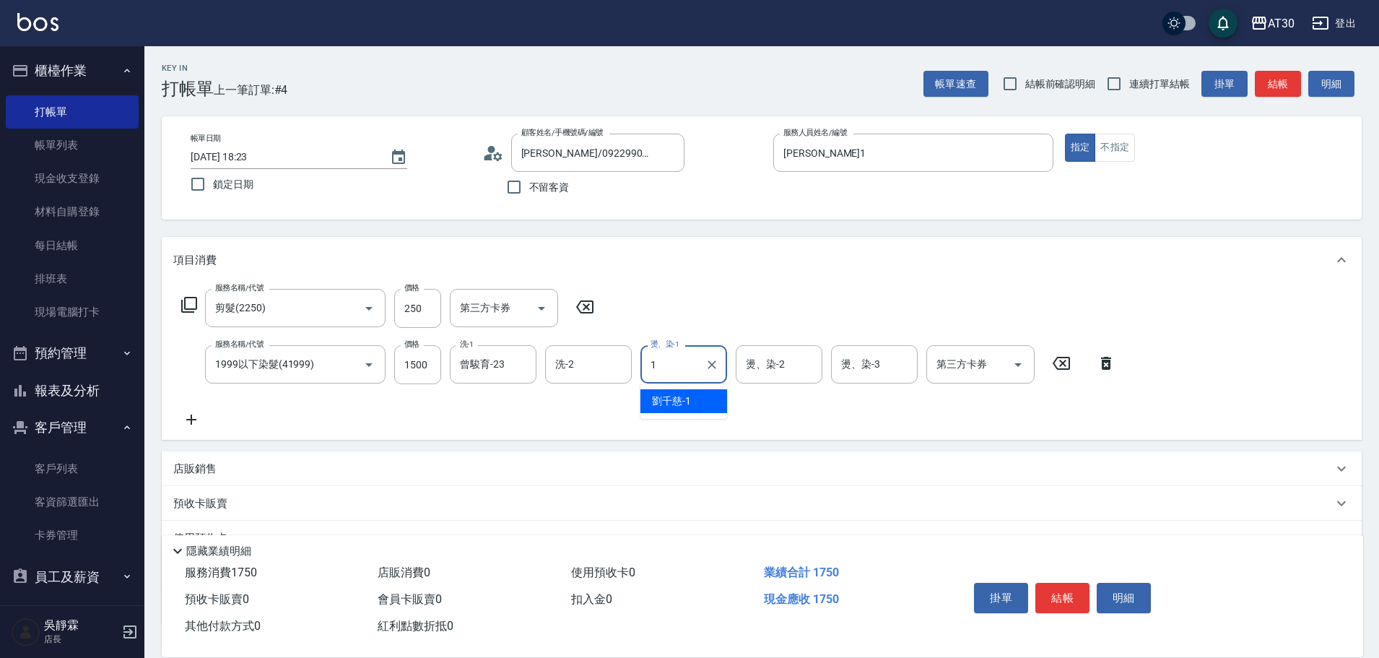
type input "[PERSON_NAME]1"
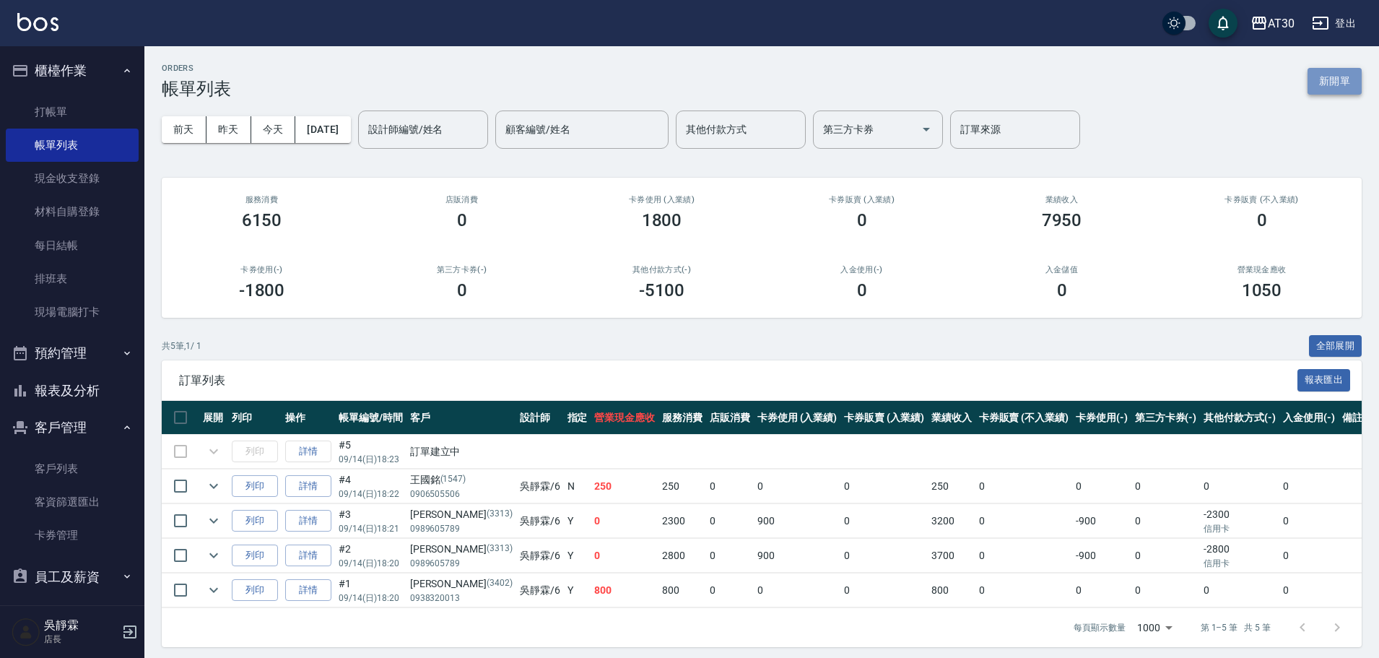
click at [1332, 76] on button "新開單" at bounding box center [1335, 81] width 54 height 27
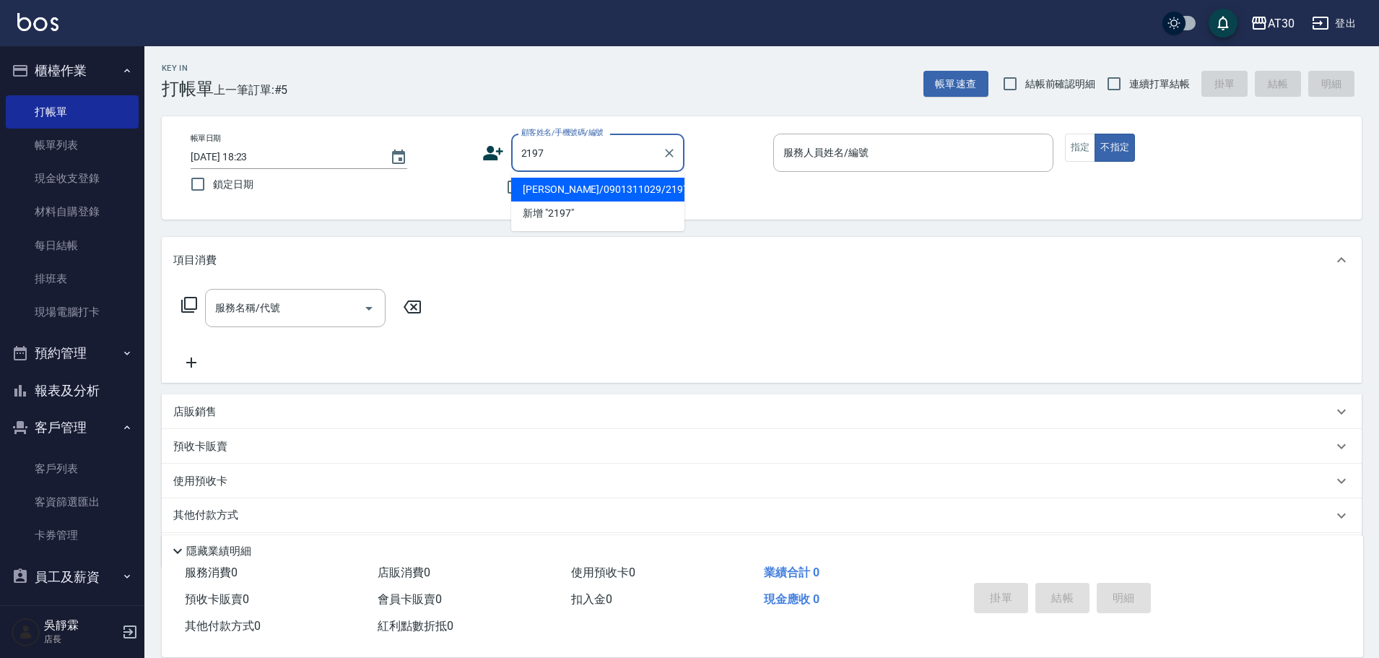
type input "[PERSON_NAME]/0901311029/2197"
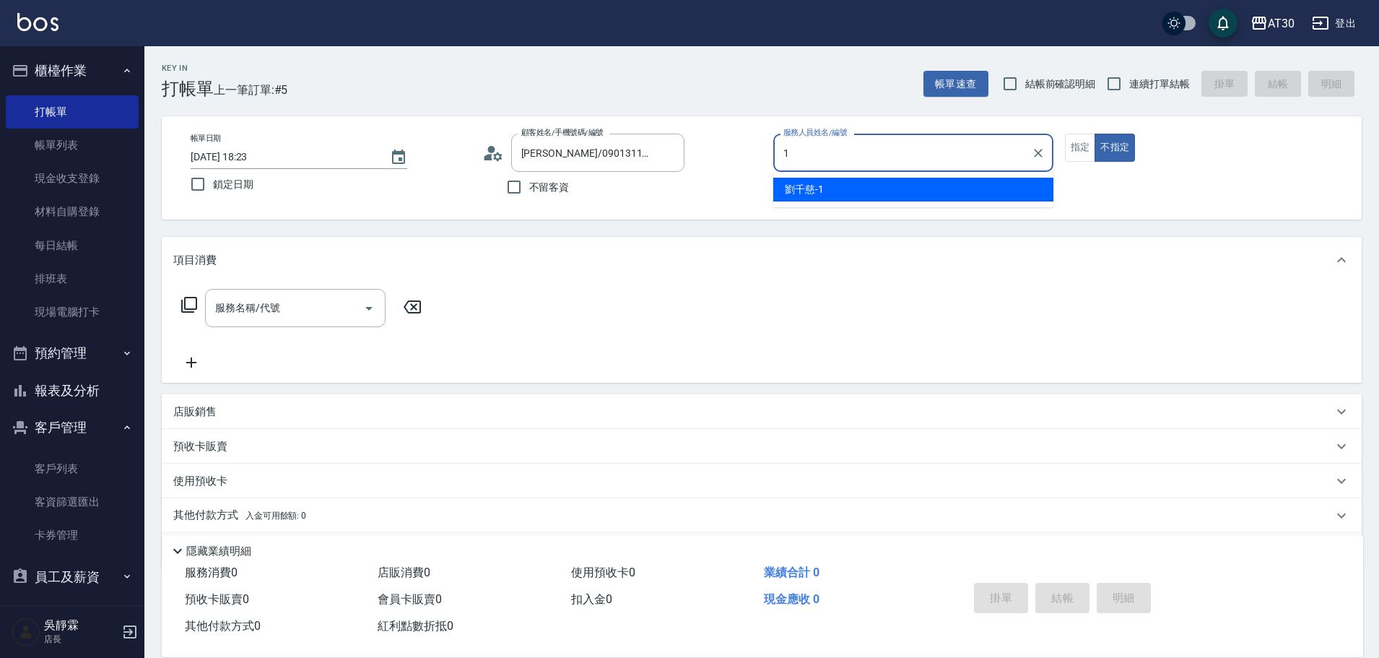
type input "[PERSON_NAME]1"
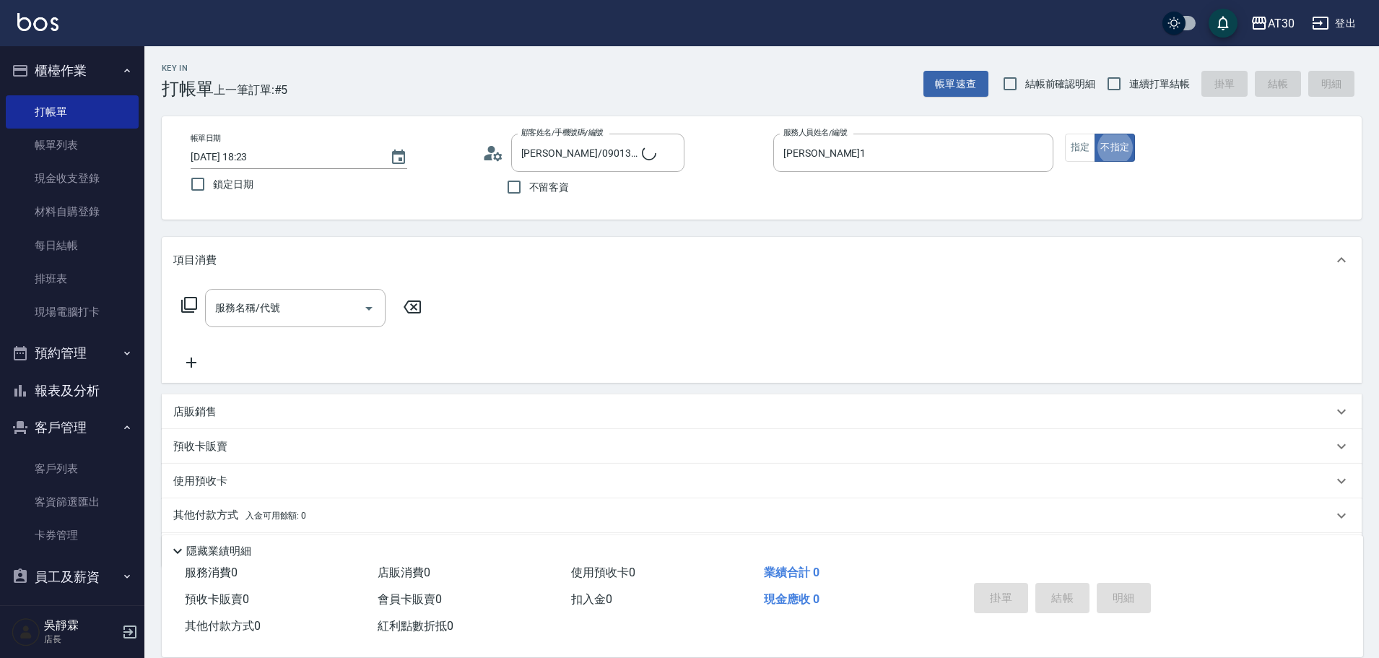
type button "false"
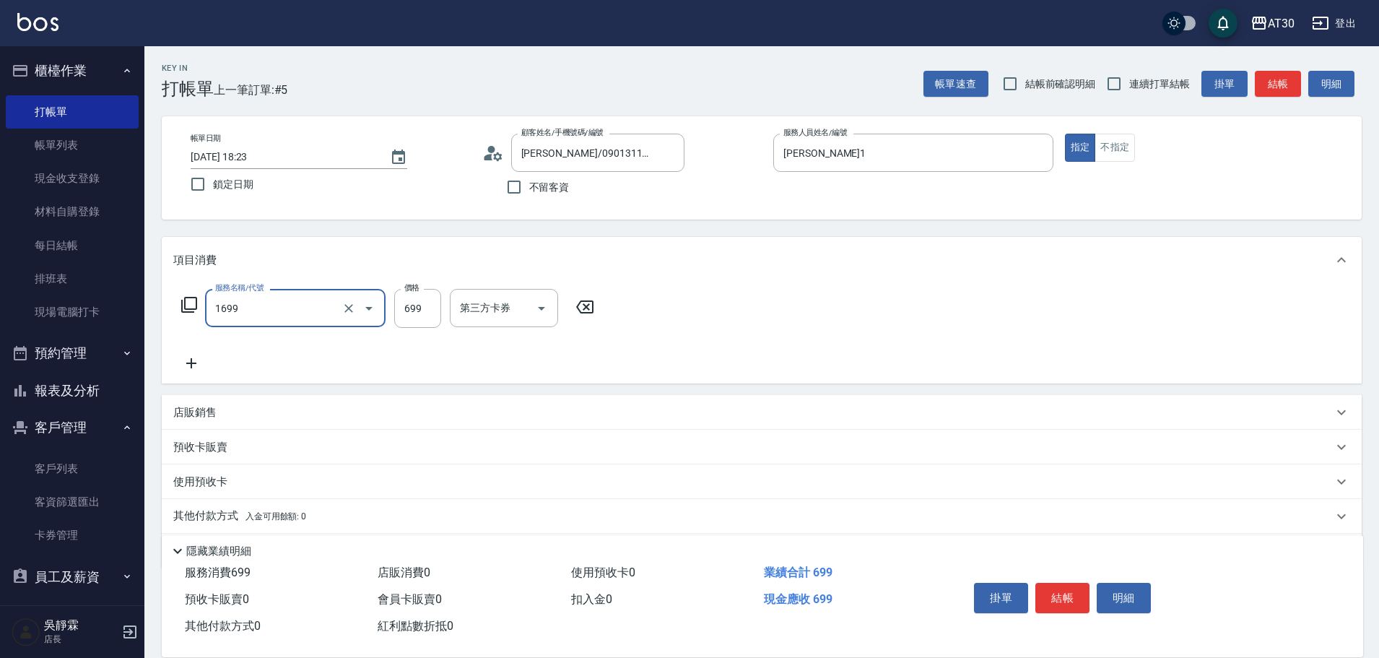
type input "冰鎮洗髮699(1699)"
type input "699"
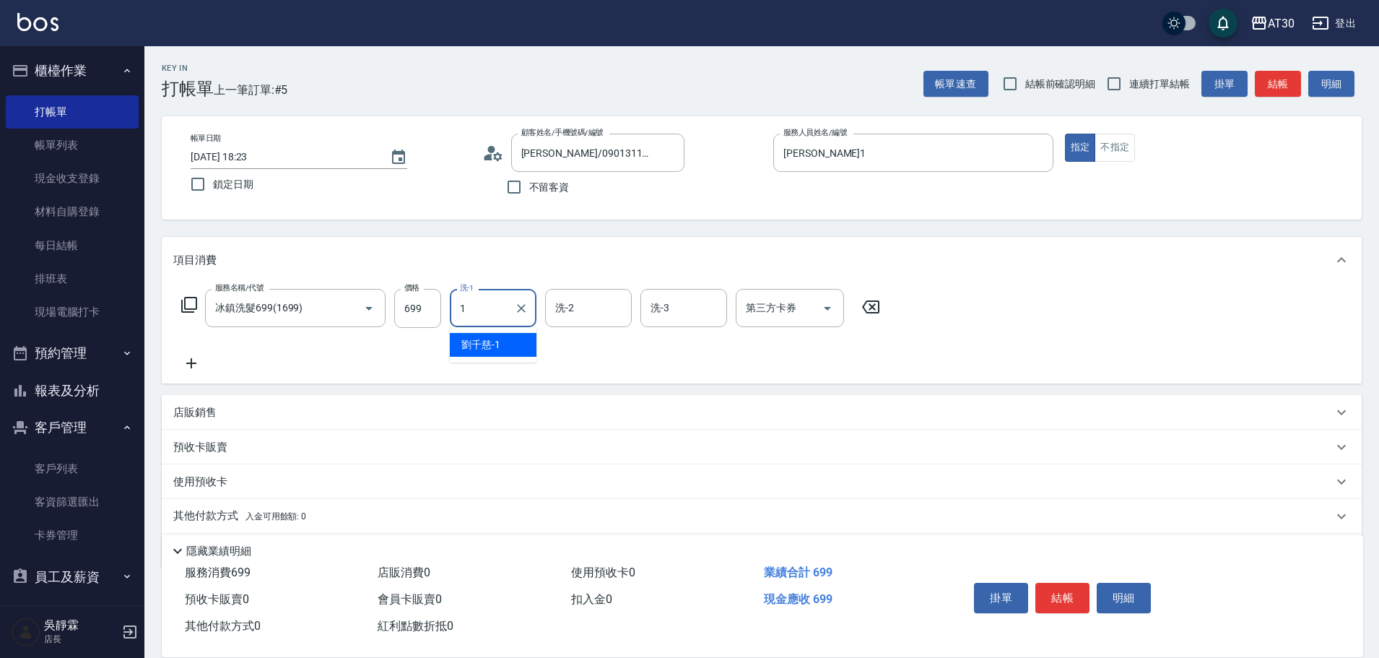
type input "[PERSON_NAME]1"
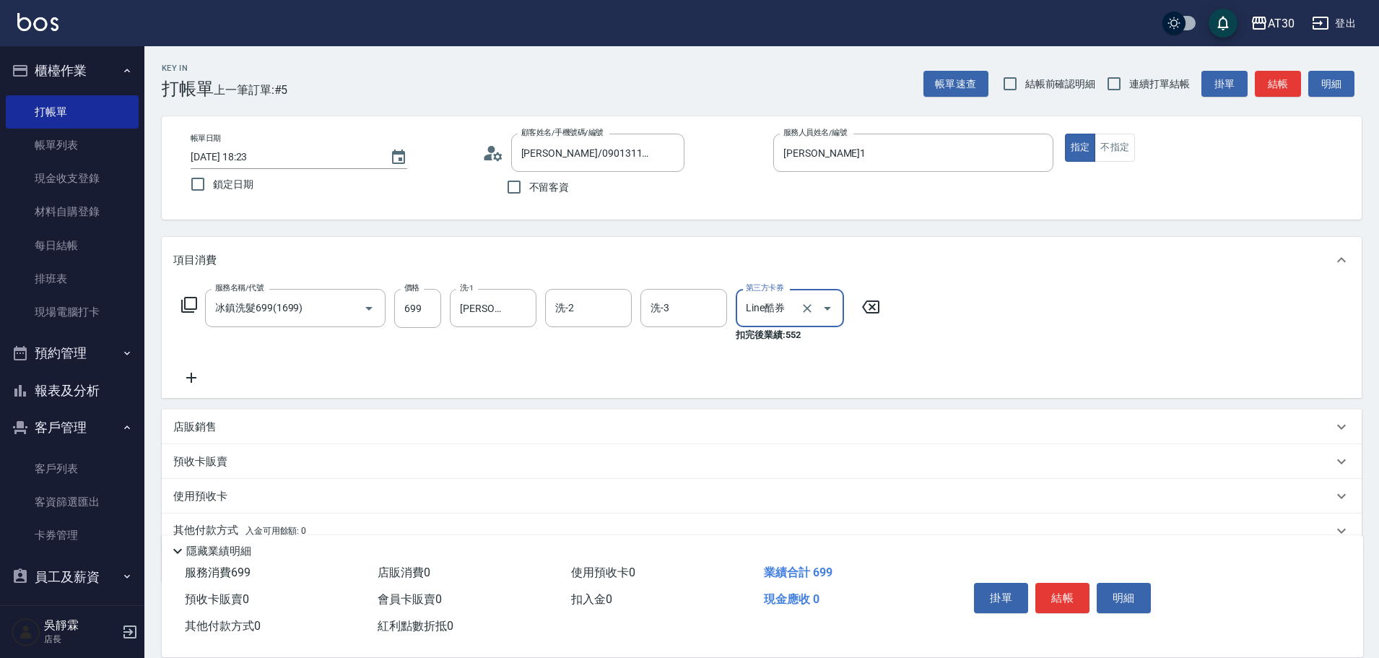
type input "Line酷券"
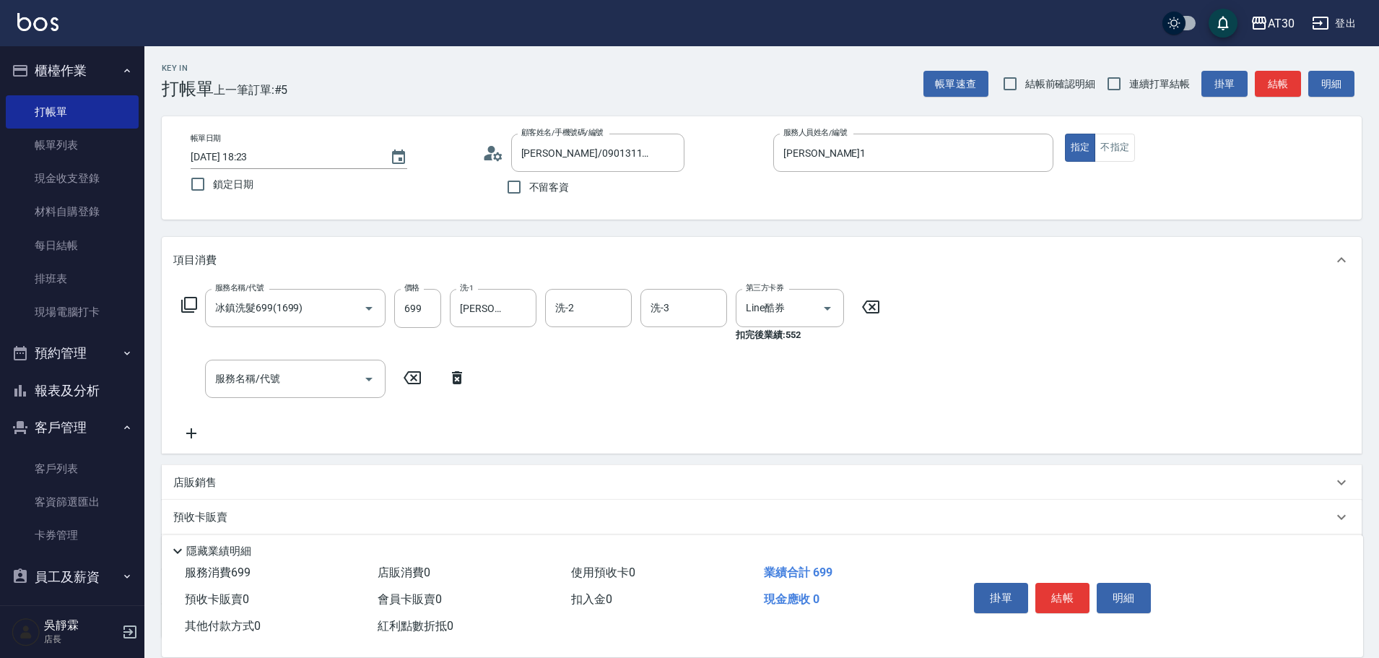
click at [869, 311] on icon at bounding box center [871, 306] width 36 height 17
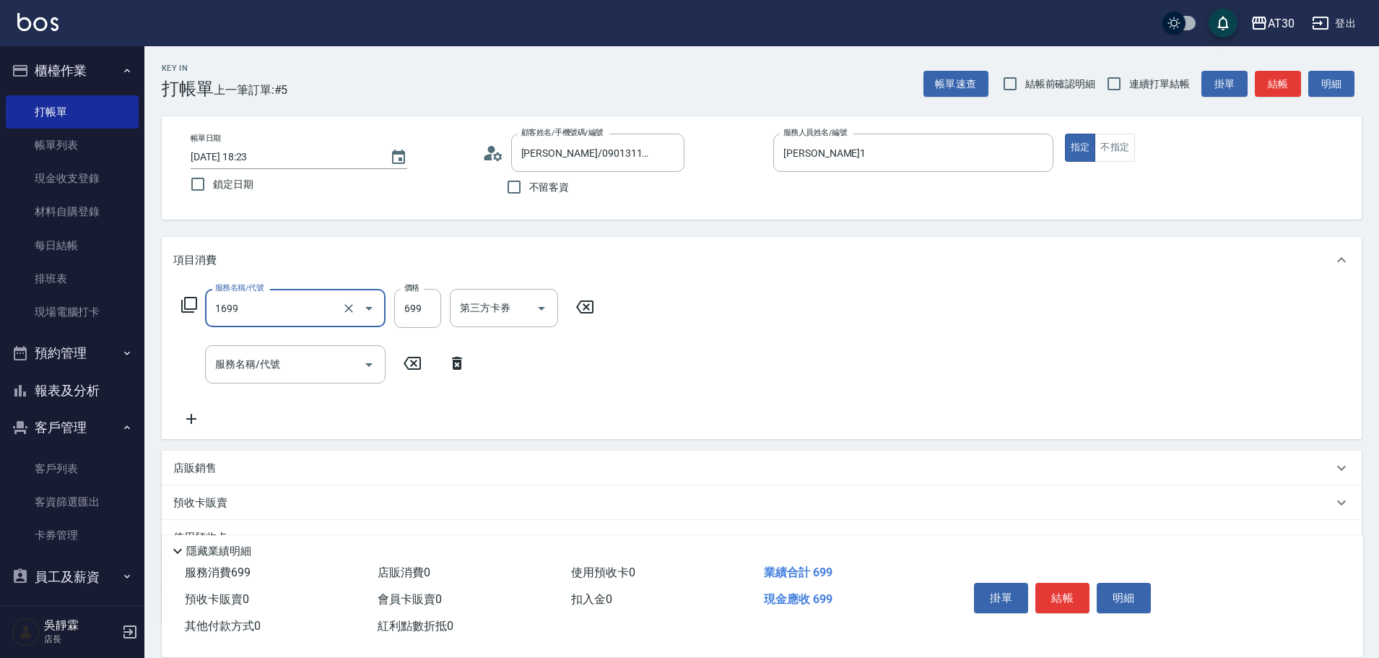
type input "冰鎮洗髮699(1699)"
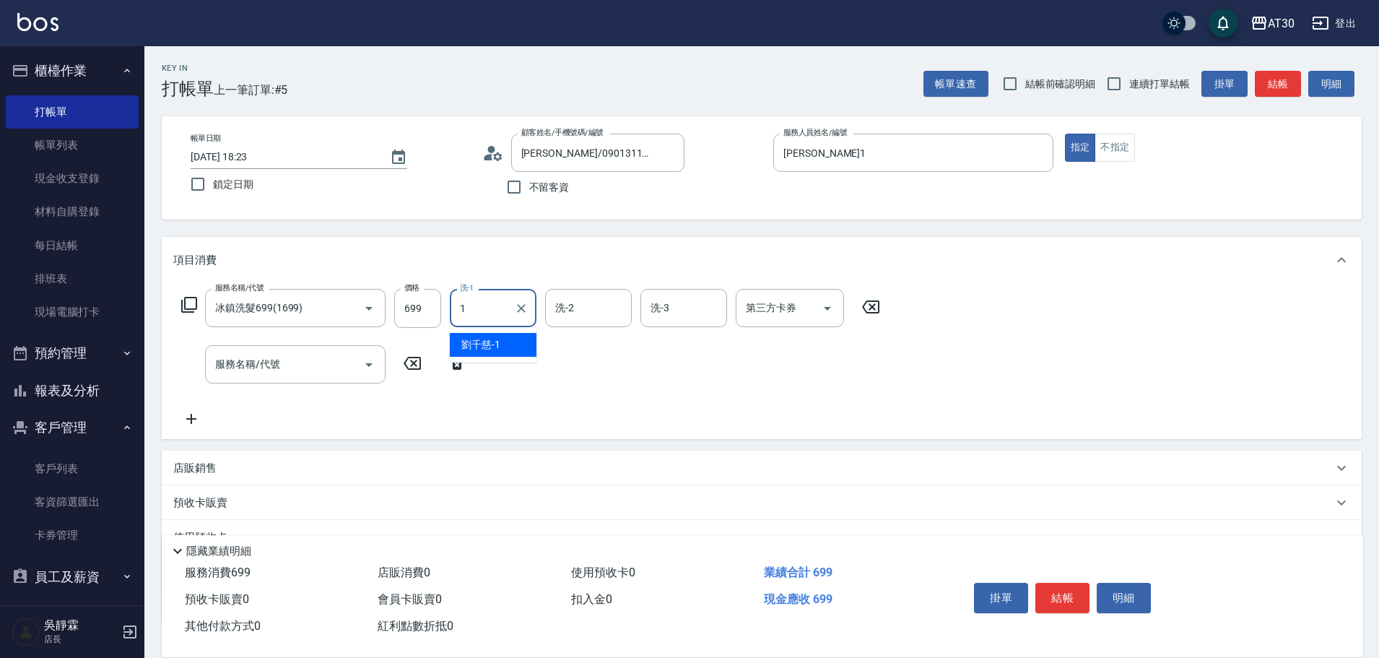
type input "[PERSON_NAME]1"
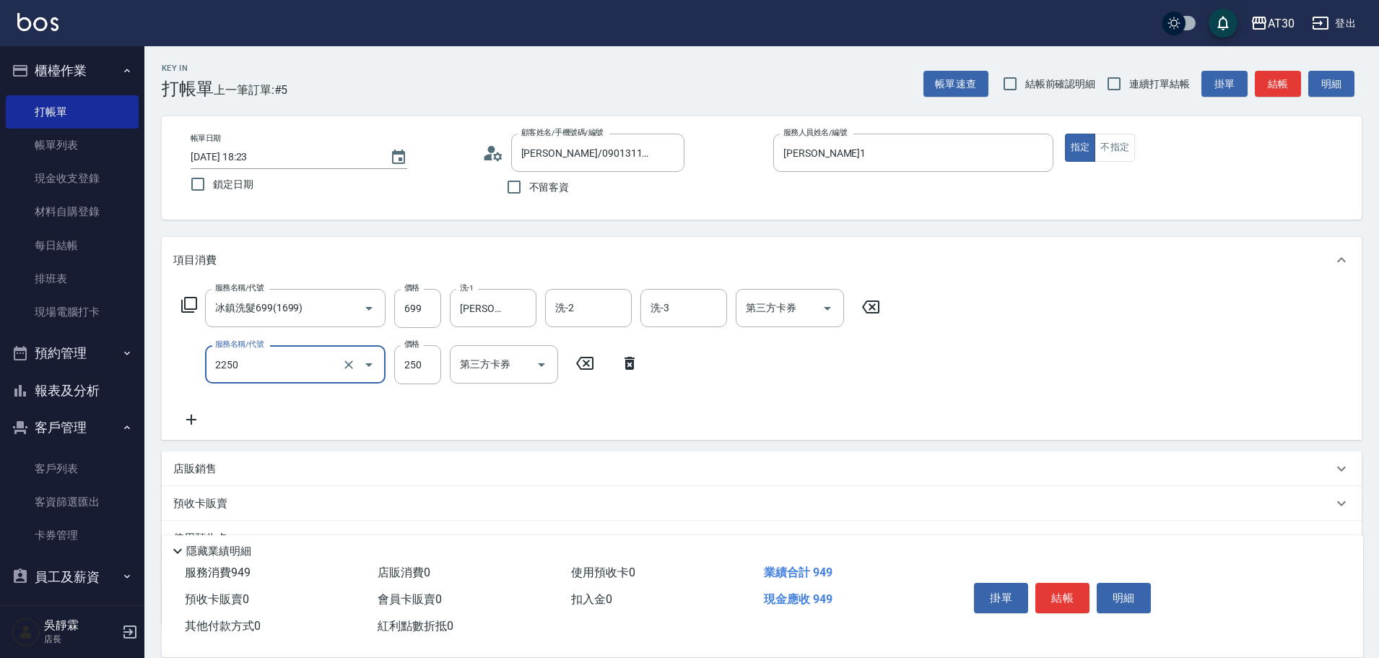
type input "剪髮(2250)"
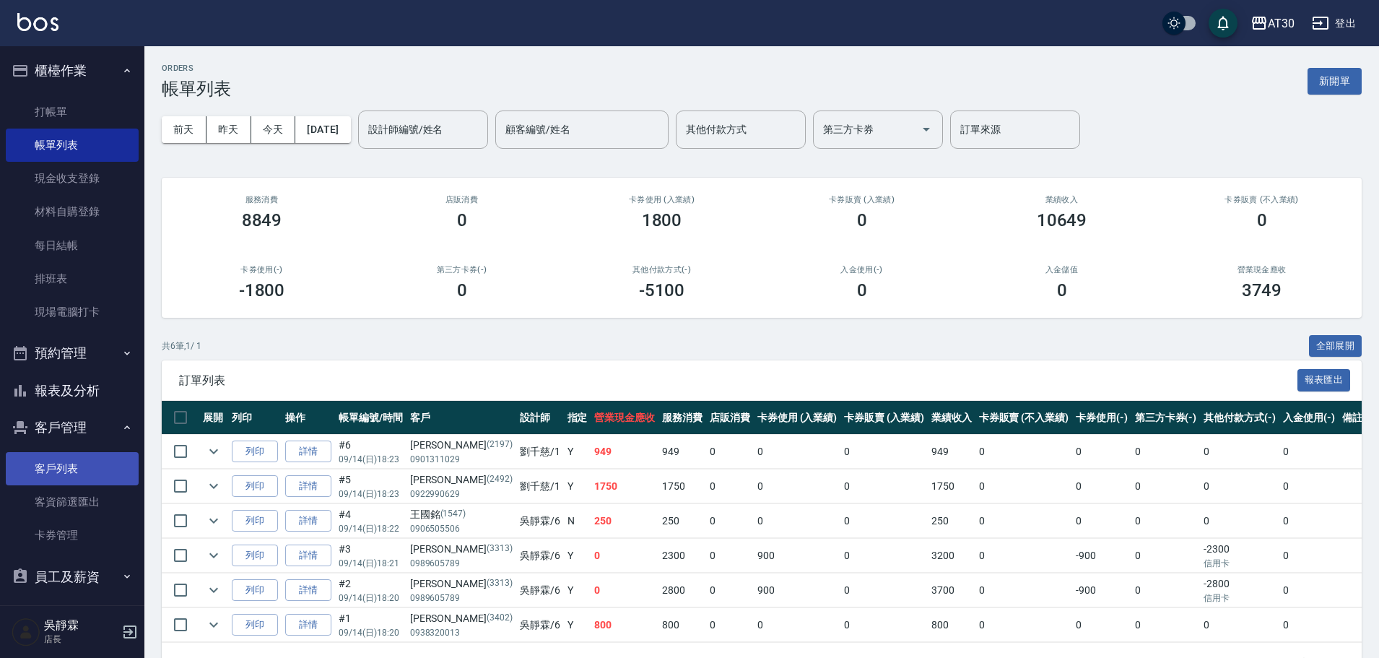
click at [103, 466] on link "客戶列表" at bounding box center [72, 468] width 133 height 33
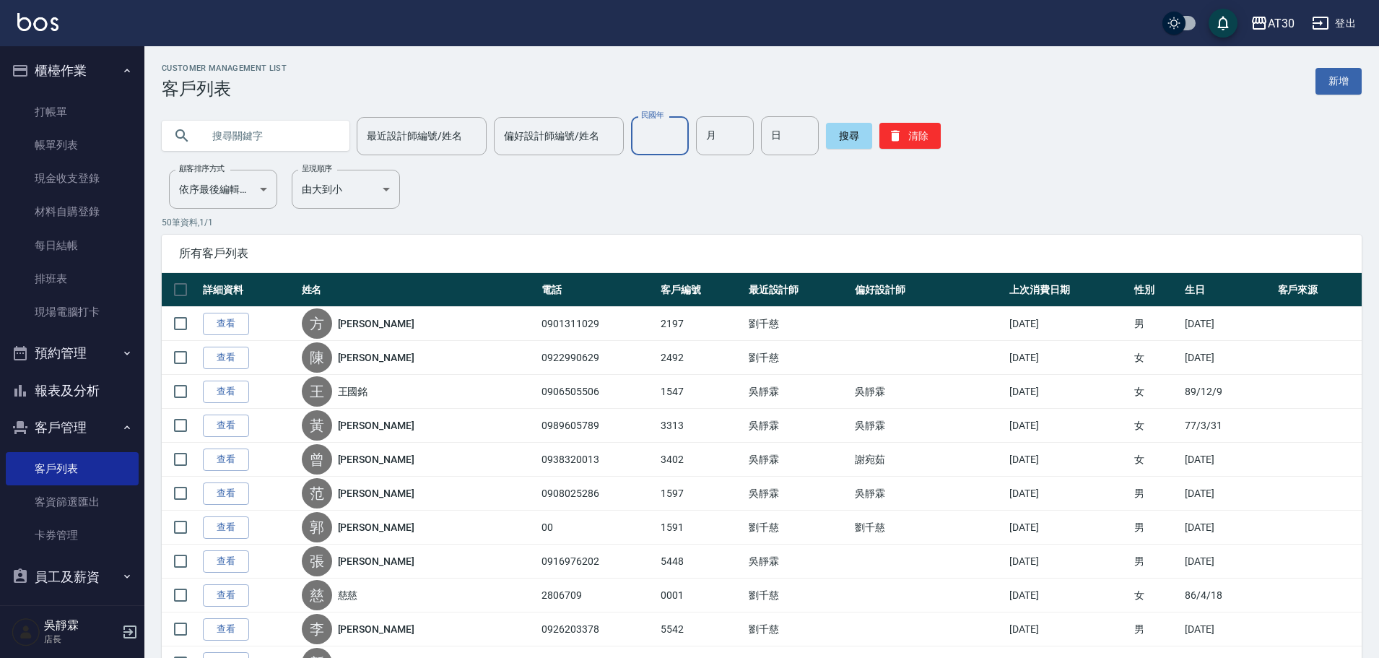
drag, startPoint x: 656, startPoint y: 139, endPoint x: 647, endPoint y: 137, distance: 9.5
click at [656, 139] on input "民國年" at bounding box center [660, 135] width 58 height 39
type input "90"
type input "07"
type input "29"
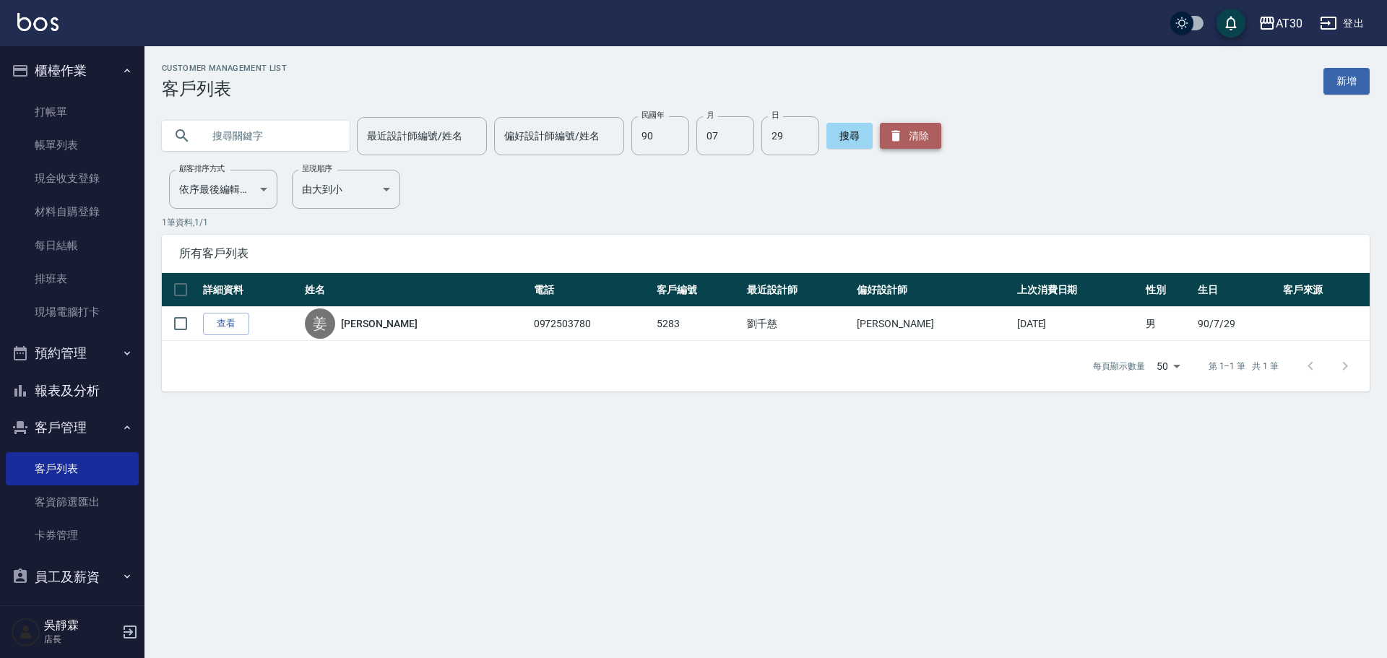
click at [935, 129] on button "清除" at bounding box center [910, 136] width 61 height 26
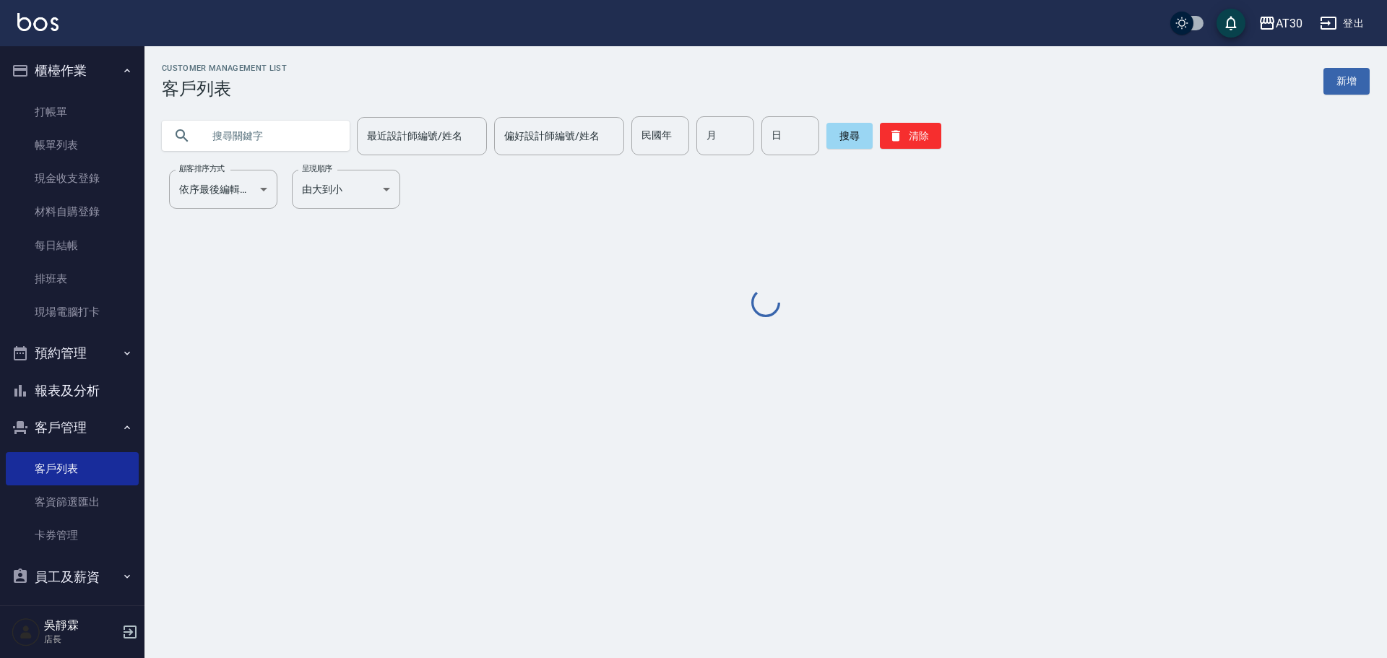
click at [661, 154] on input "民國年" at bounding box center [660, 135] width 58 height 39
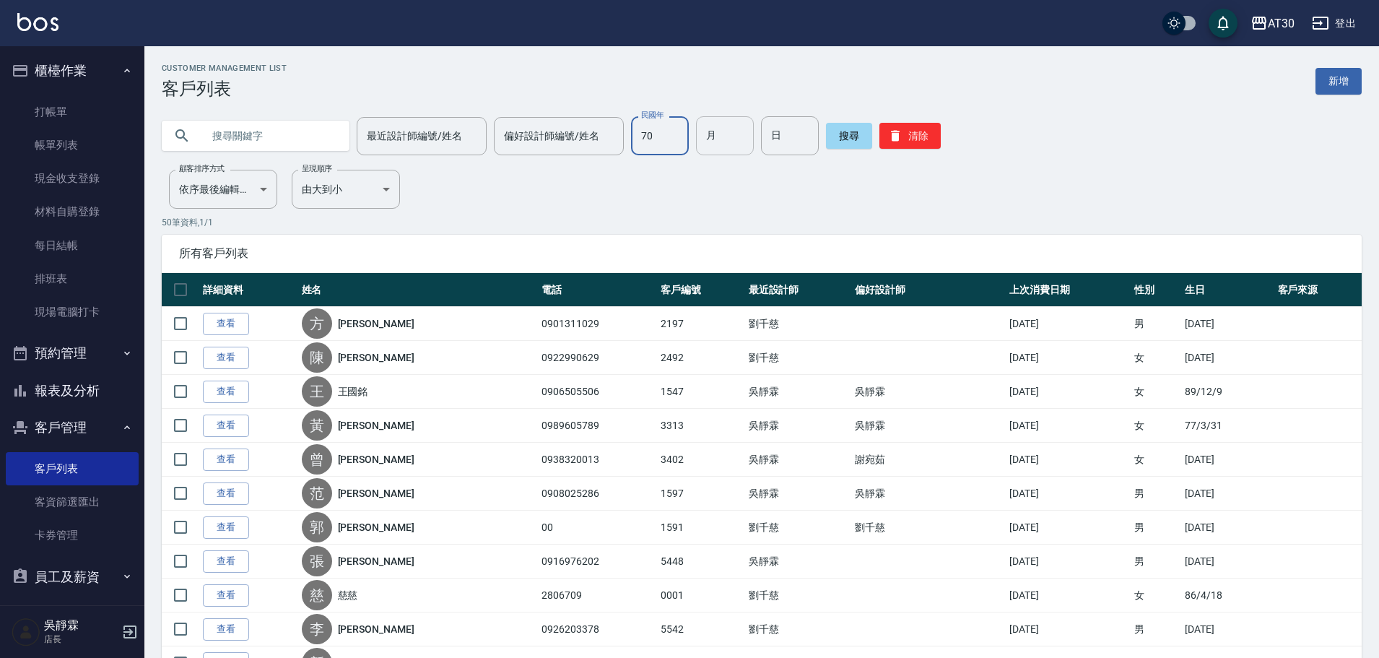
type input "70"
click at [708, 139] on input "月" at bounding box center [725, 135] width 58 height 39
type input "03"
click at [781, 132] on input "日" at bounding box center [790, 135] width 58 height 39
type input "19"
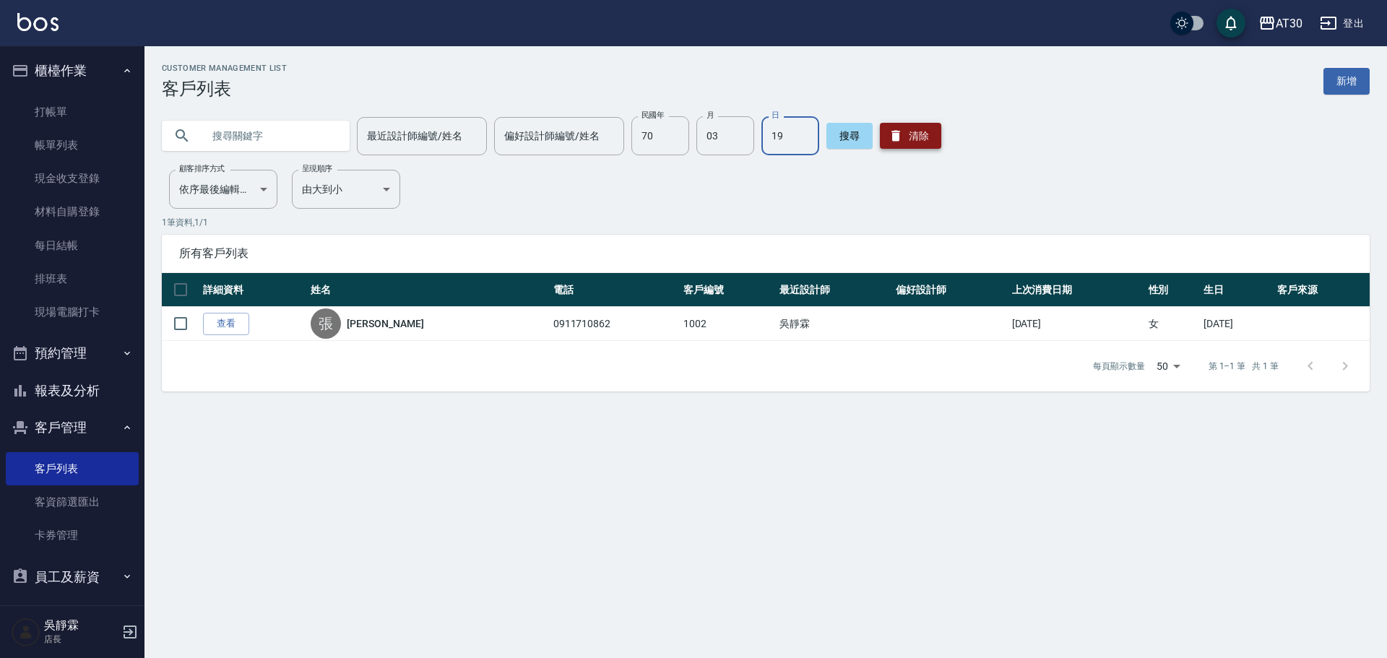
click at [888, 140] on icon "button" at bounding box center [895, 136] width 14 height 14
